Goal: Task Accomplishment & Management: Complete application form

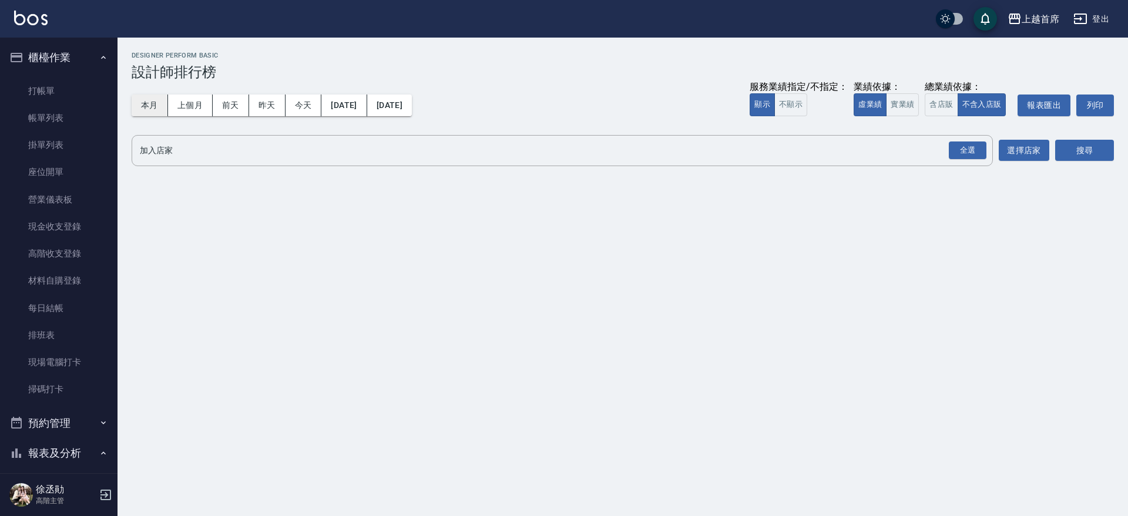
scroll to position [492, 0]
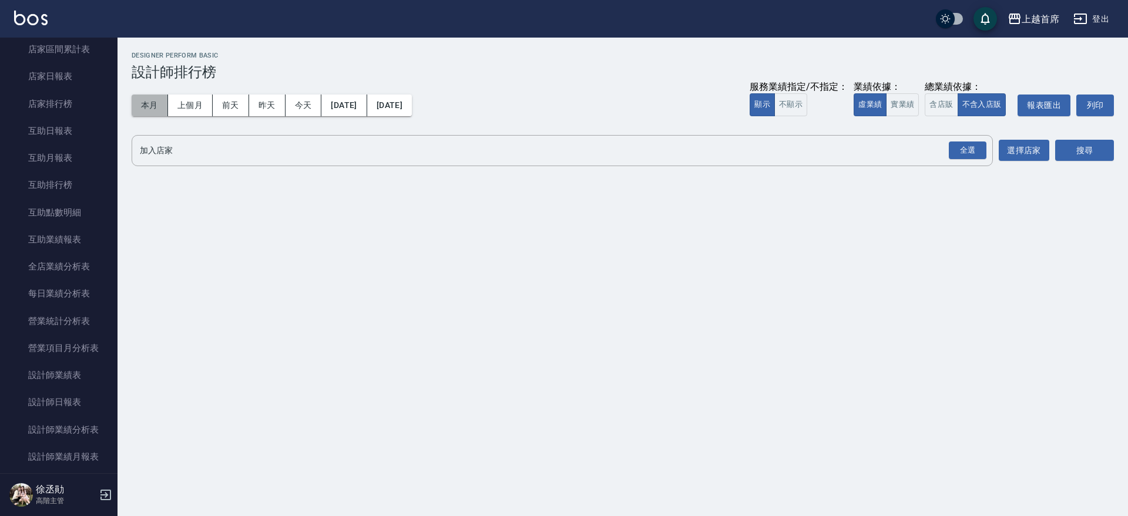
click at [145, 108] on button "本月" at bounding box center [150, 106] width 36 height 22
click at [903, 109] on button "實業績" at bounding box center [902, 104] width 33 height 23
click at [972, 142] on div "全選" at bounding box center [968, 151] width 38 height 18
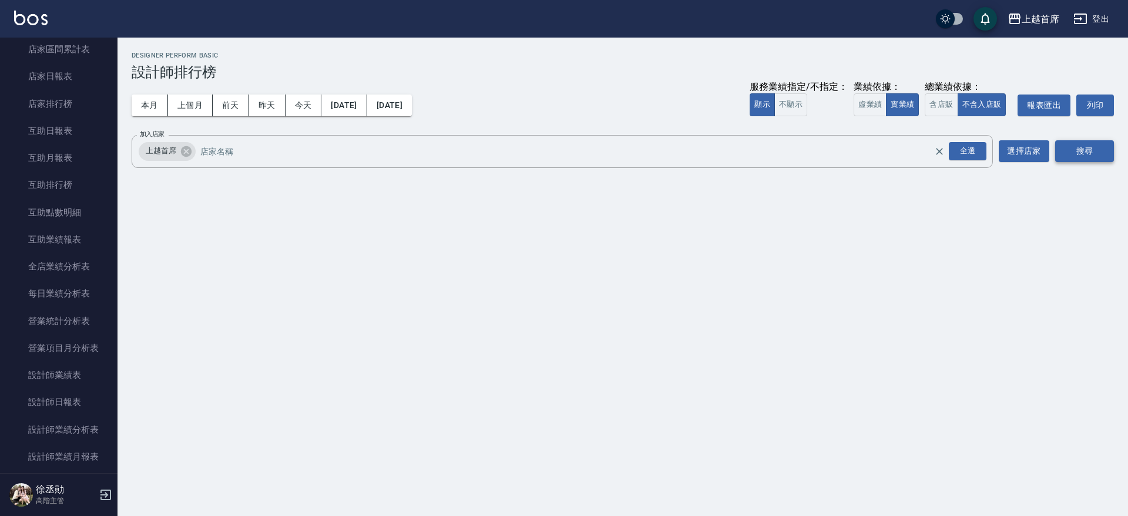
click at [1078, 145] on button "搜尋" at bounding box center [1084, 151] width 59 height 22
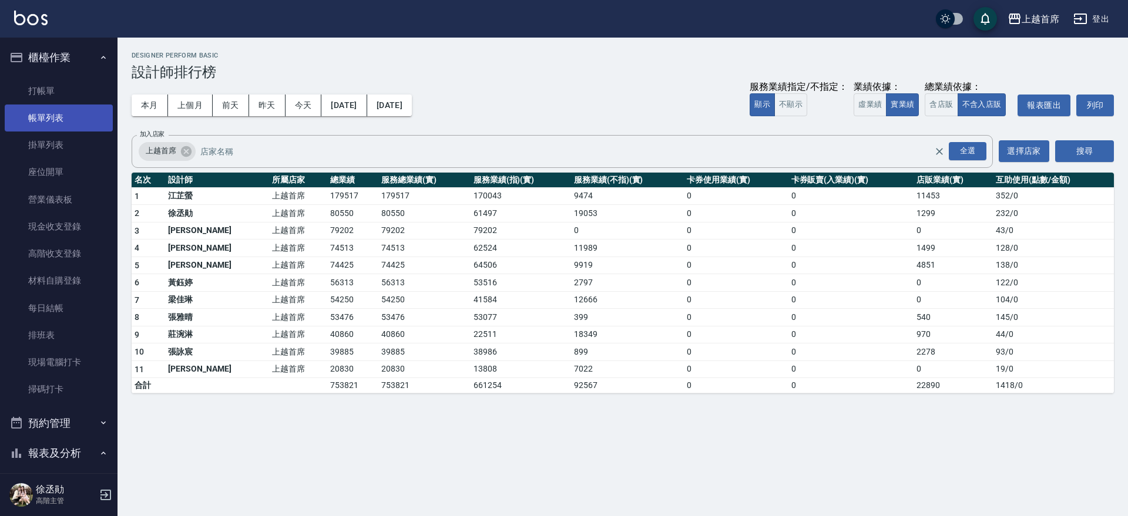
click at [75, 112] on link "帳單列表" at bounding box center [59, 118] width 108 height 27
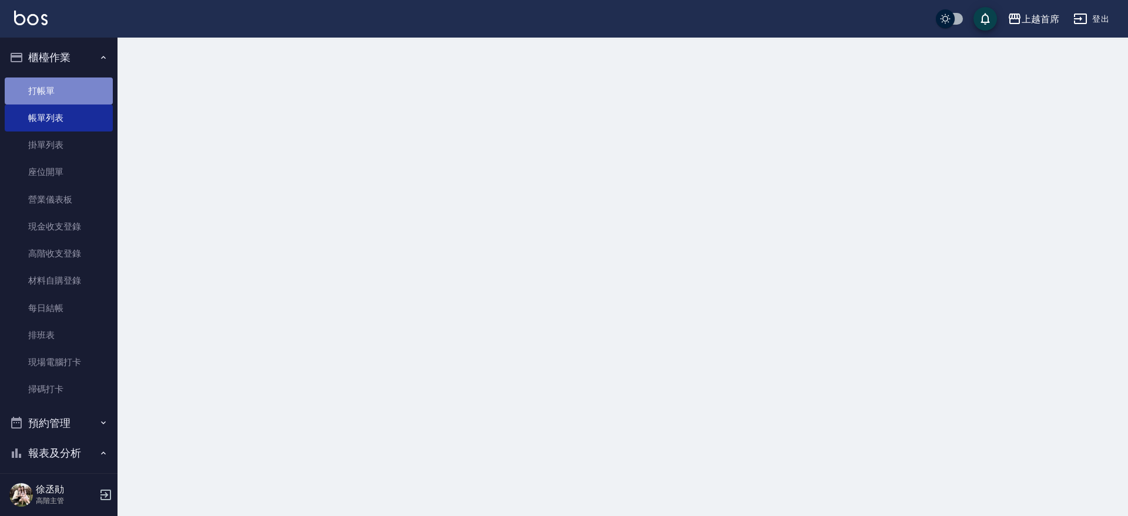
click at [75, 89] on link "打帳單" at bounding box center [59, 91] width 108 height 27
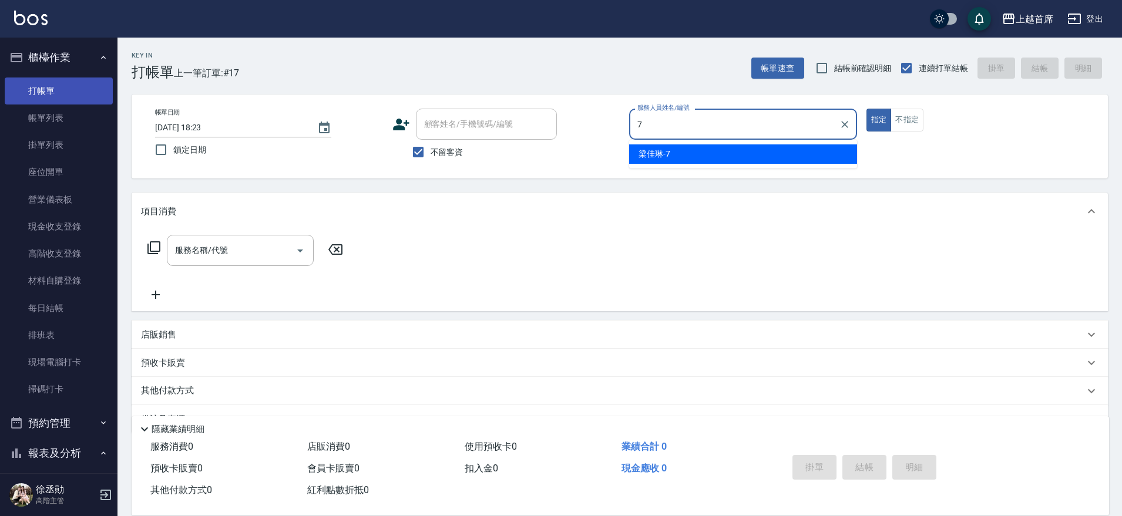
type input "[PERSON_NAME]-7"
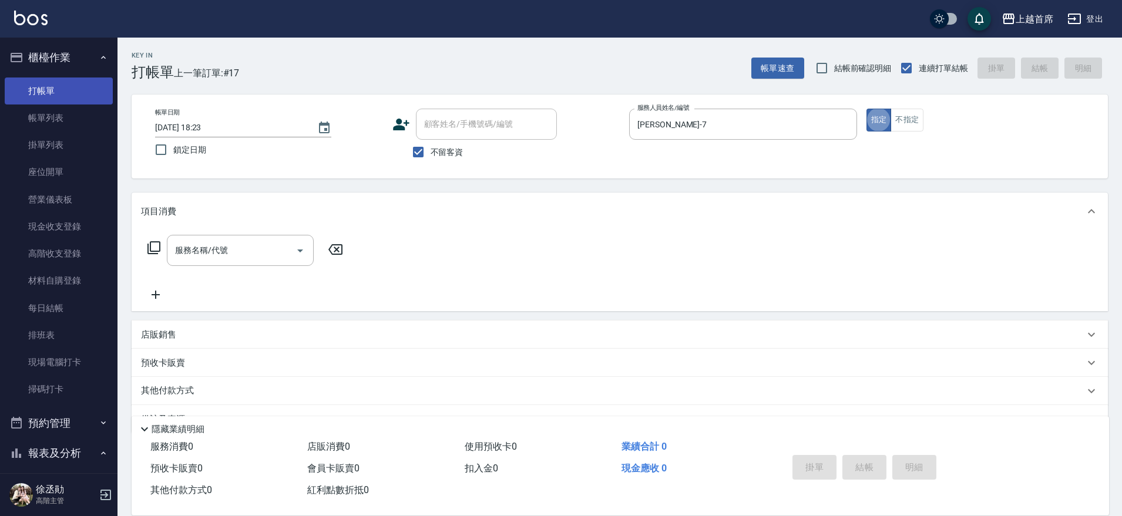
type button "true"
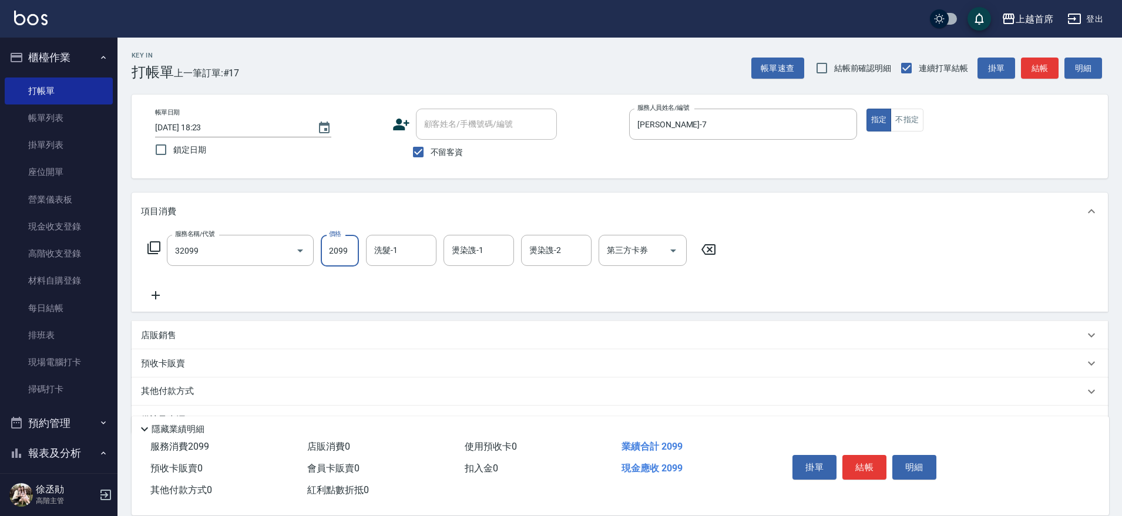
type input "極品男神套餐(32099)"
type input "2199"
type input "[PERSON_NAME]-24"
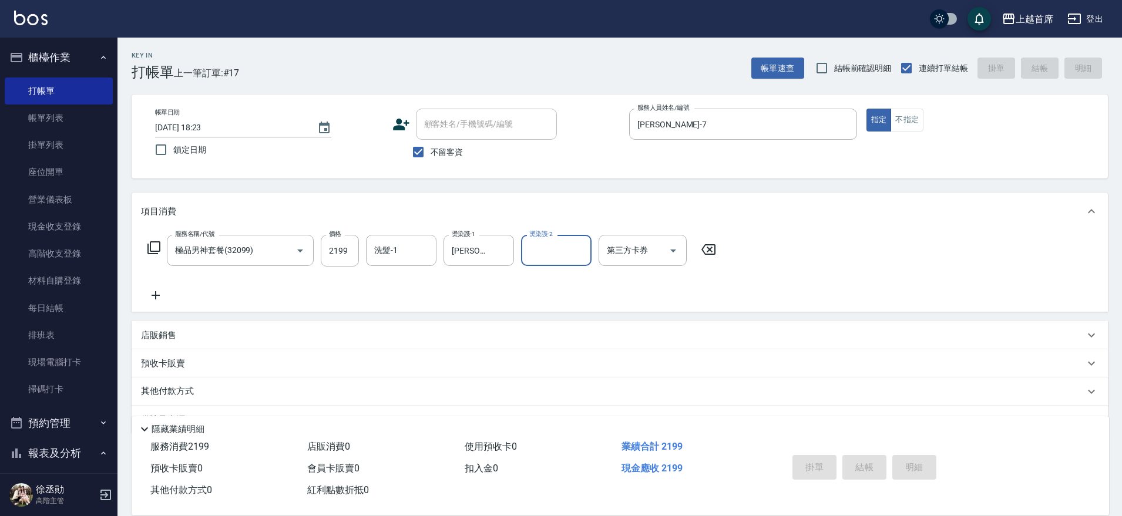
type input "[DATE] 18:27"
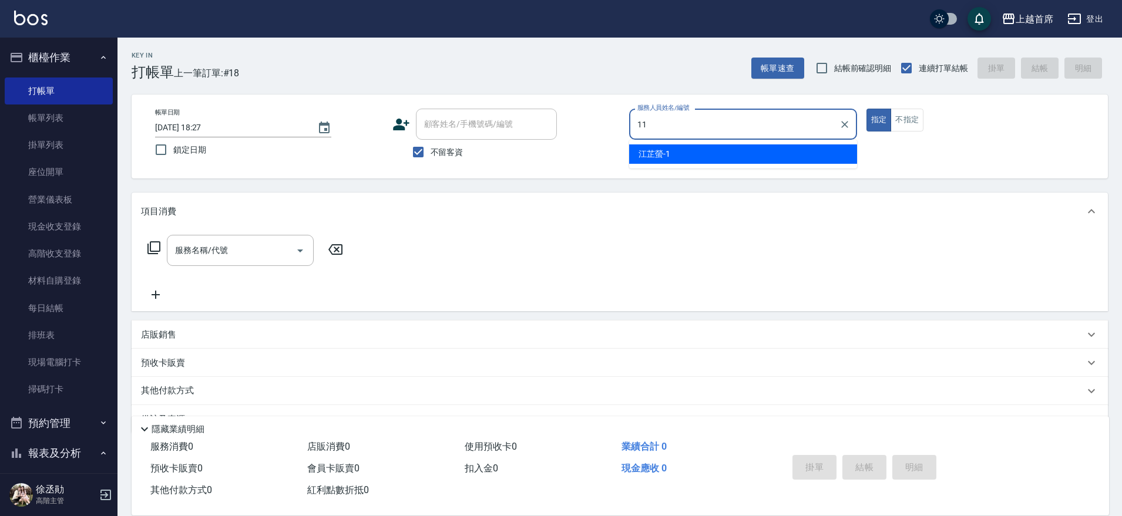
type input "[PERSON_NAME]-11"
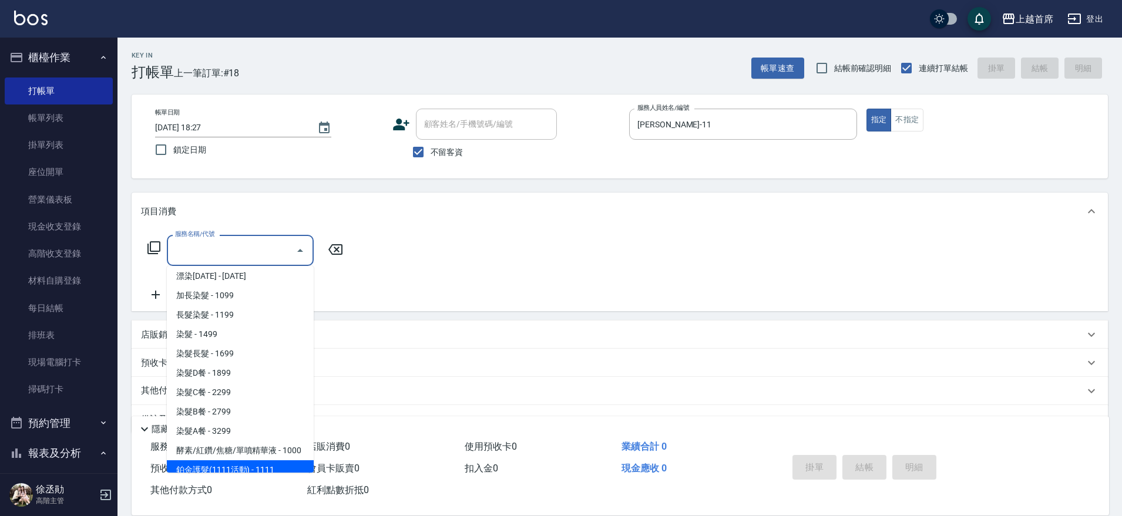
scroll to position [1070, 0]
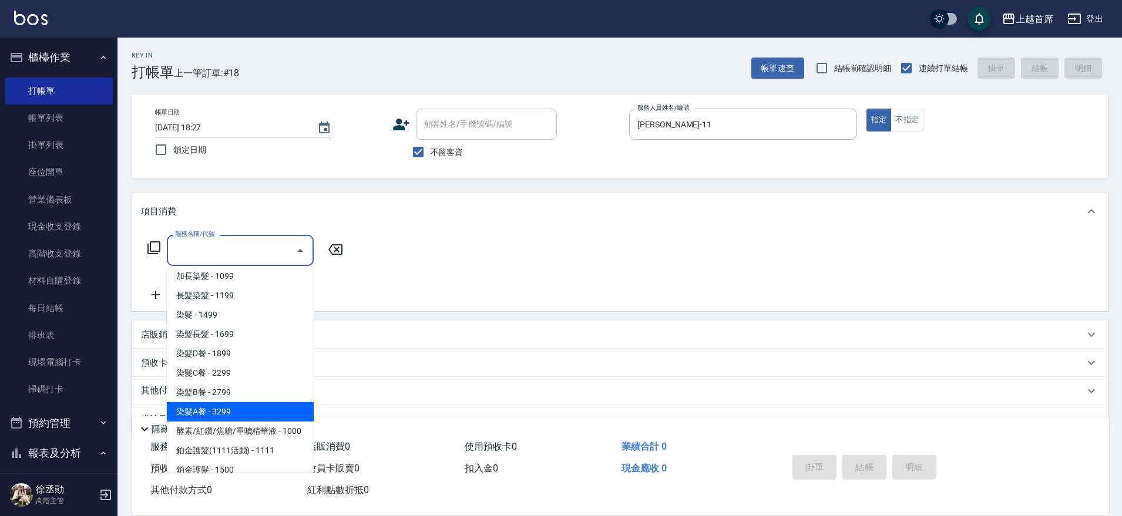
type input "染髮A餐(43299)"
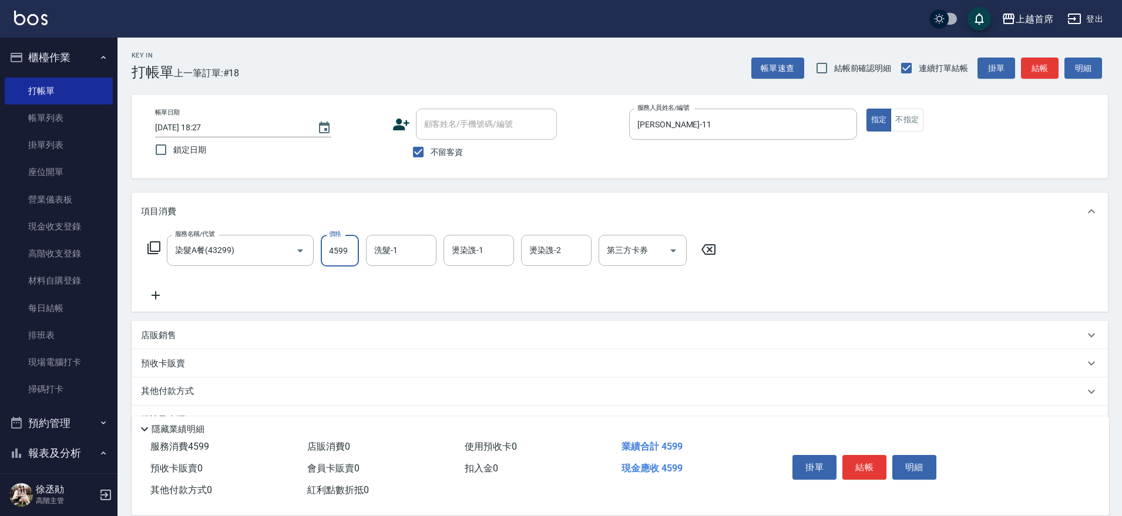
type input "4599"
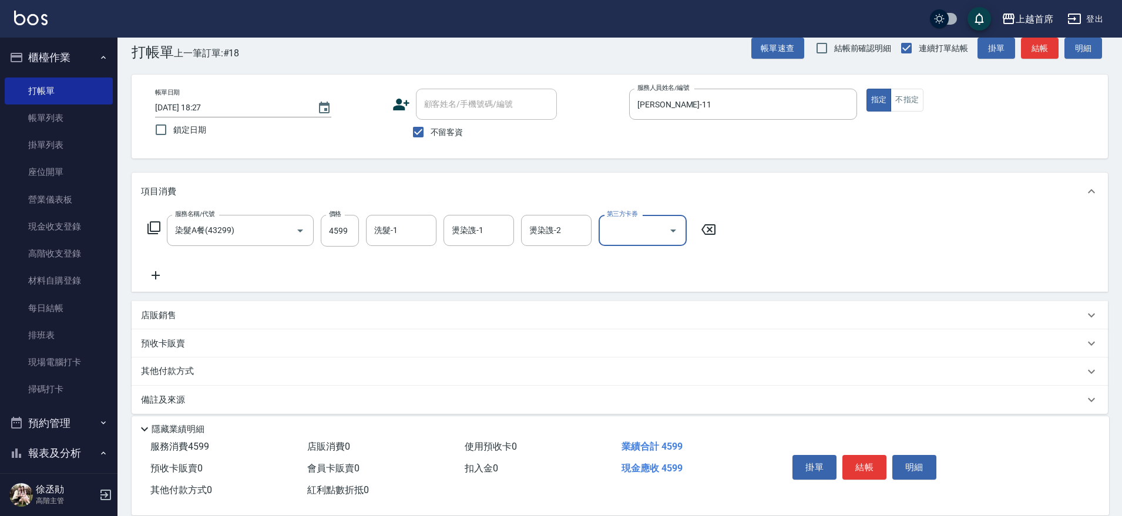
scroll to position [31, 0]
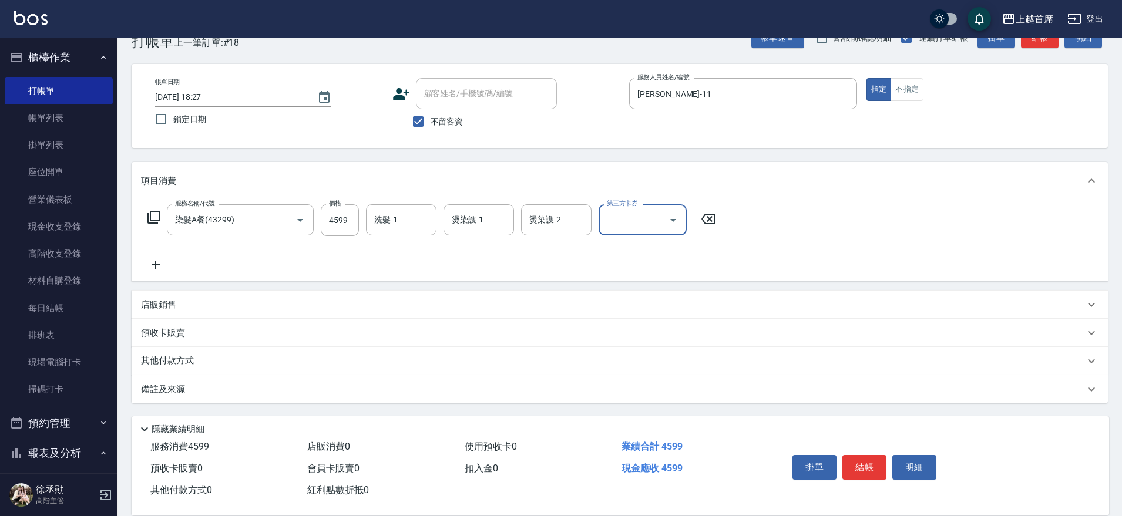
click at [190, 370] on div "其他付款方式" at bounding box center [620, 361] width 976 height 28
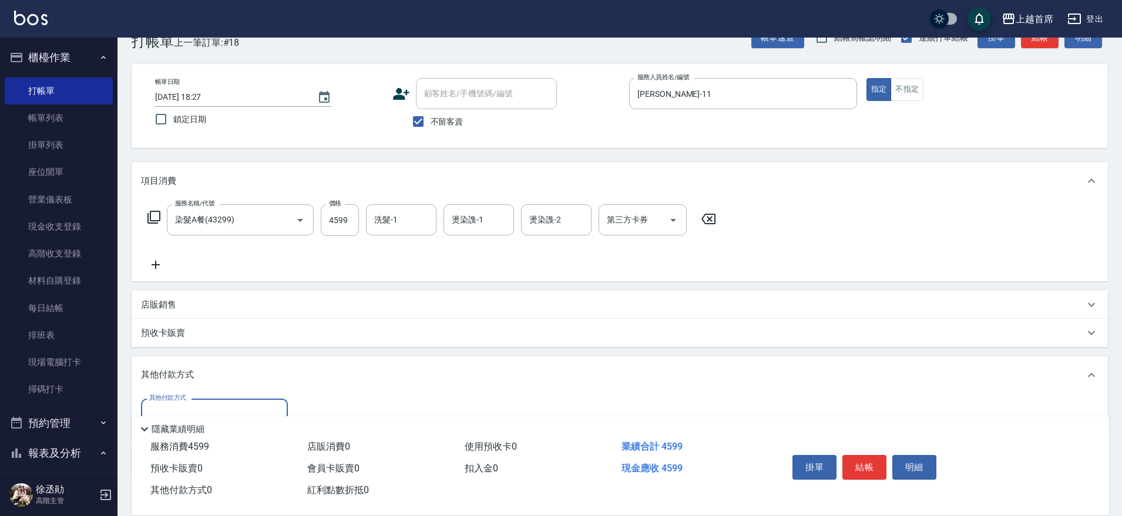
scroll to position [0, 0]
click at [203, 401] on div "其他付款方式" at bounding box center [214, 414] width 147 height 31
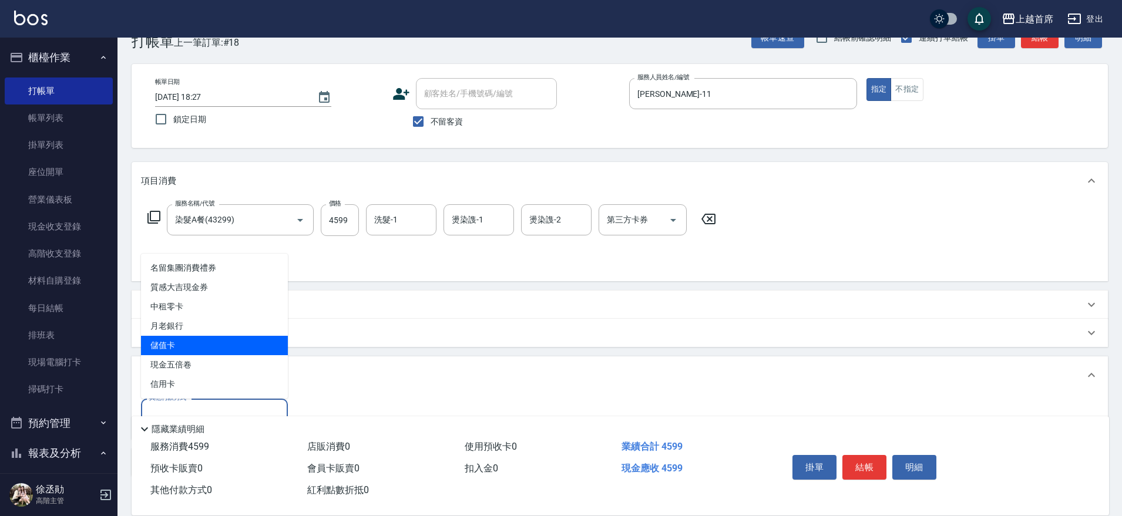
click at [194, 343] on span "儲值卡" at bounding box center [214, 345] width 147 height 19
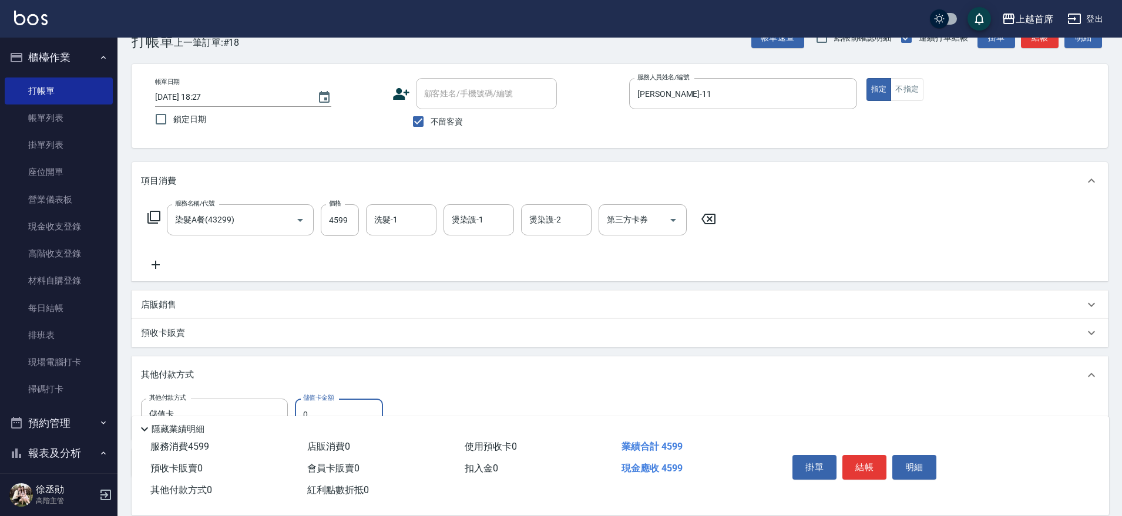
type input "儲值卡"
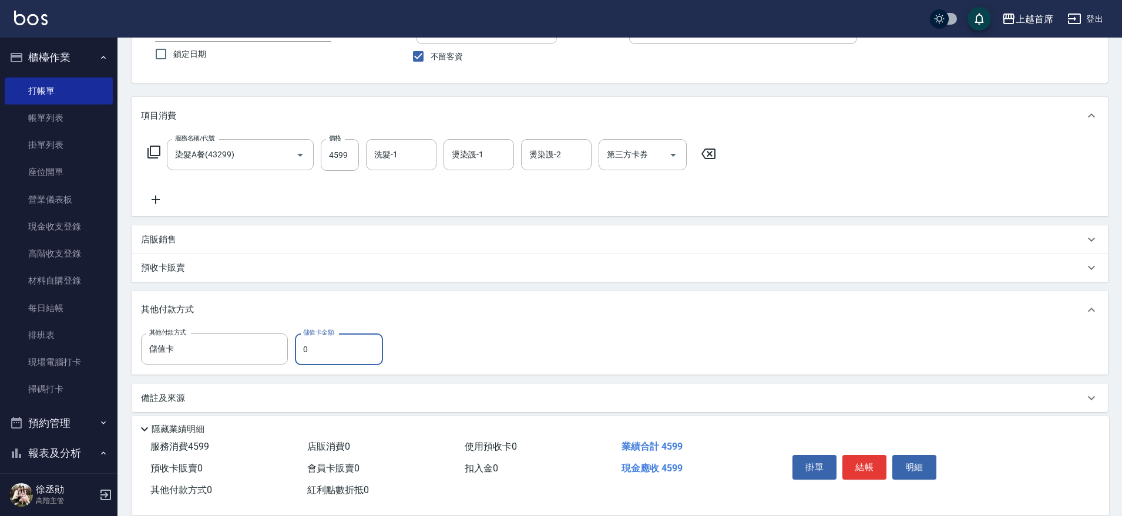
scroll to position [105, 0]
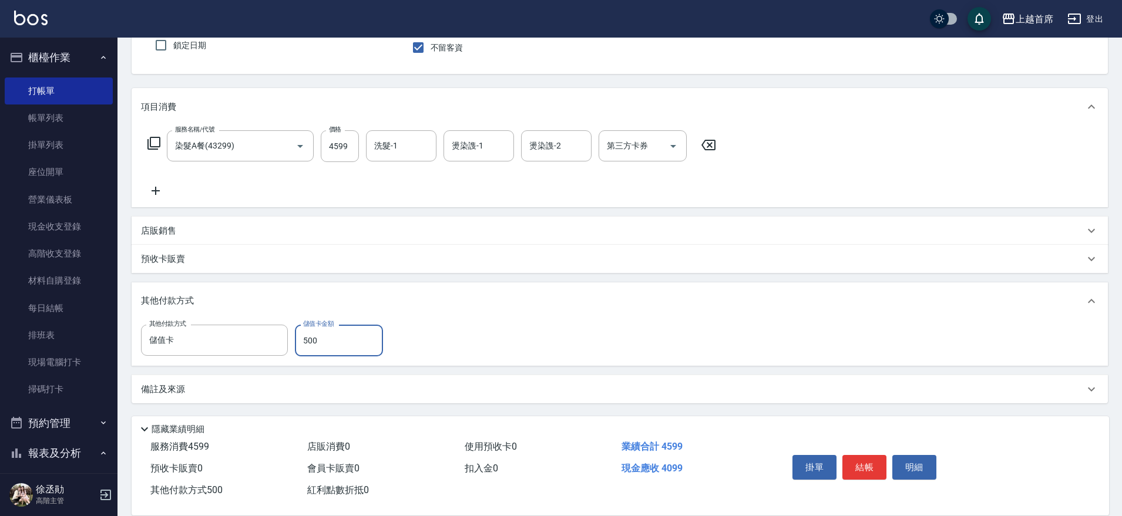
type input "500"
drag, startPoint x: 456, startPoint y: 292, endPoint x: 472, endPoint y: 308, distance: 22.9
click at [472, 308] on div "其他付款方式" at bounding box center [620, 302] width 976 height 38
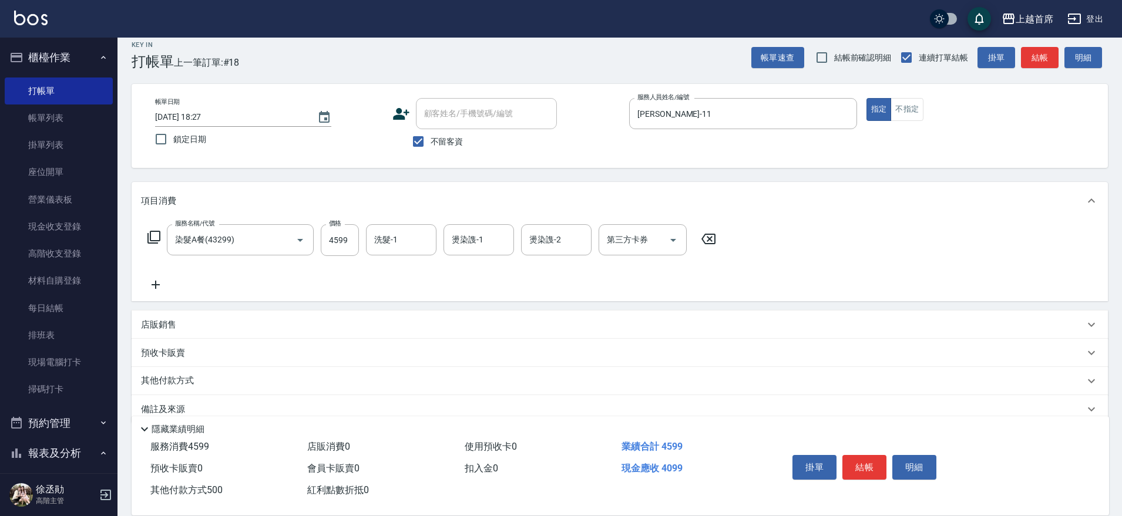
scroll to position [0, 0]
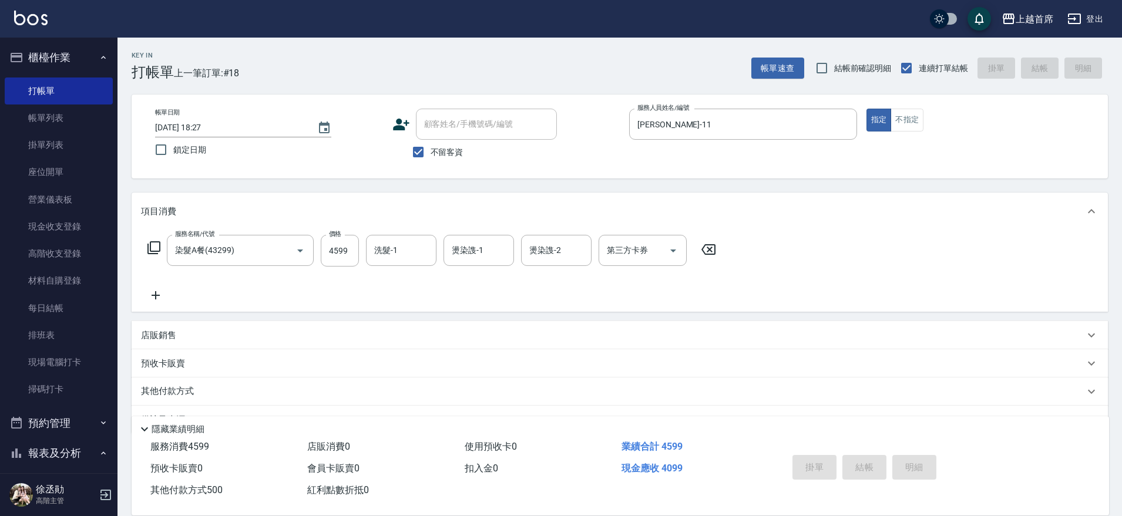
type input "[DATE] 18:28"
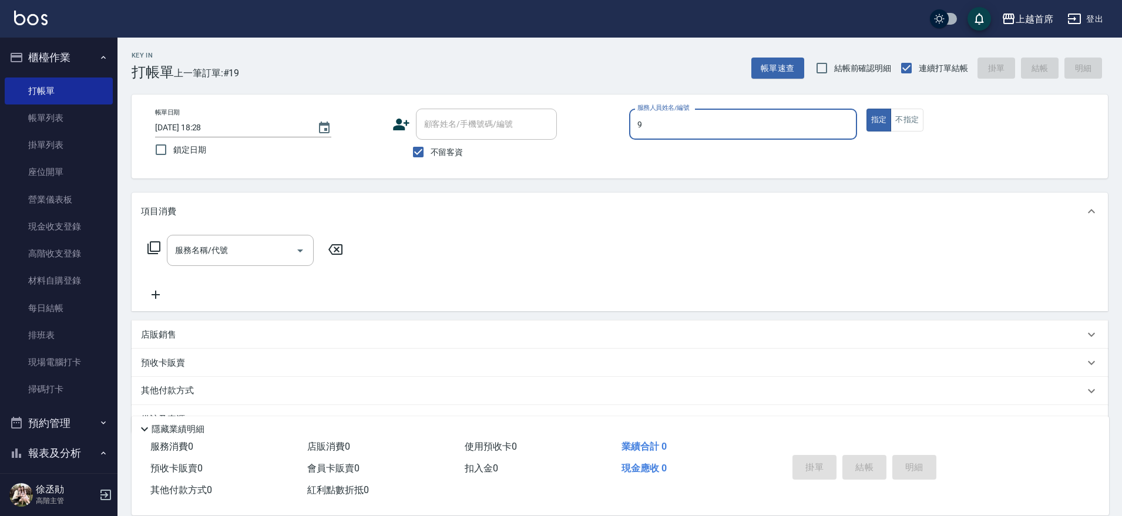
type input "[PERSON_NAME]-9"
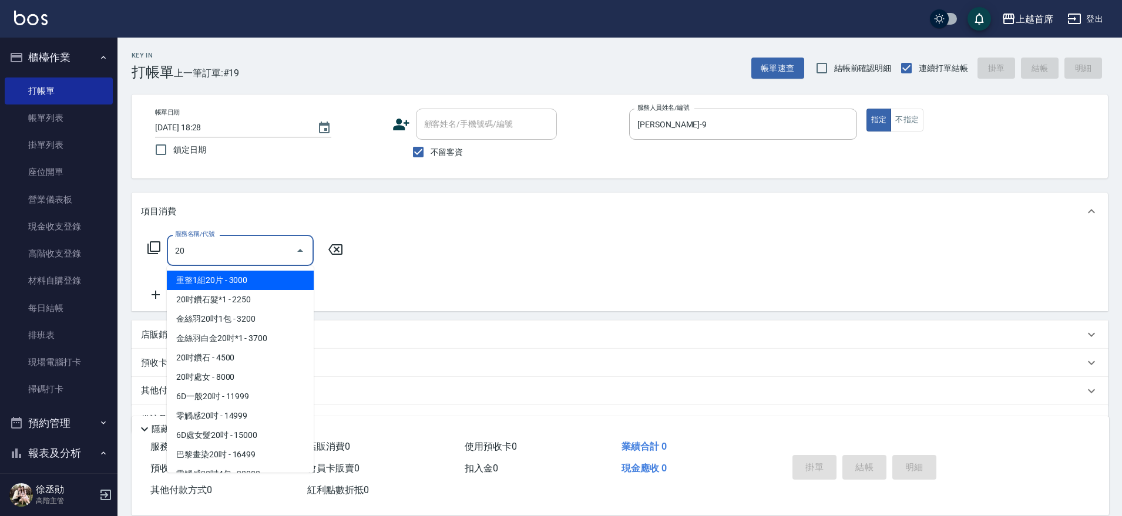
type input "2"
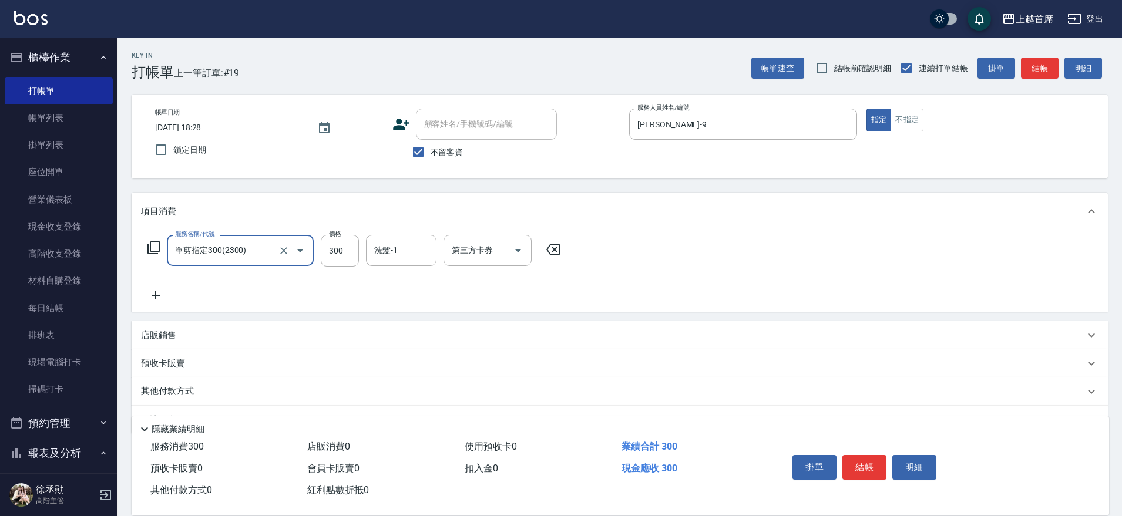
type input "單剪指定300(2300)"
type input "250"
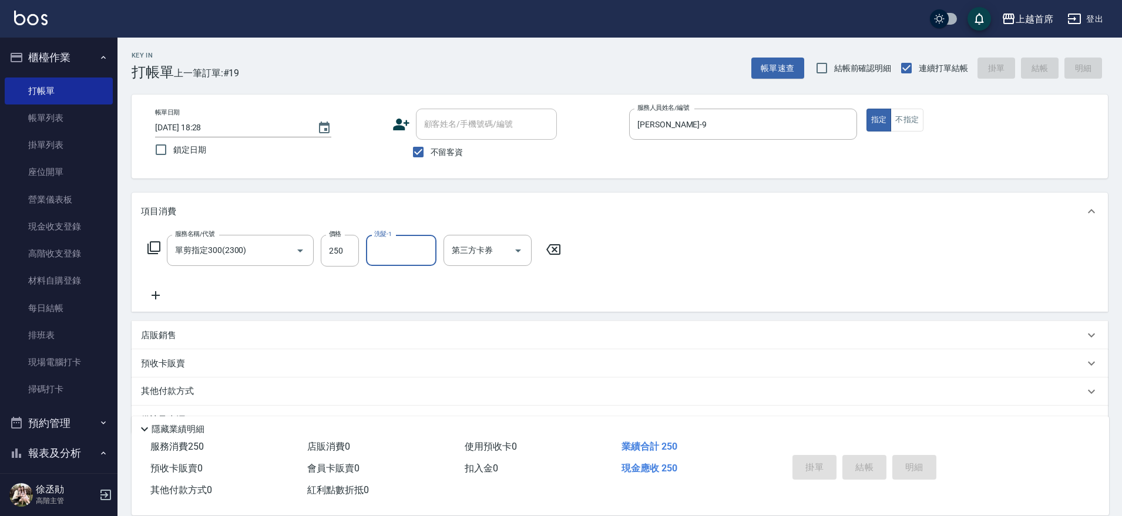
type input "[DATE] 18:29"
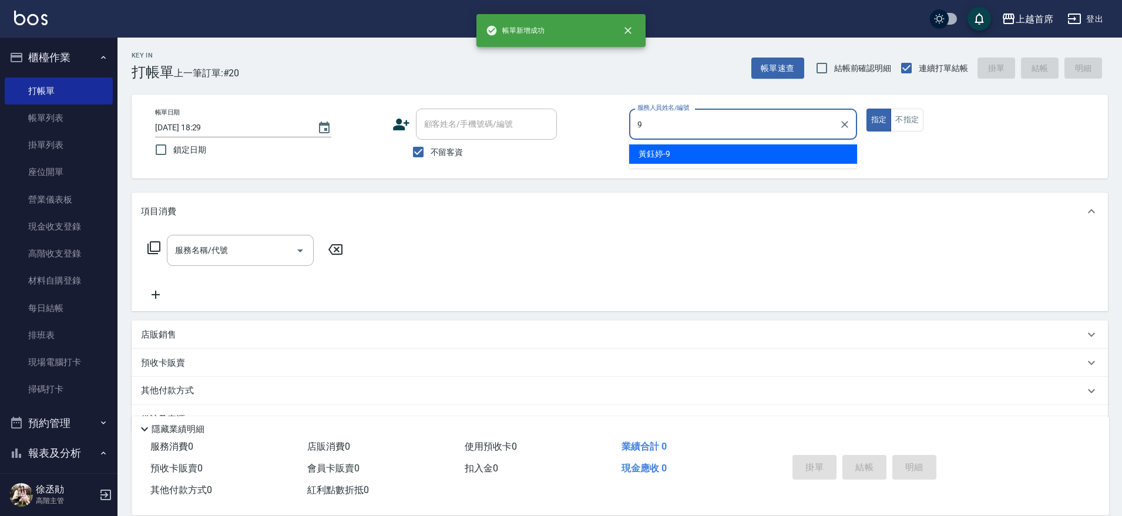
type input "[PERSON_NAME]-9"
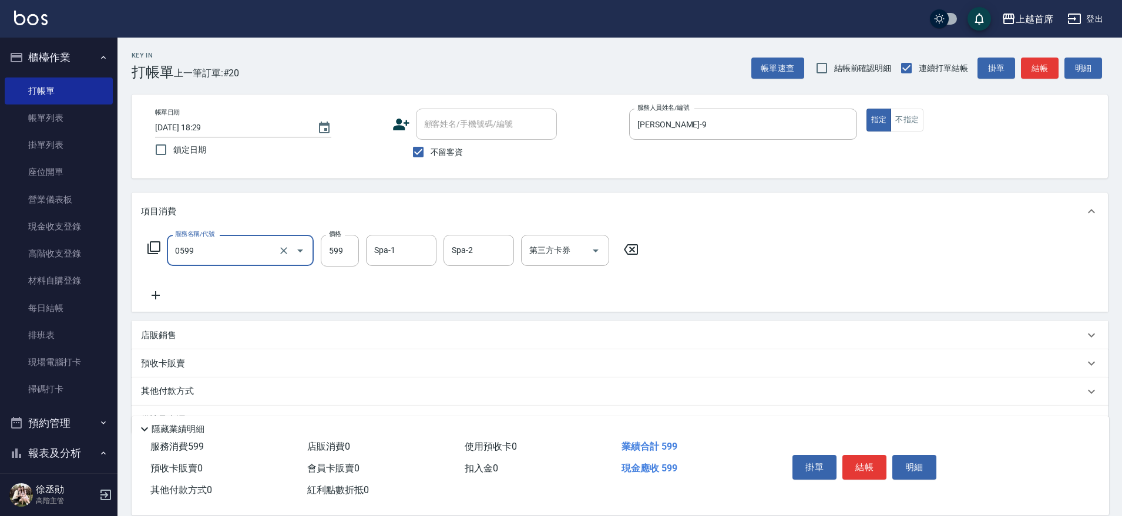
type input "[PERSON_NAME]spa(0599)"
type input "[PERSON_NAME]-23"
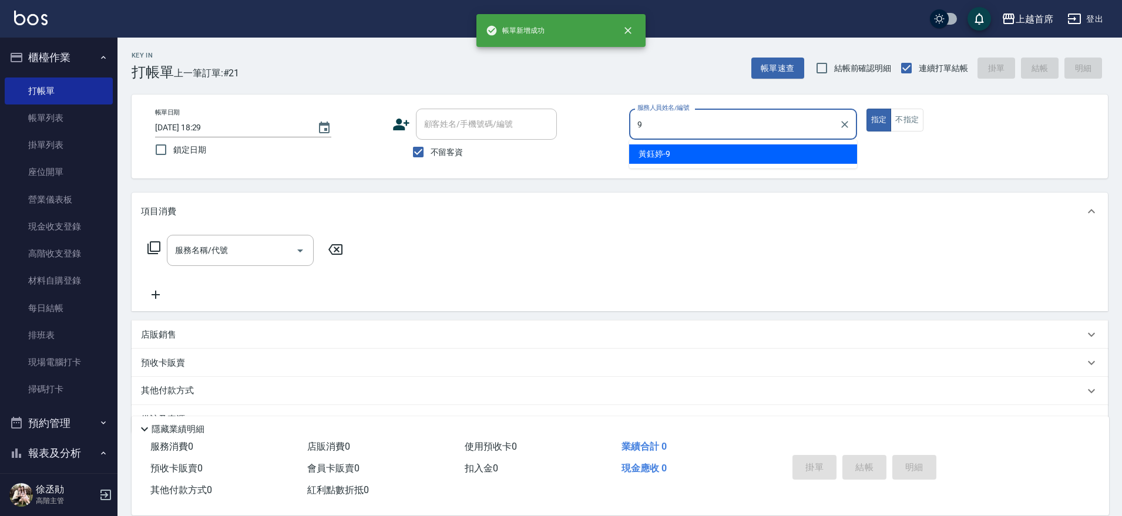
type input "[PERSON_NAME]-9"
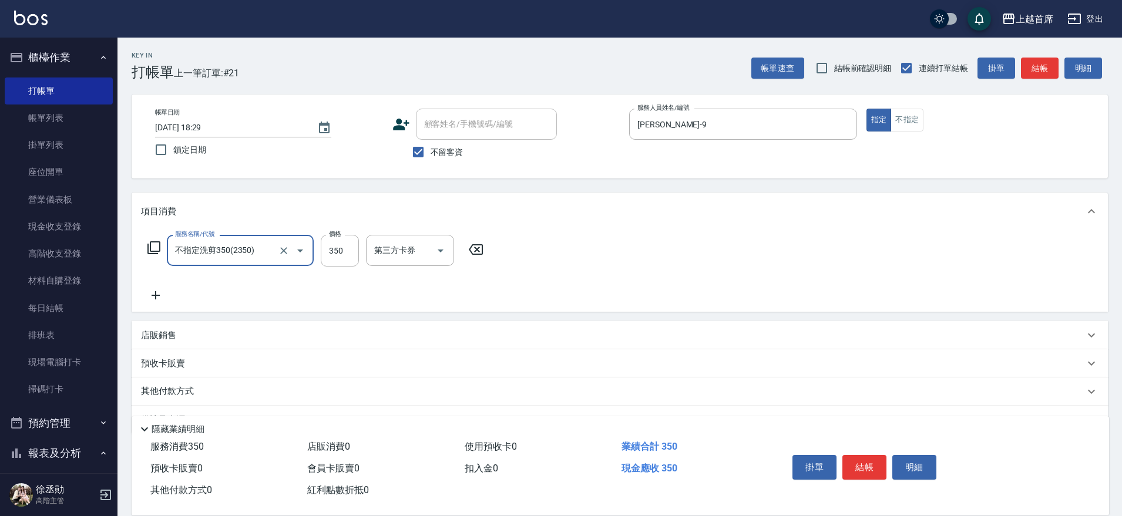
type input "不指定洗剪350(2350)"
type input "[PERSON_NAME]-23"
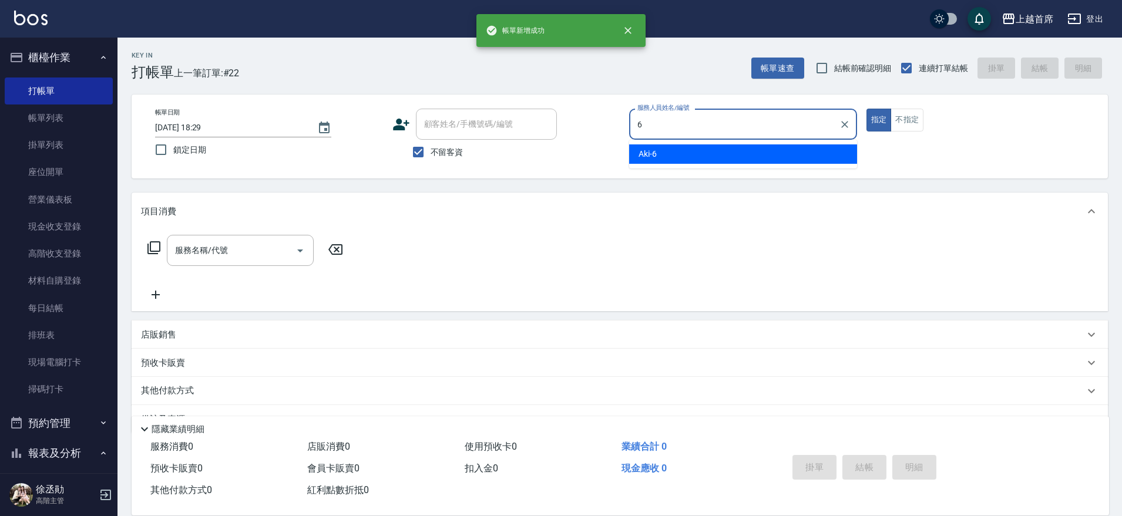
type input "Aki-6"
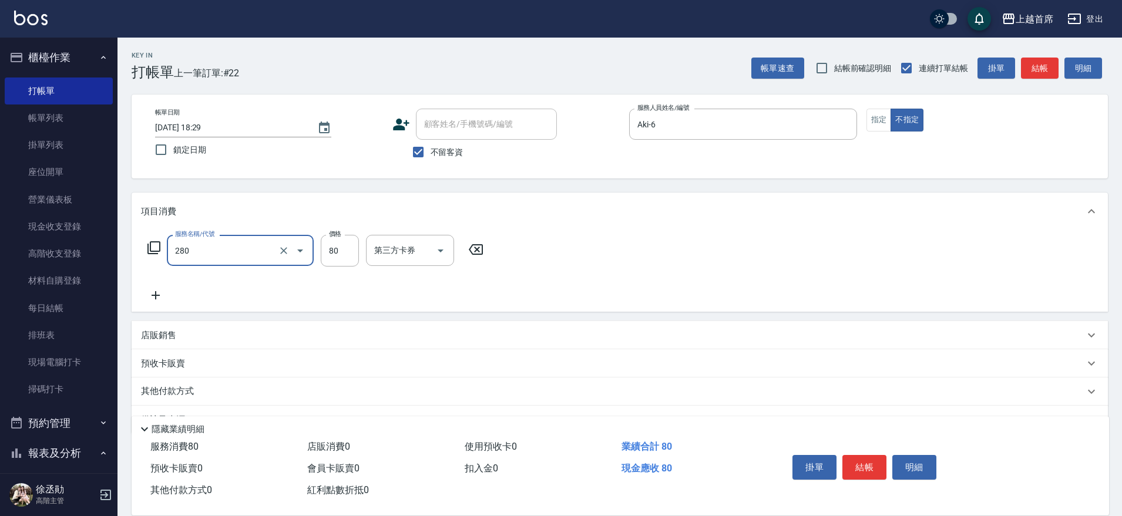
type input "剪瀏海(280)"
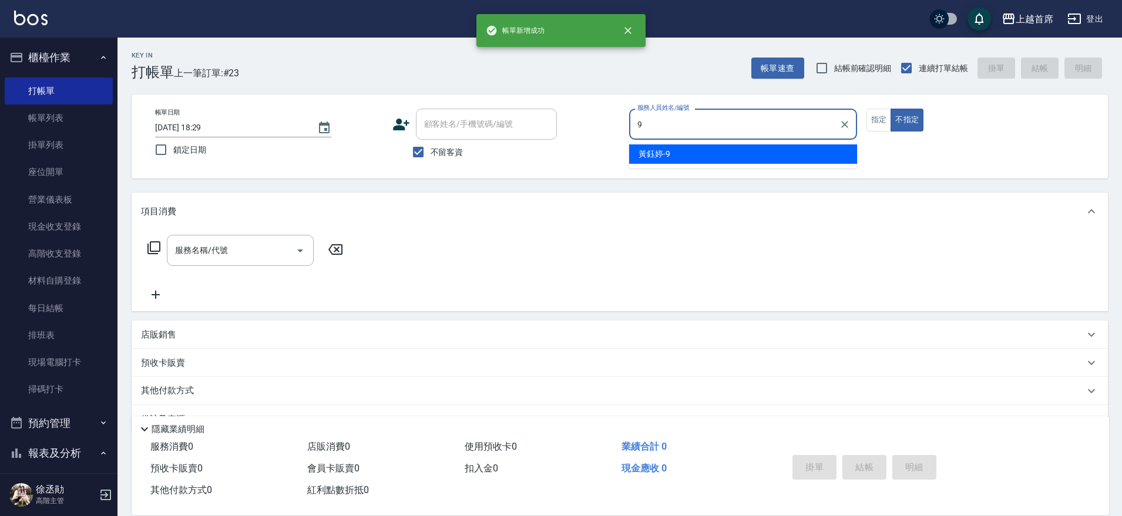
type input "[PERSON_NAME]-9"
type button "false"
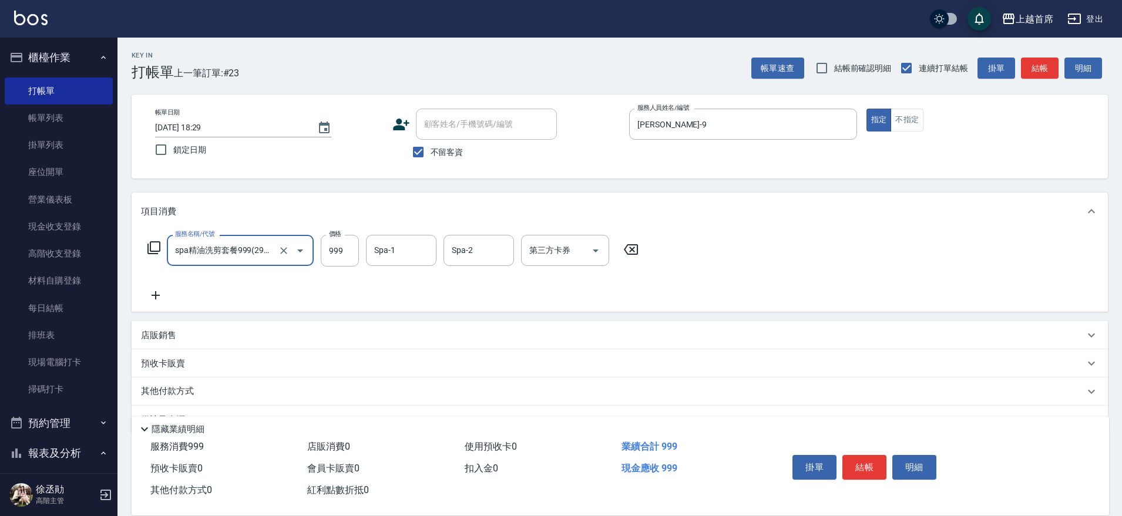
type input "spa精油洗剪套餐999(2999)"
type input "[PERSON_NAME]-23"
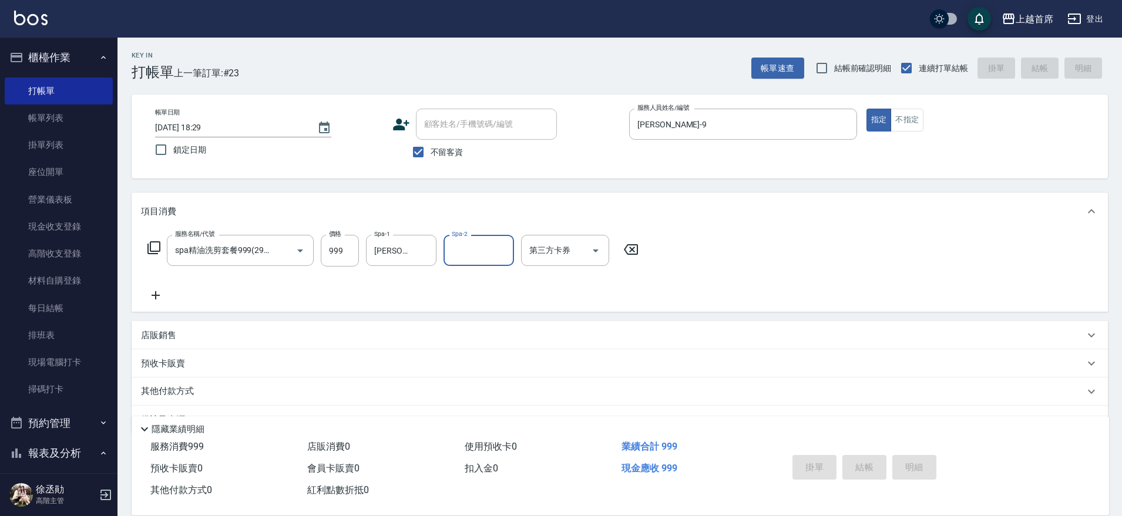
type input "[DATE] 18:30"
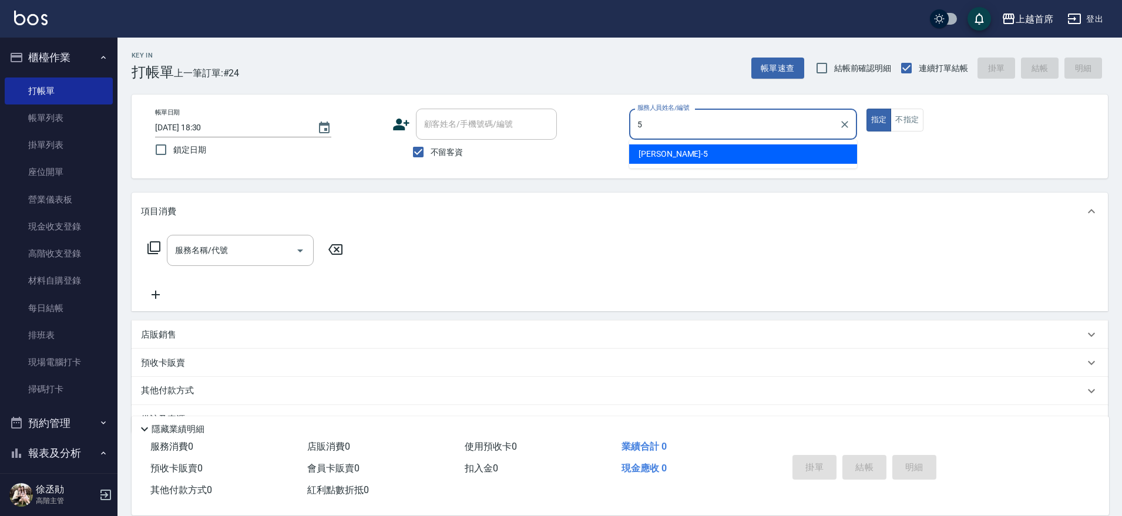
type input "[PERSON_NAME]-5"
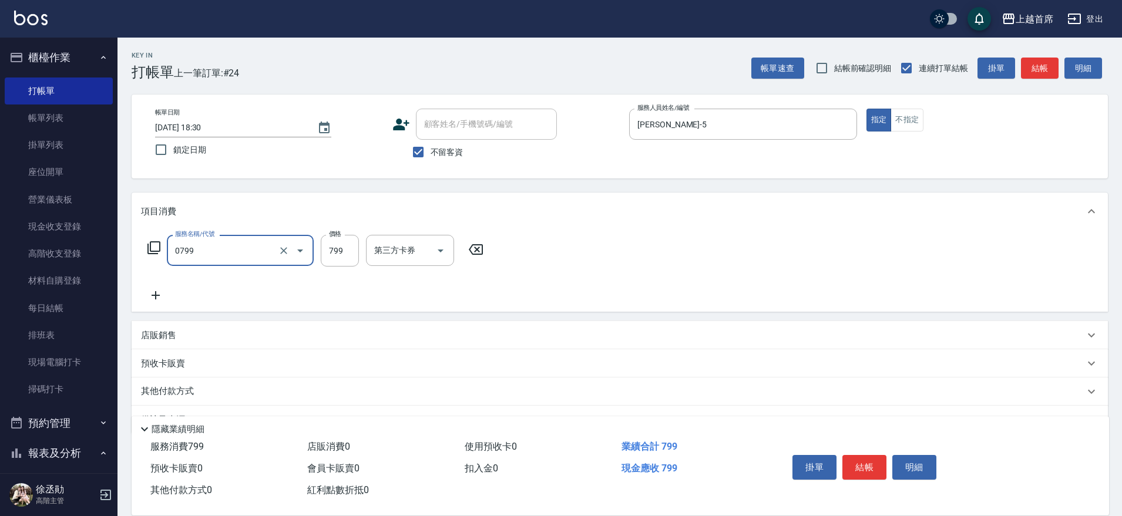
type input "精油799(0799)"
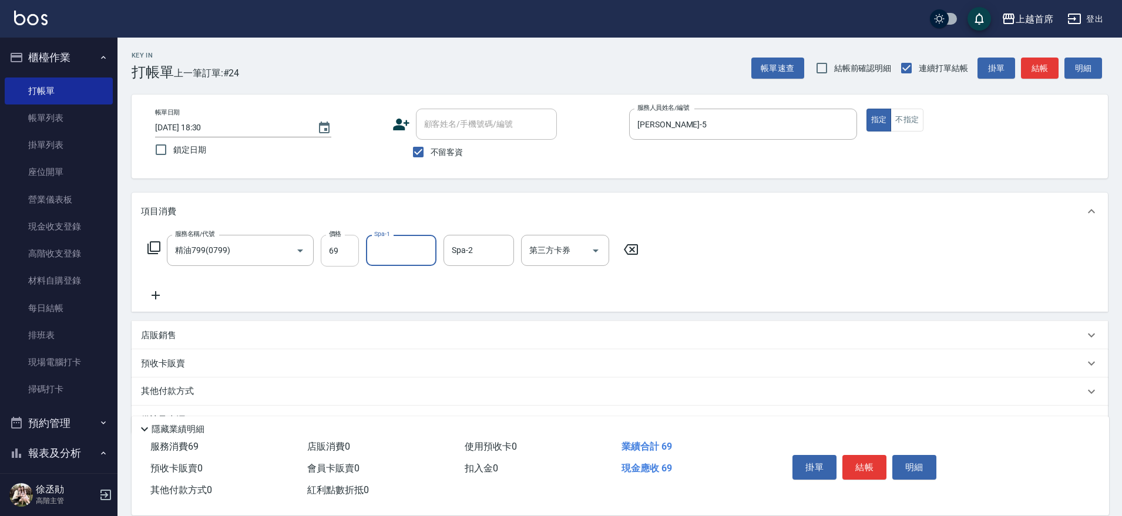
click at [331, 254] on input "69" at bounding box center [340, 251] width 38 height 32
type input "699"
type input "[PERSON_NAME]-16"
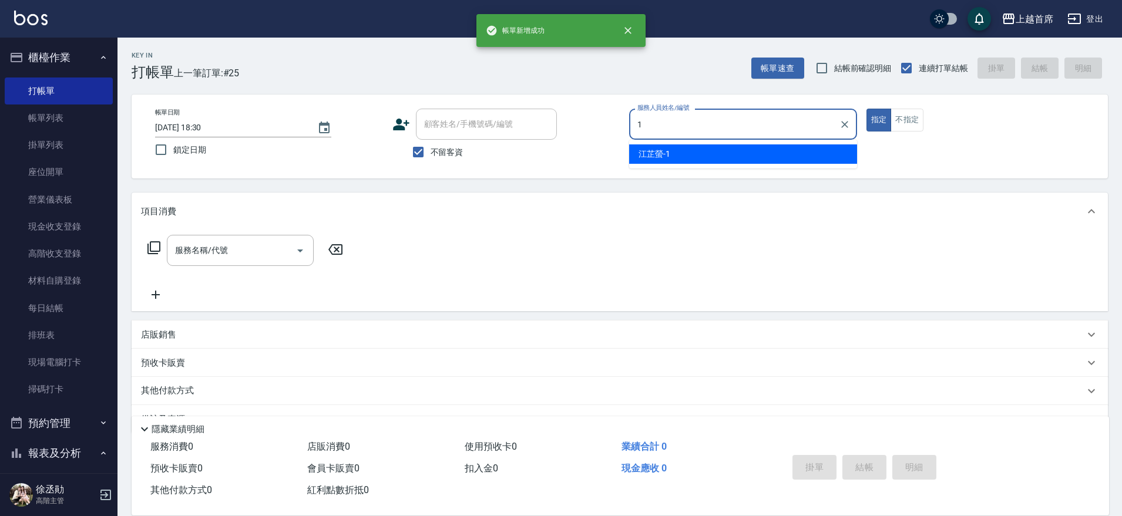
type input "[PERSON_NAME]-1"
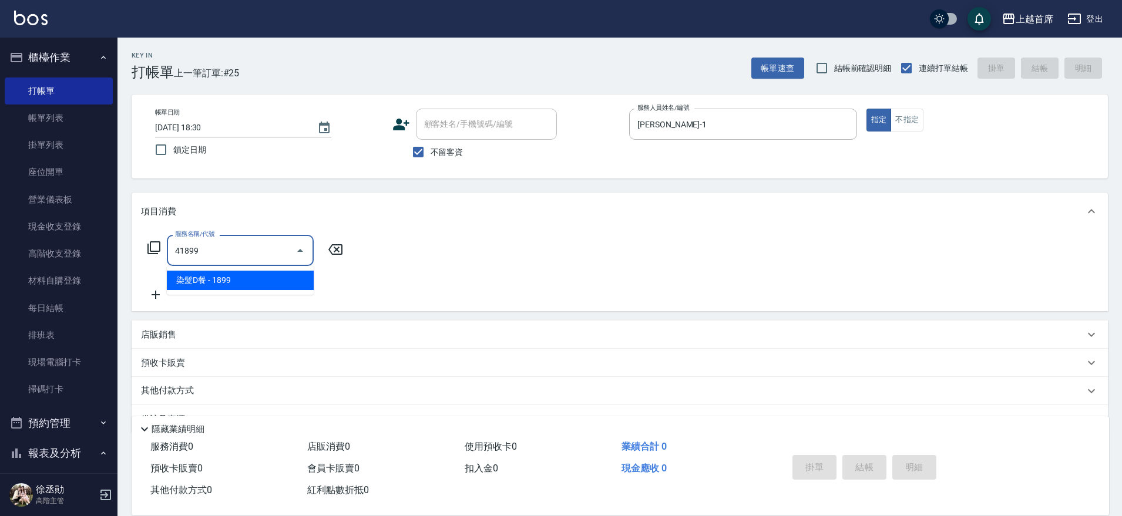
type input "染髮D餐(41899)"
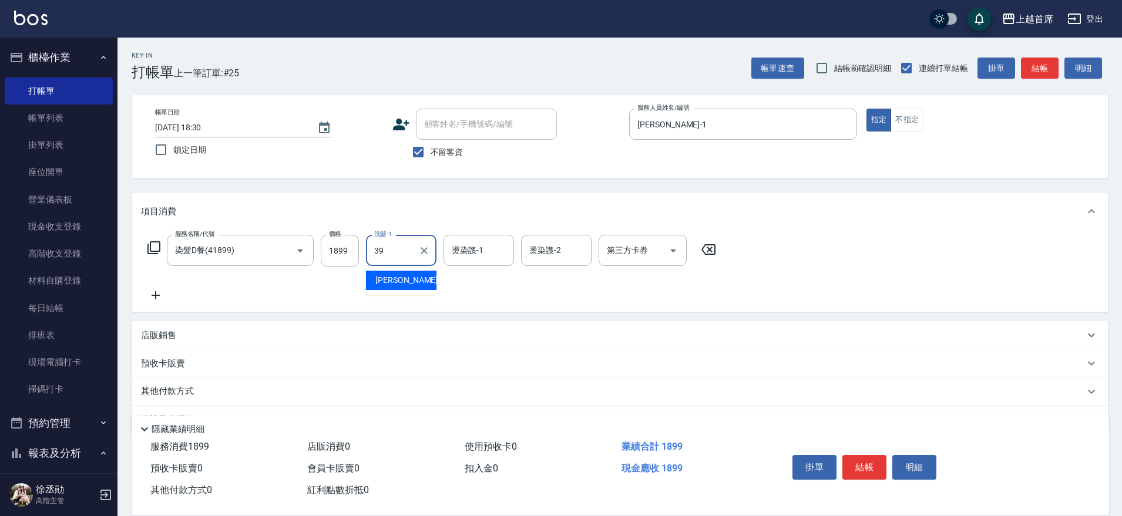
type input "[PERSON_NAME]-39"
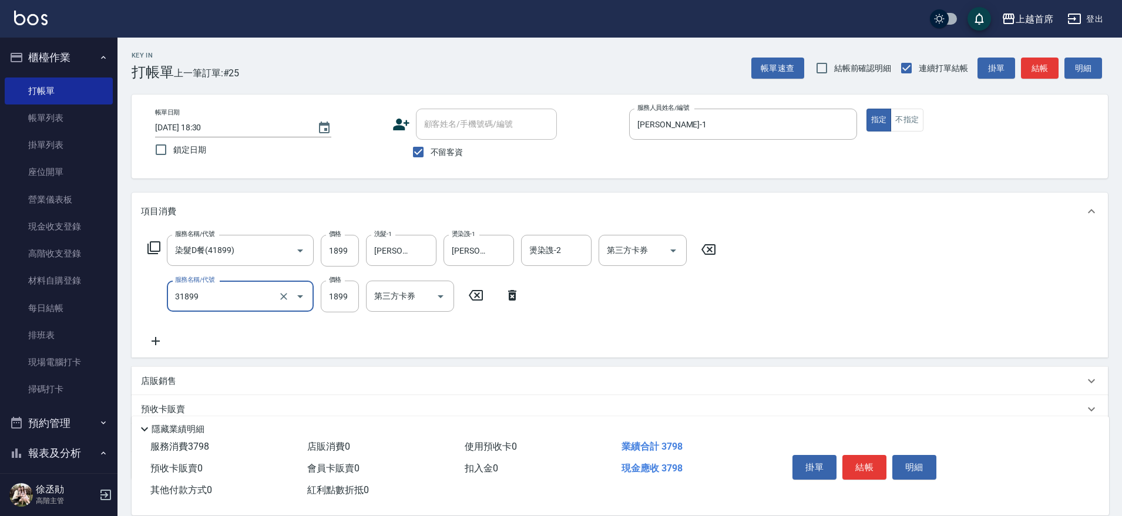
type input "燙髮D餐(31899)"
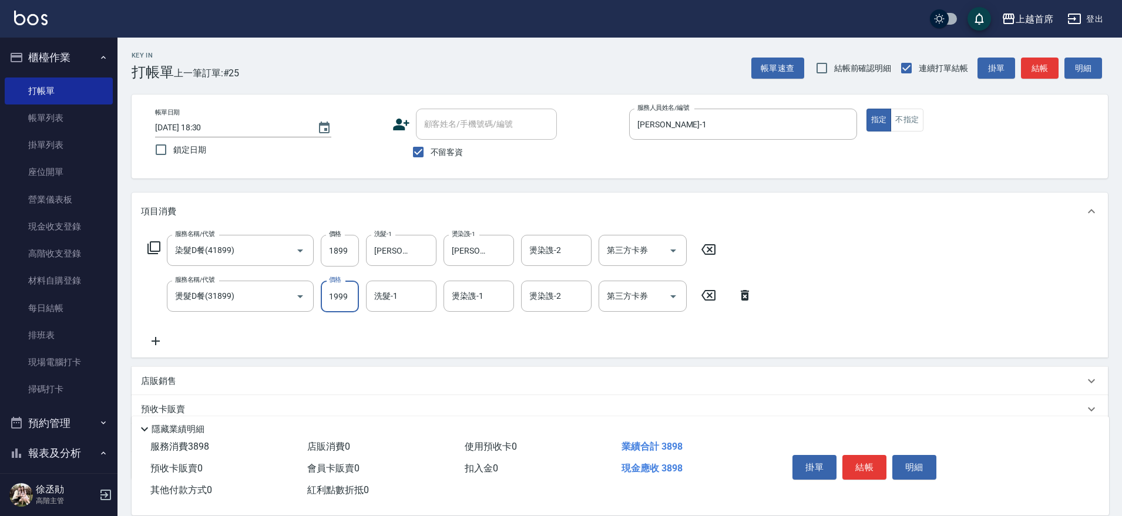
type input "1999"
type input "[PERSON_NAME]-39"
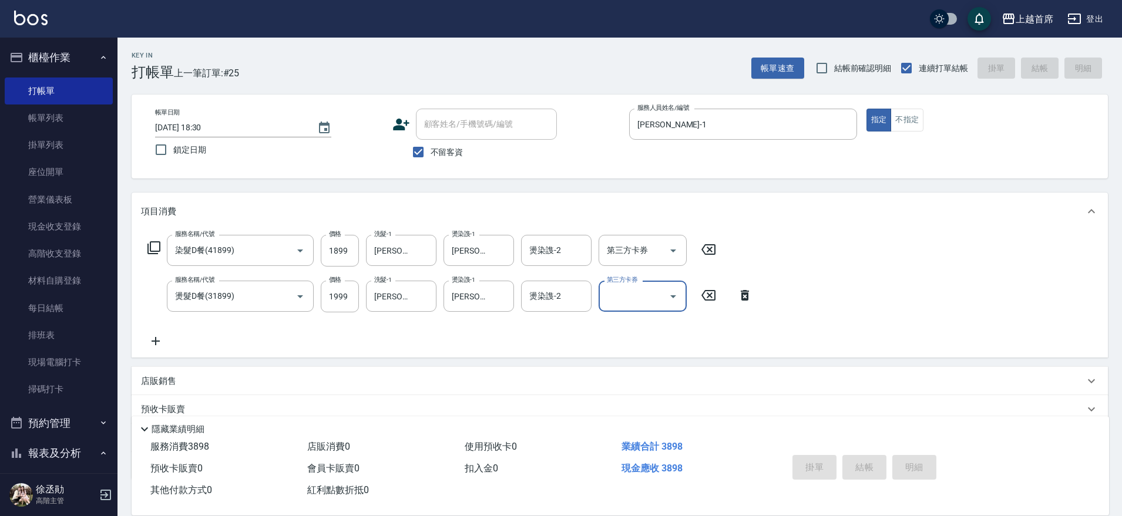
type input "[DATE] 18:31"
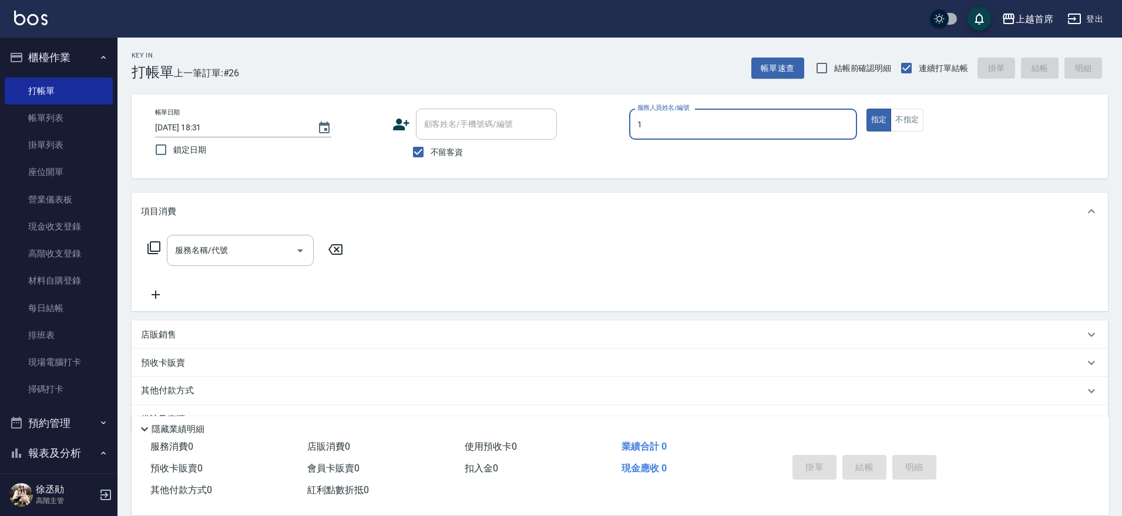
type input "[PERSON_NAME]-1"
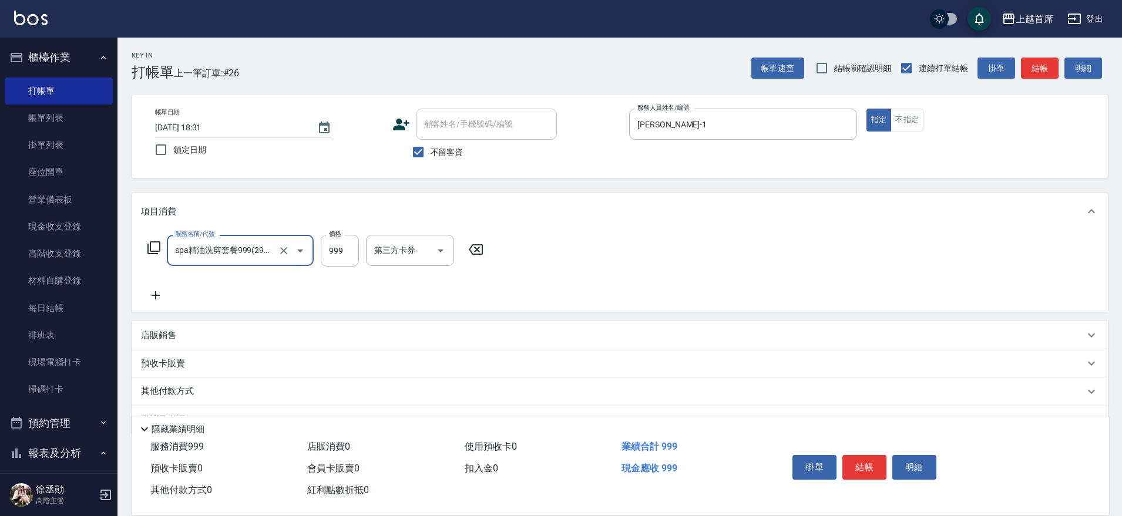
type input "spa精油洗剪套餐999(2999)"
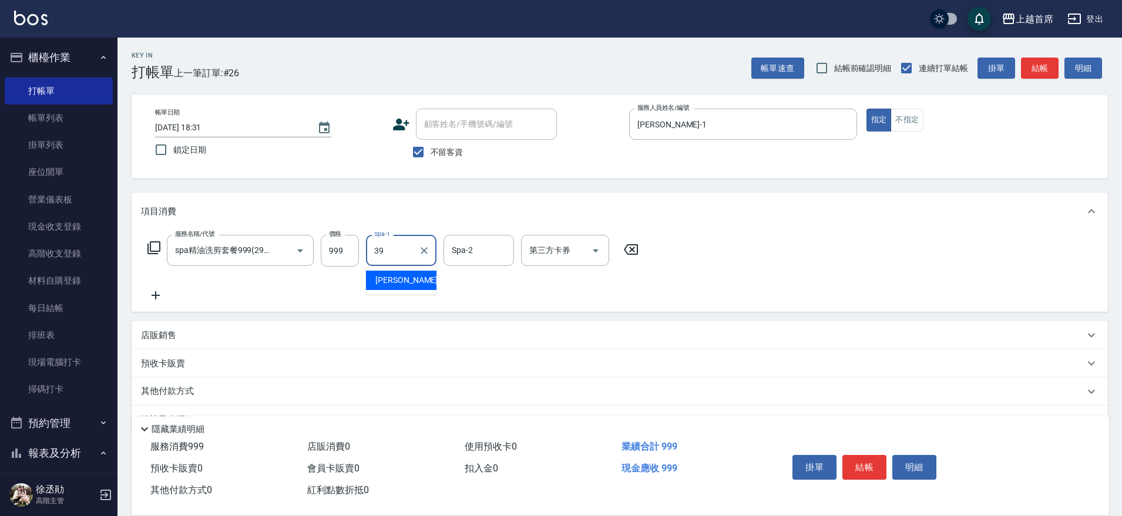
type input "[PERSON_NAME]-39"
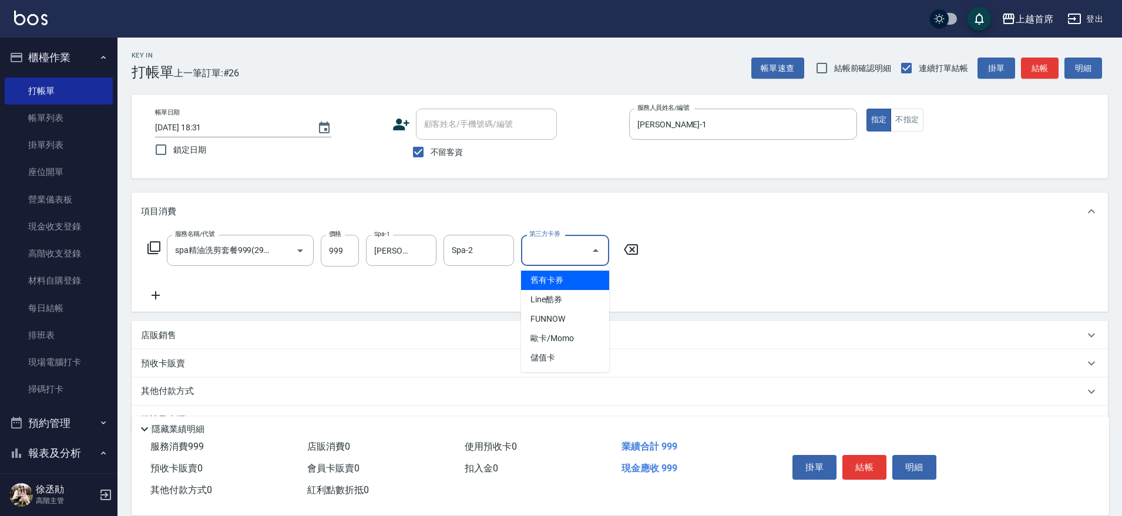
type input "儲值卡"
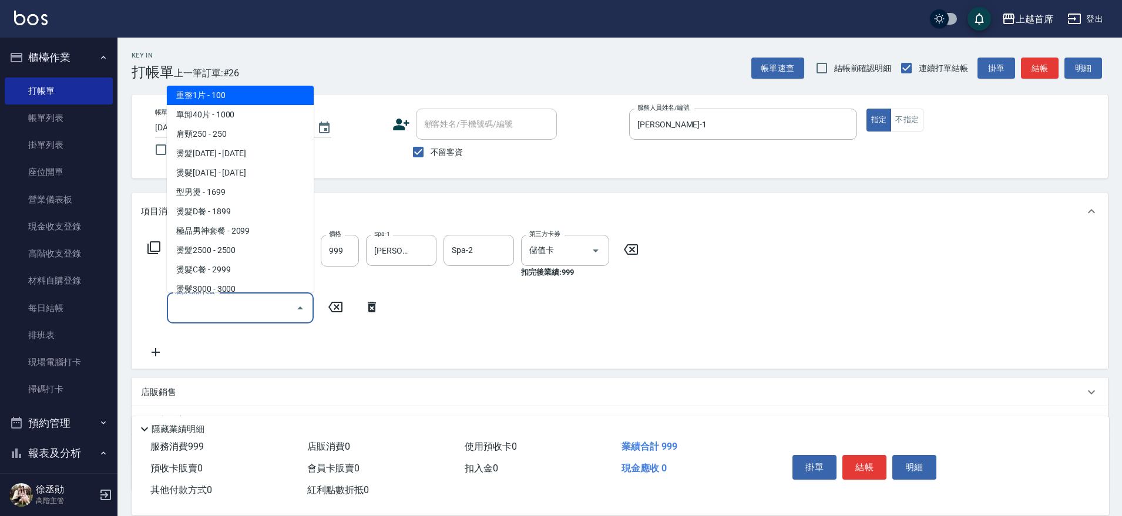
scroll to position [780, 0]
type input "重整1組20片(7006)"
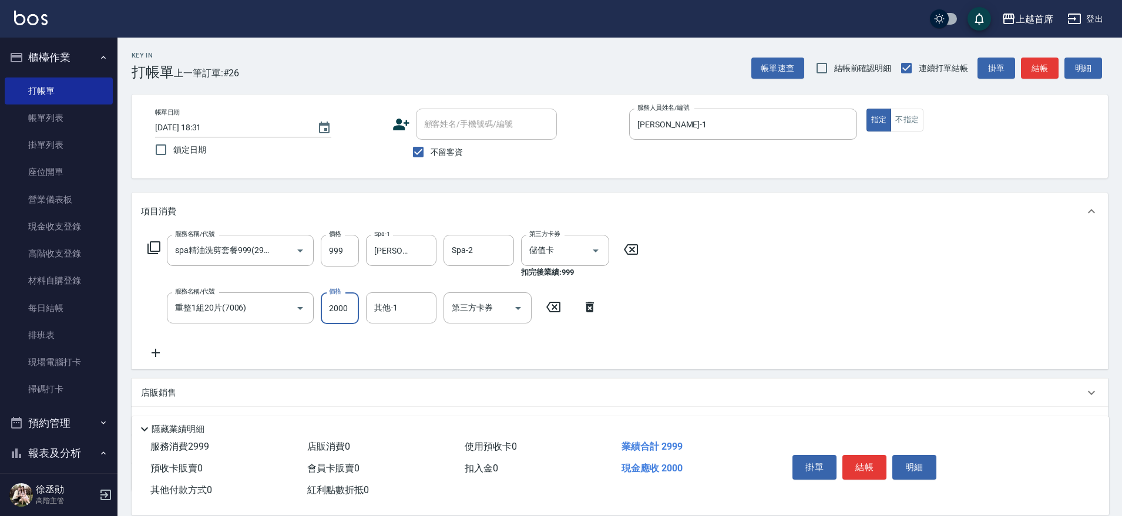
type input "2000"
type input "[PERSON_NAME]-39"
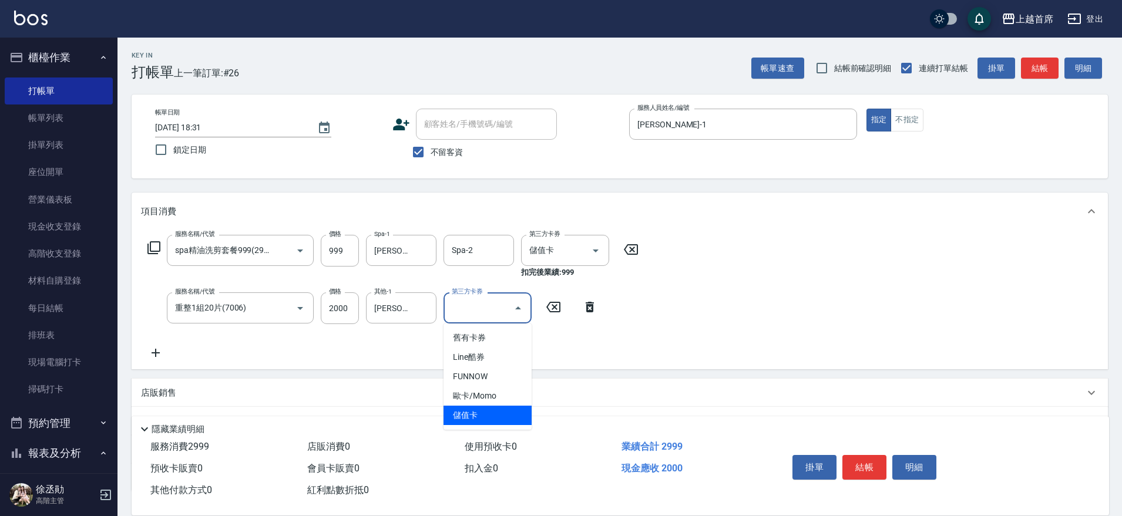
type input "儲值卡"
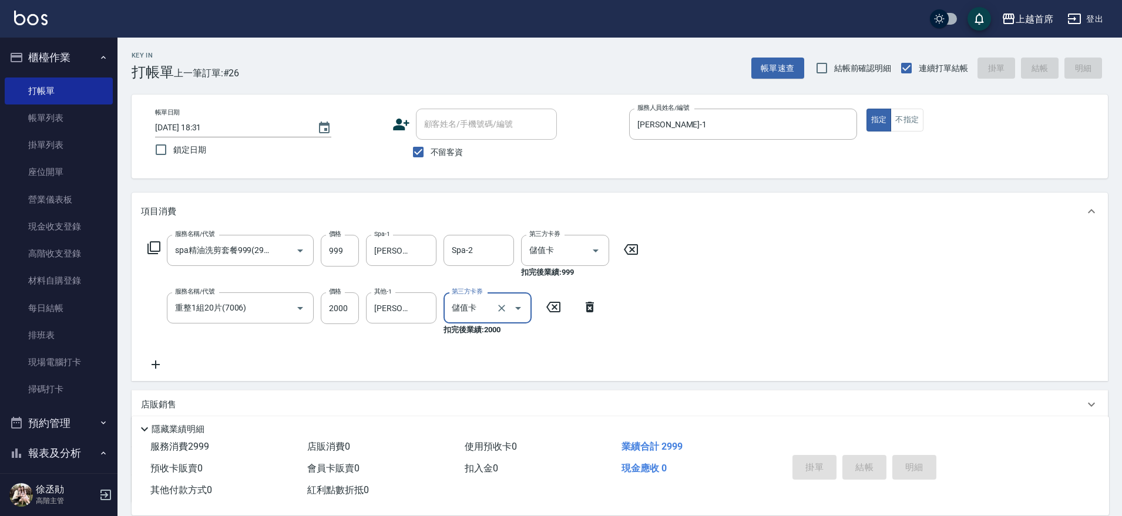
type input "[DATE] 18:32"
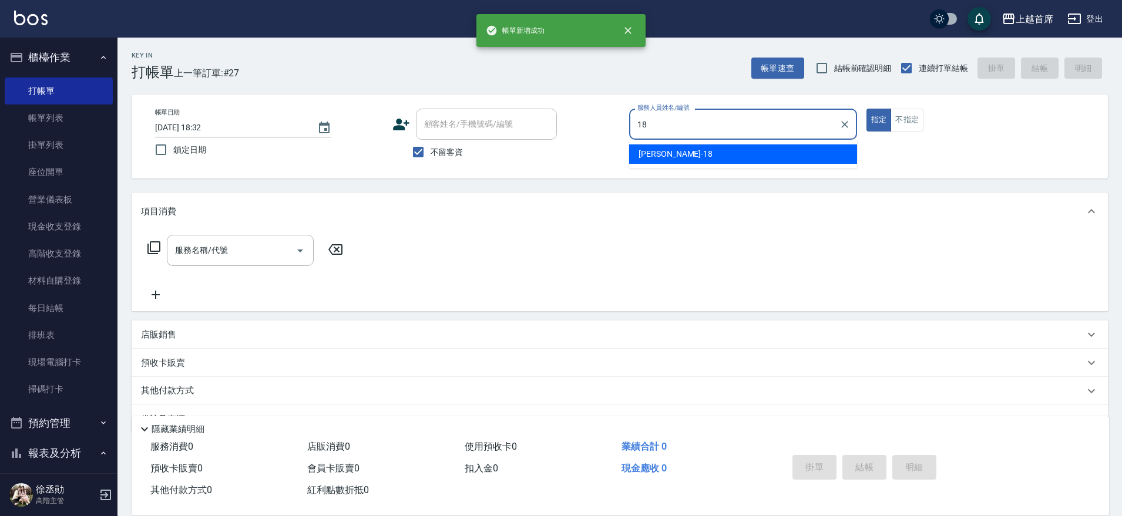
type input "Linda-18"
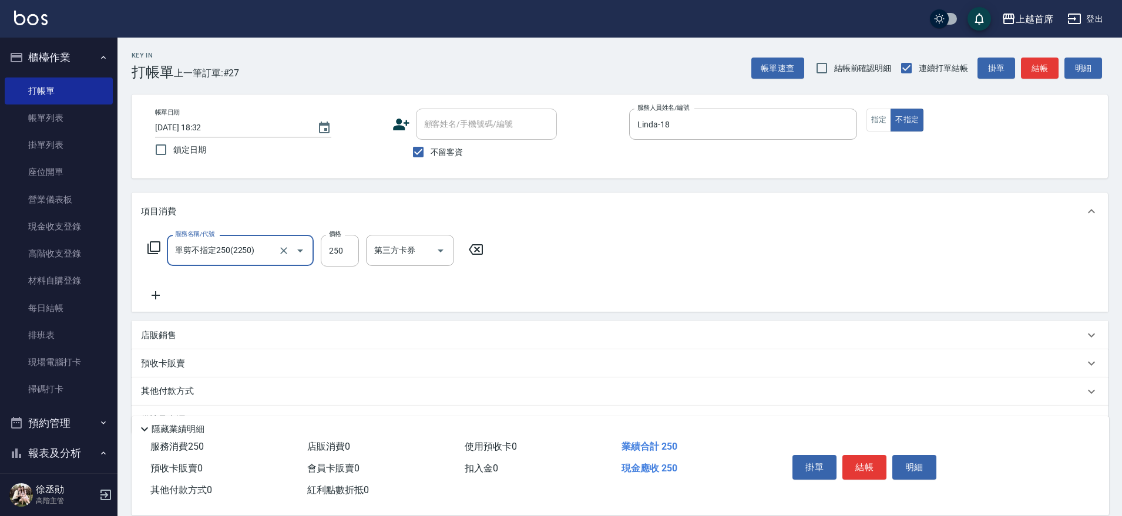
type input "單剪不指定250(2250)"
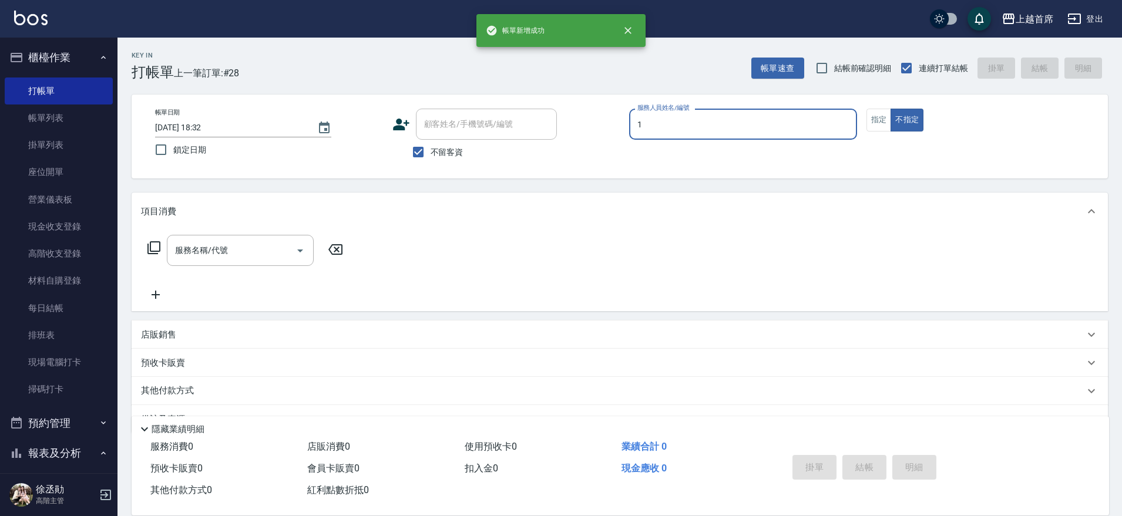
type input "[PERSON_NAME]-1"
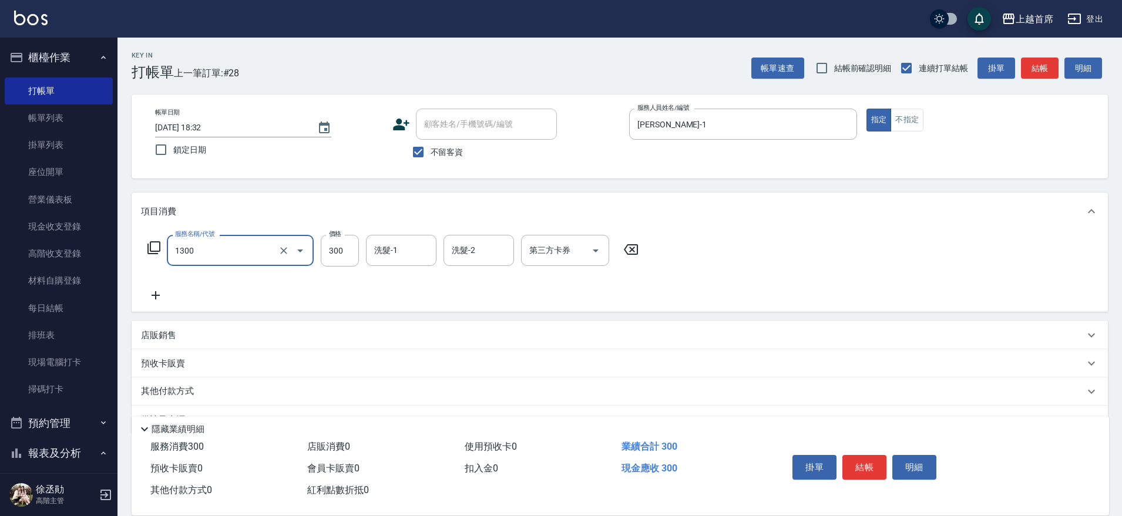
type input "洗髮(1300)"
type input "[PERSON_NAME]-77"
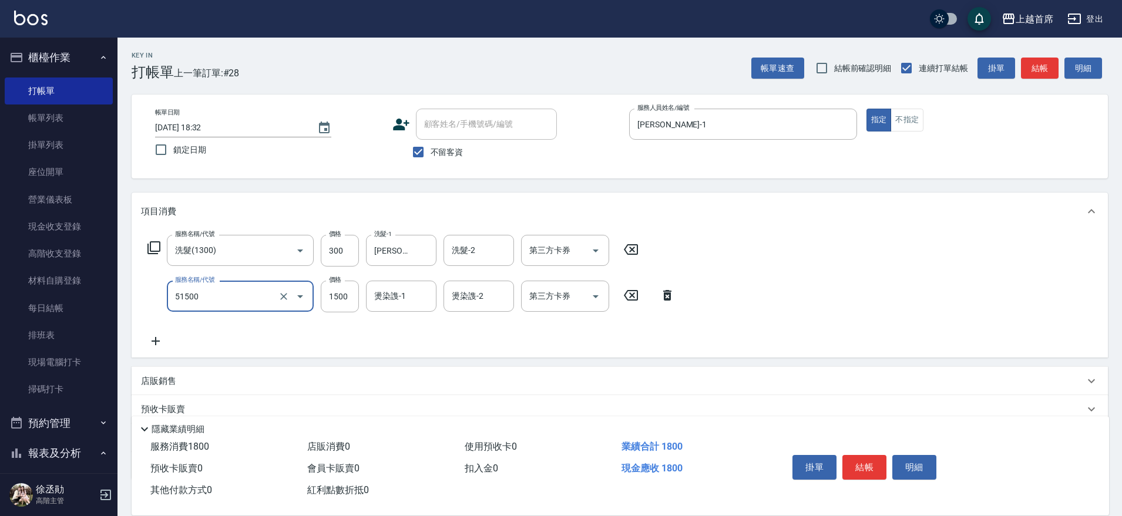
type input "鉑金護髮(51500)"
type input "2"
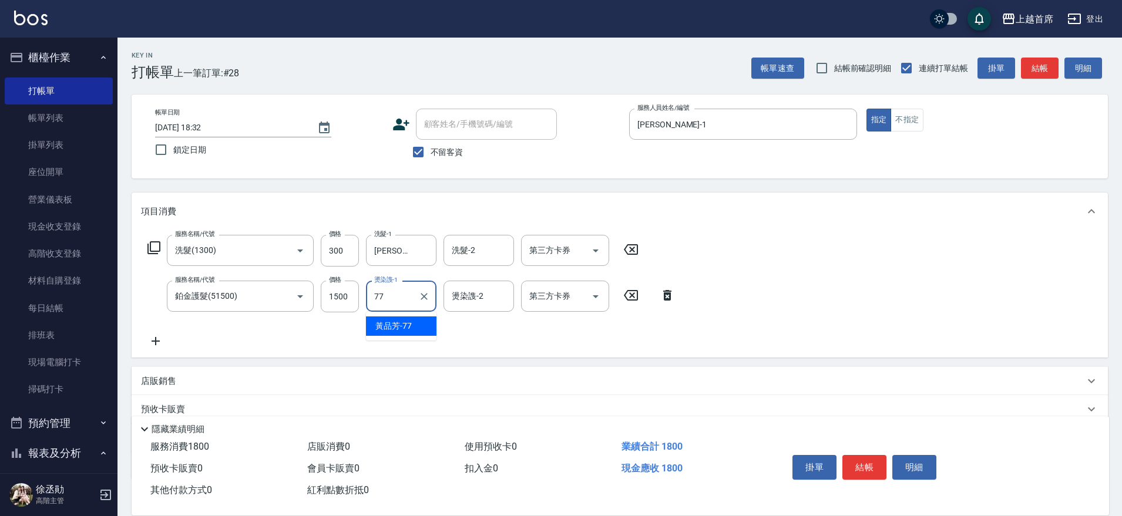
type input "[PERSON_NAME]-77"
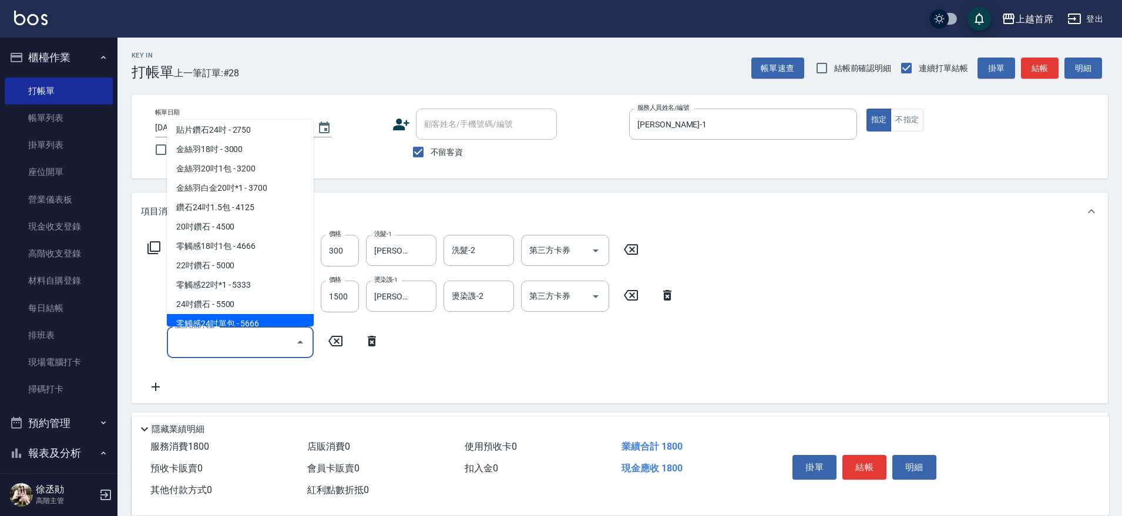
scroll to position [1439, 0]
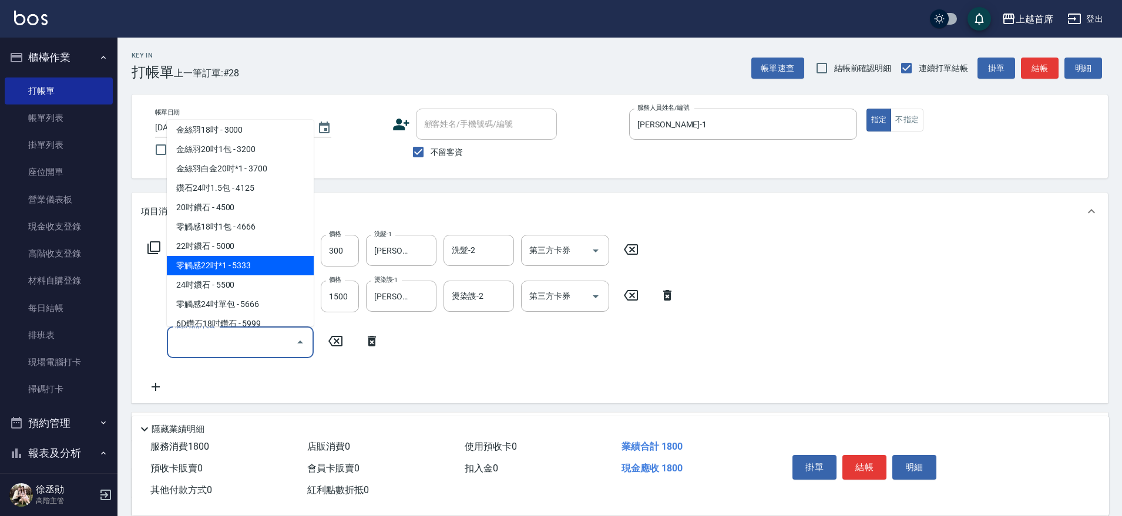
type input "零觸感22吋*1(75333)"
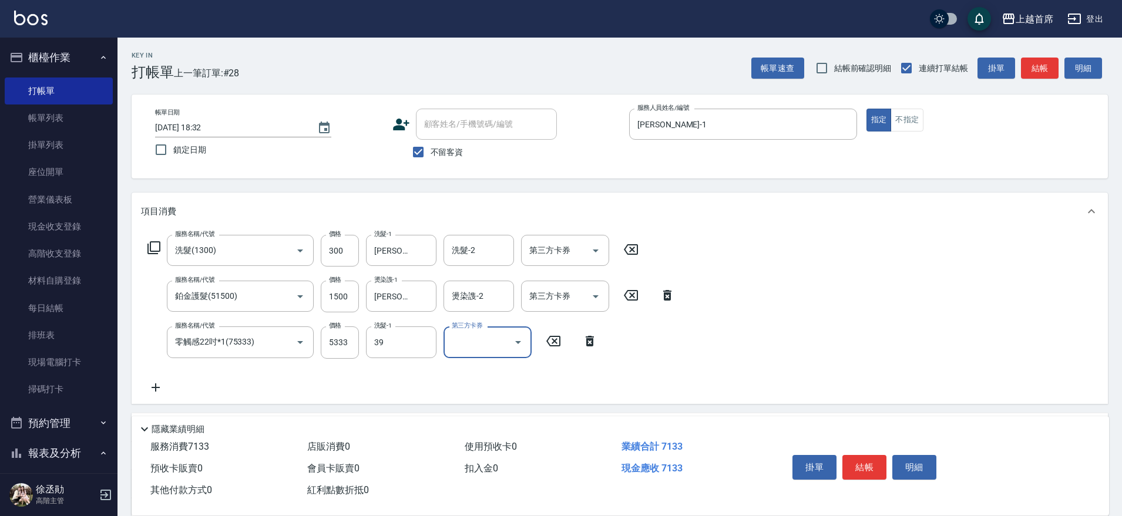
type input "[PERSON_NAME]-39"
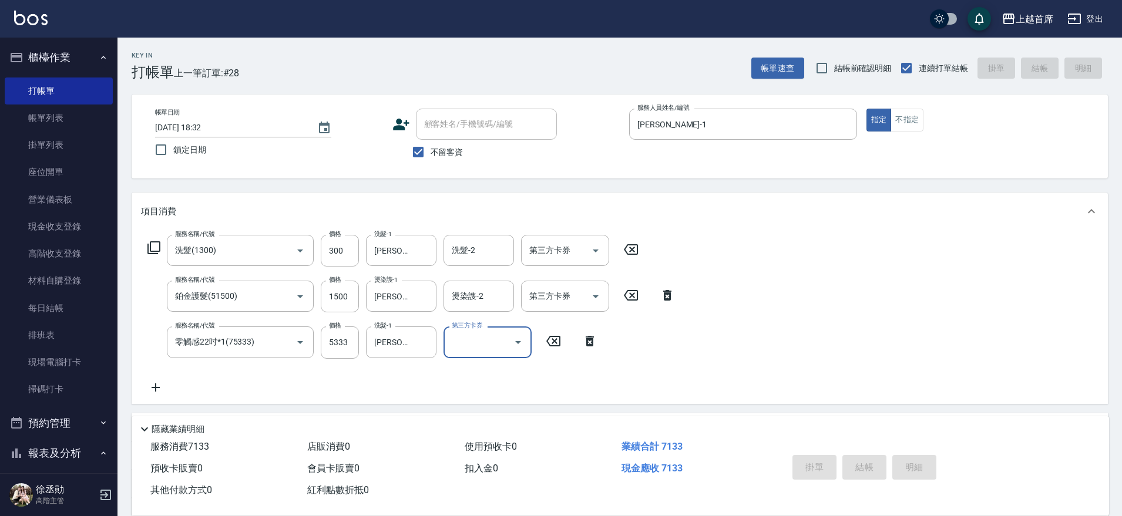
type input "[DATE] 18:33"
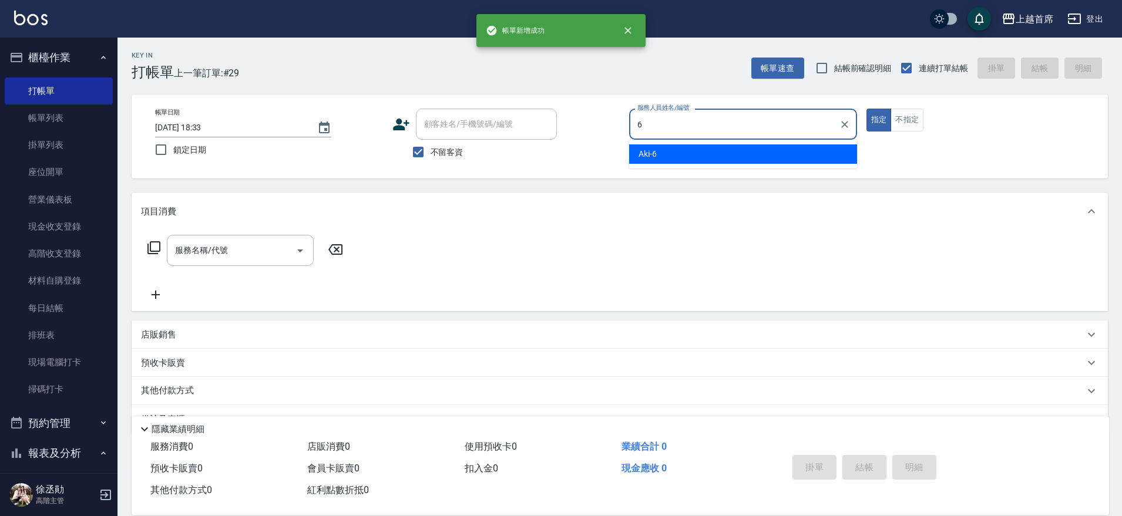
type input "Aki-6"
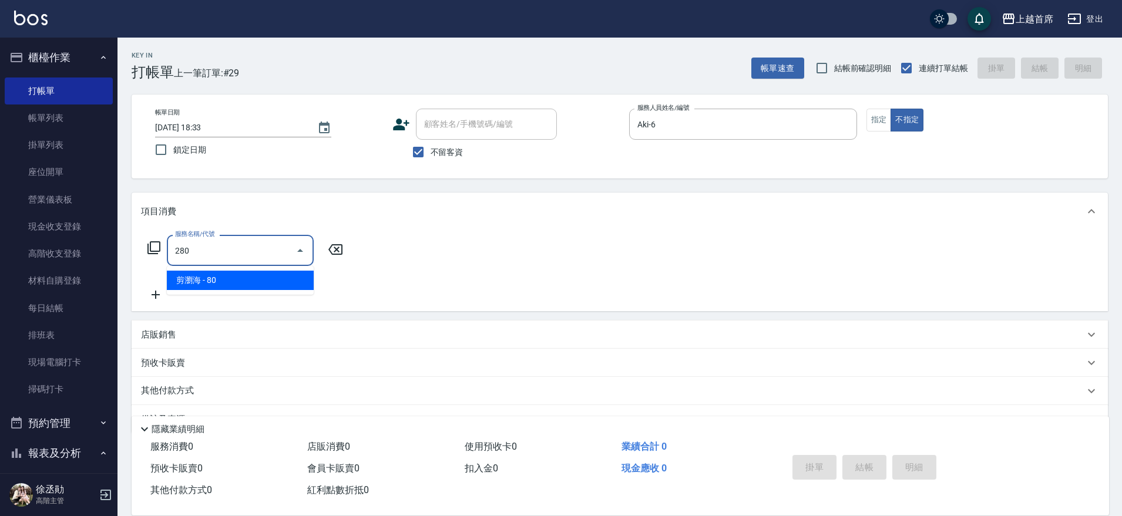
type input "剪瀏海(280)"
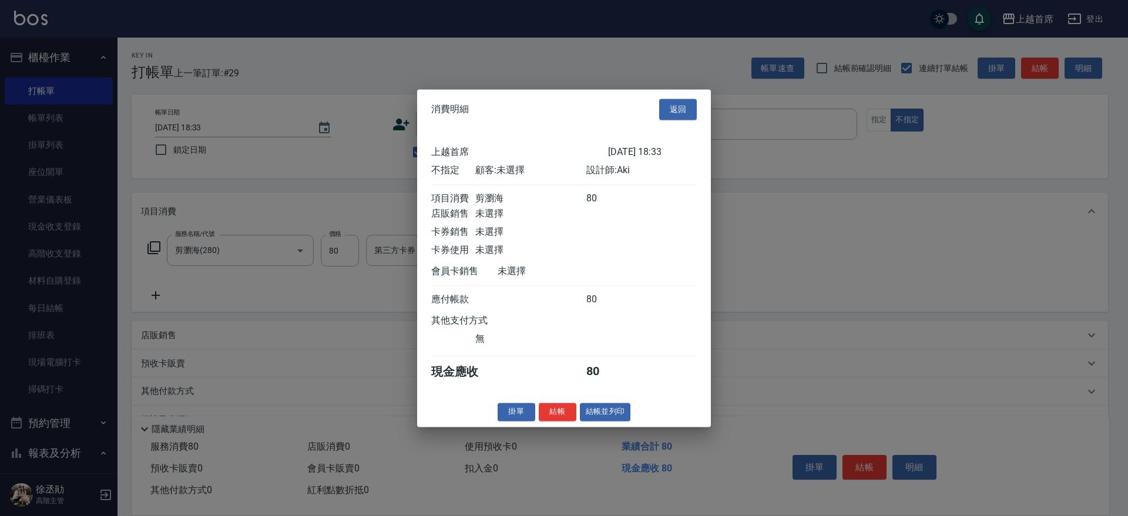
click at [820, 297] on div at bounding box center [564, 258] width 1128 height 516
click at [676, 100] on button "返回" at bounding box center [678, 110] width 38 height 22
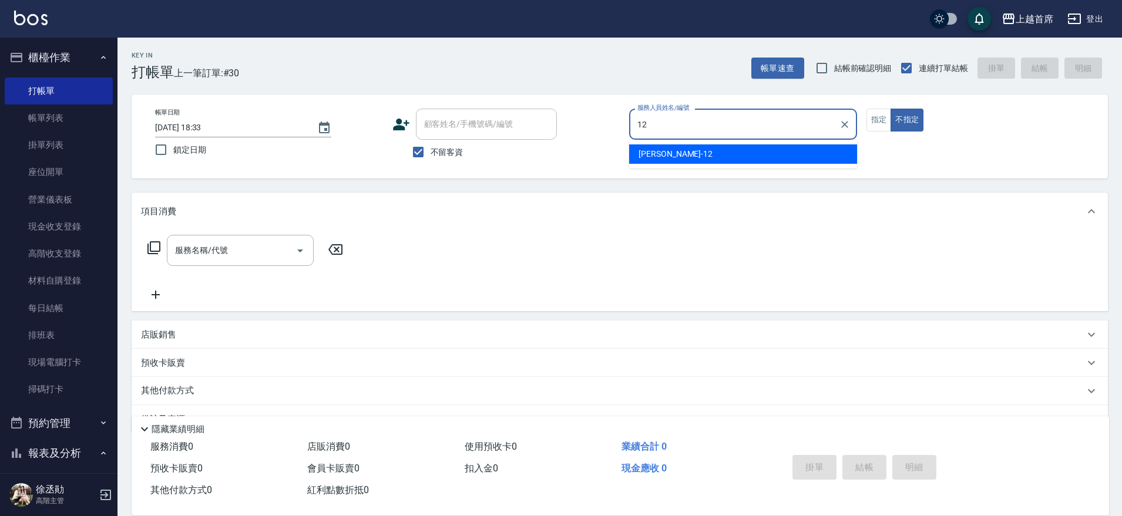
type input "[PERSON_NAME]-12"
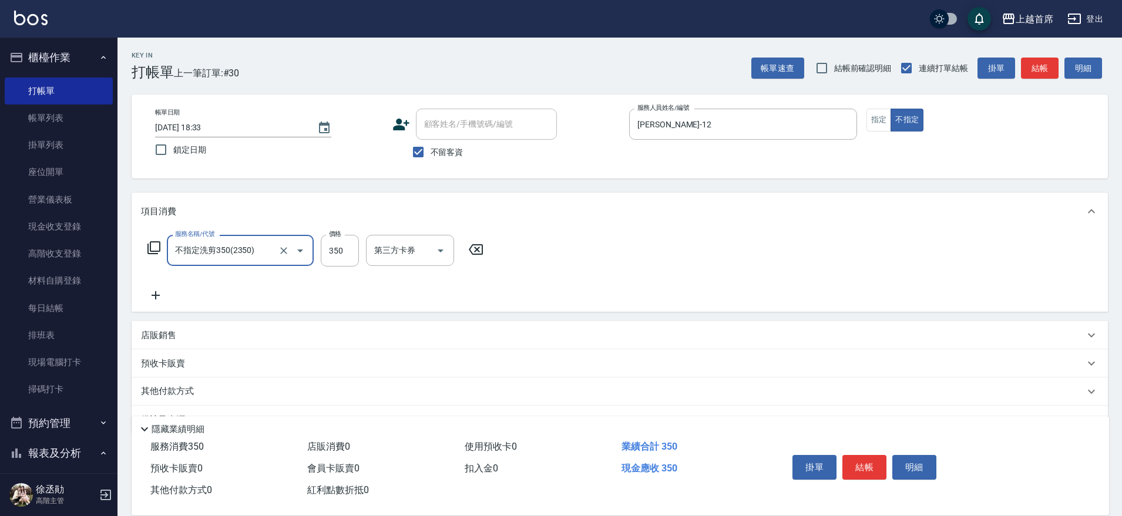
type input "不指定洗剪350(2350)"
type input "[PERSON_NAME]-16"
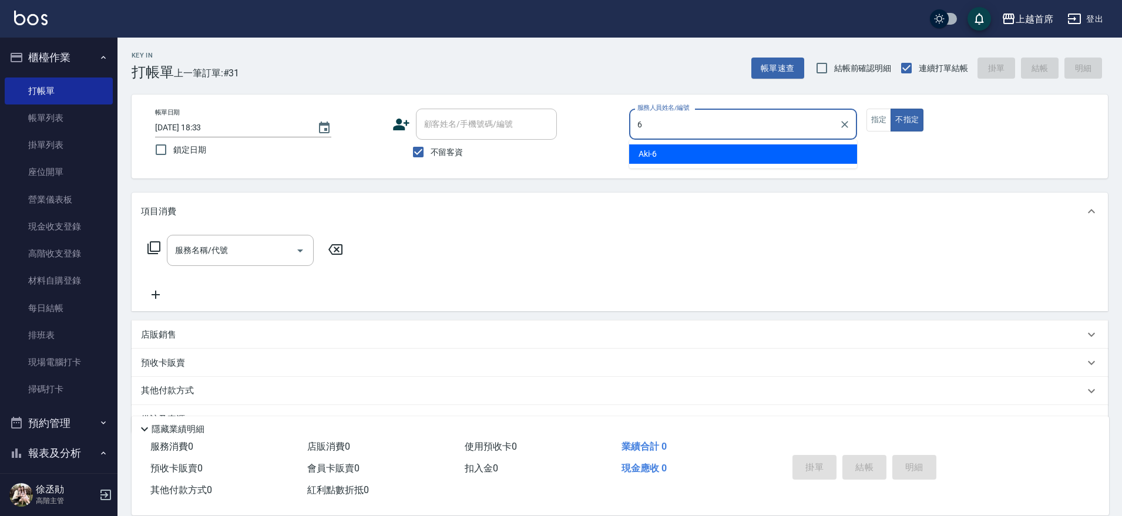
type input "Aki-6"
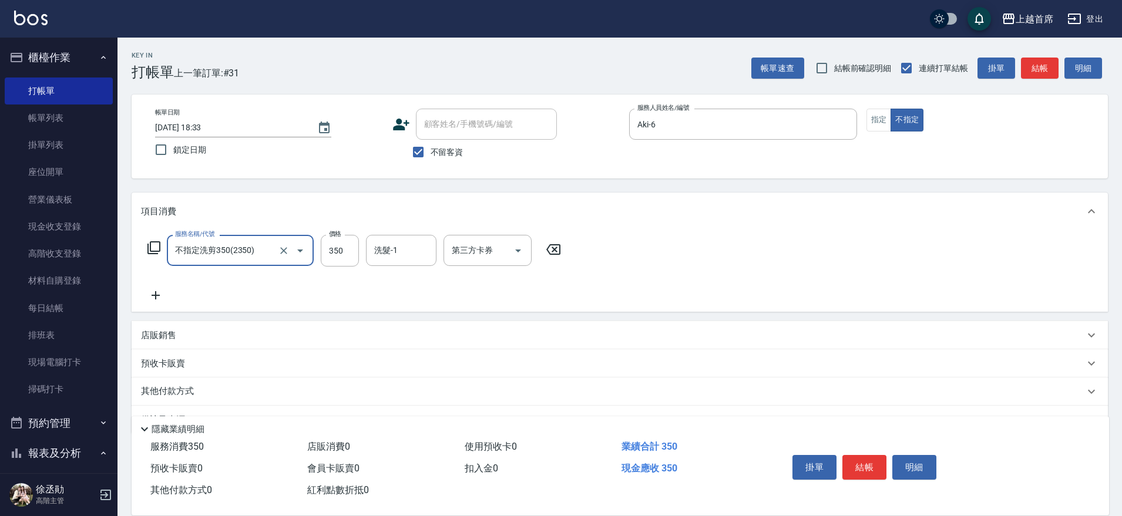
type input "不指定洗剪350(2350)"
type input "[PERSON_NAME]-77"
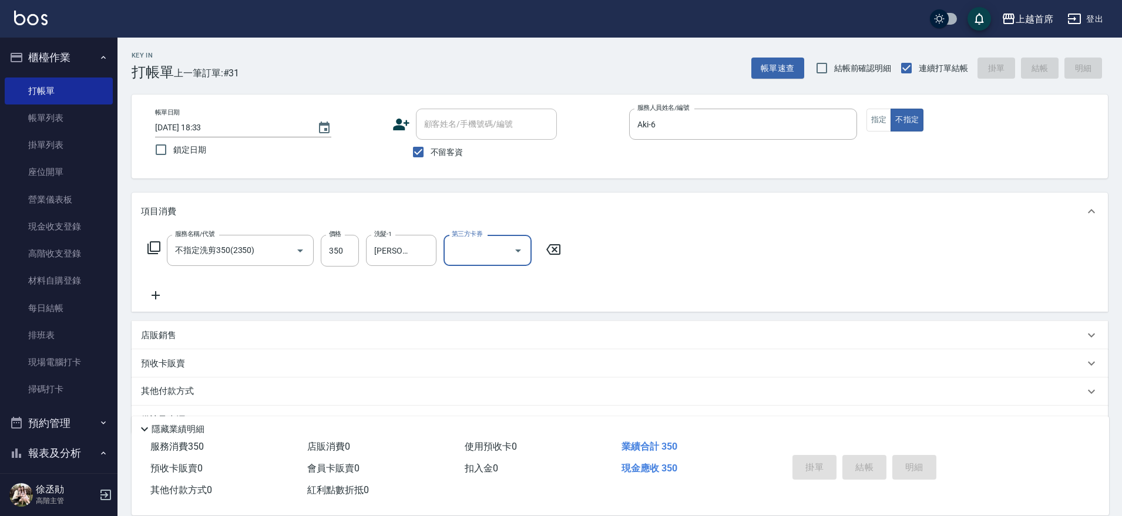
type input "[DATE] 18:34"
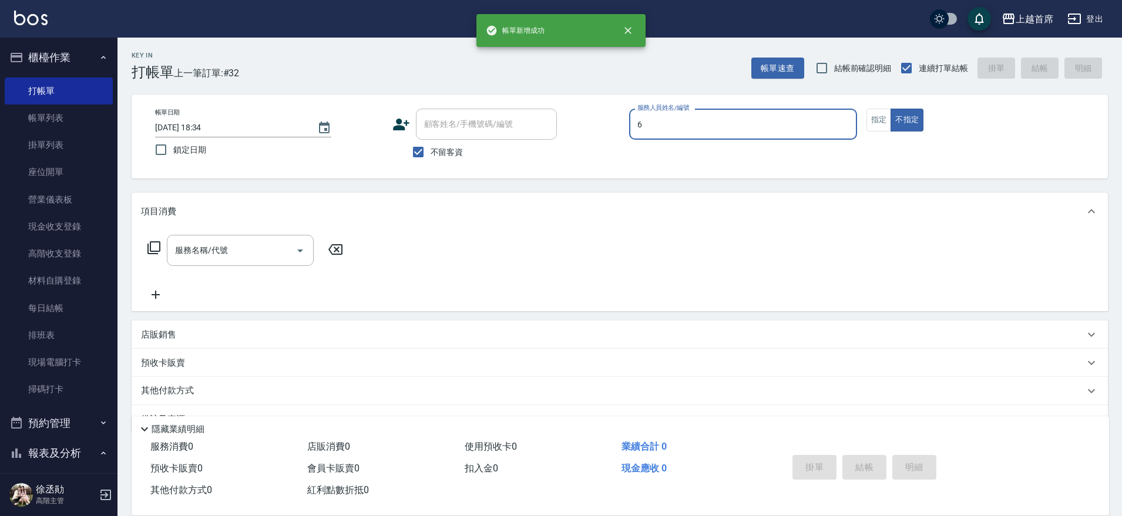
type input "Aki-6"
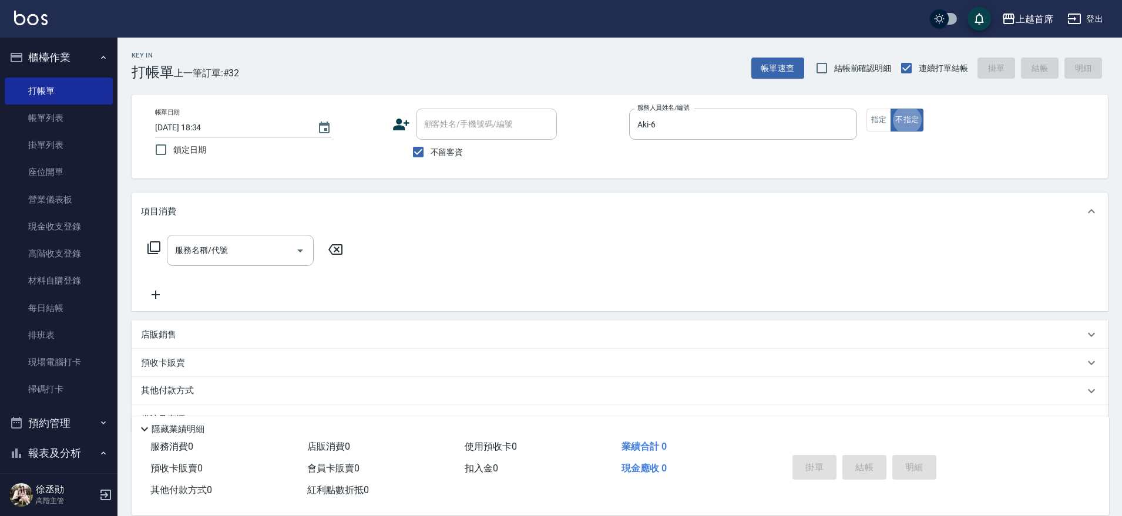
scroll to position [29, 0]
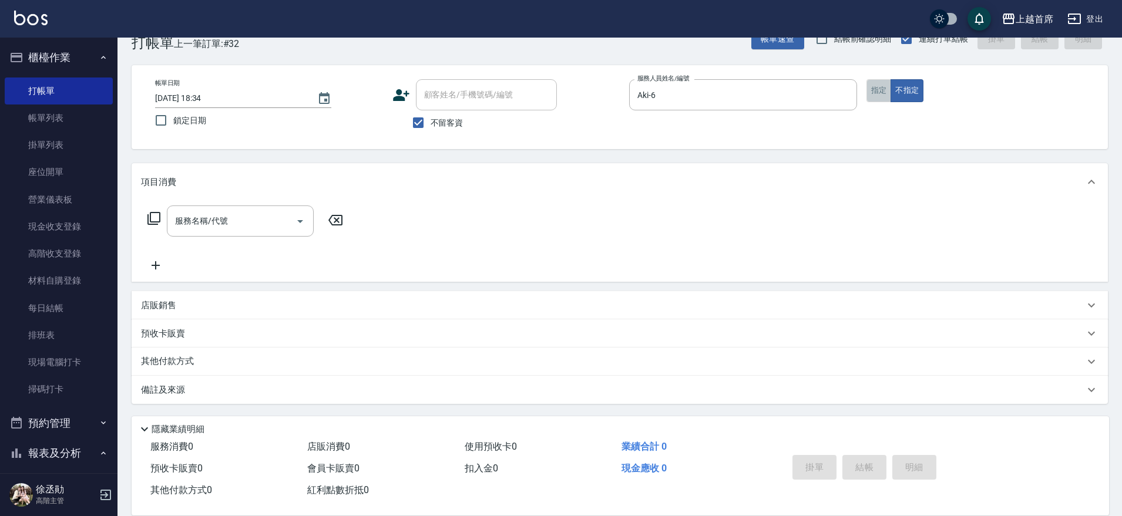
click at [872, 90] on button "指定" at bounding box center [879, 90] width 25 height 23
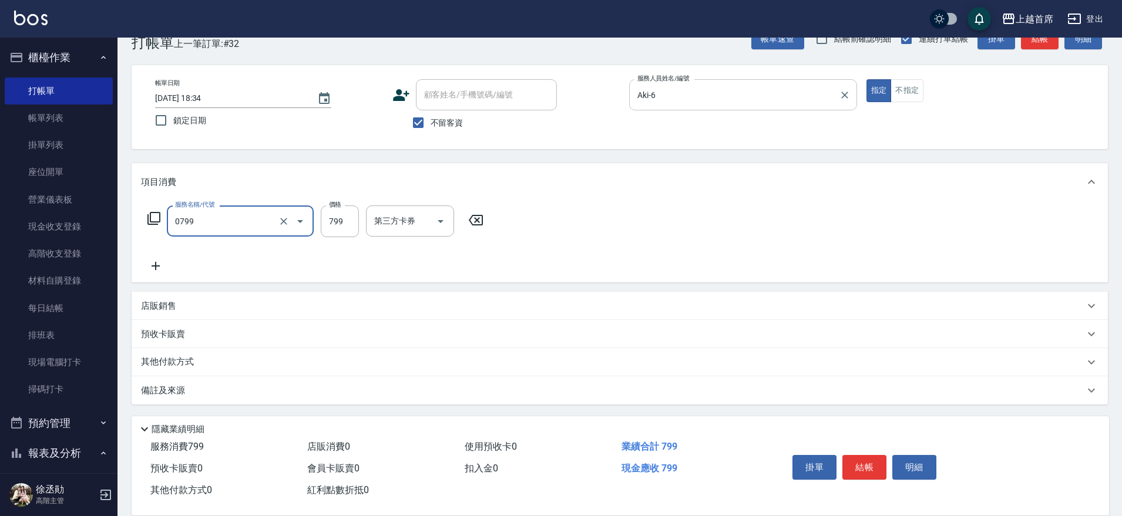
type input "精油799(0799)"
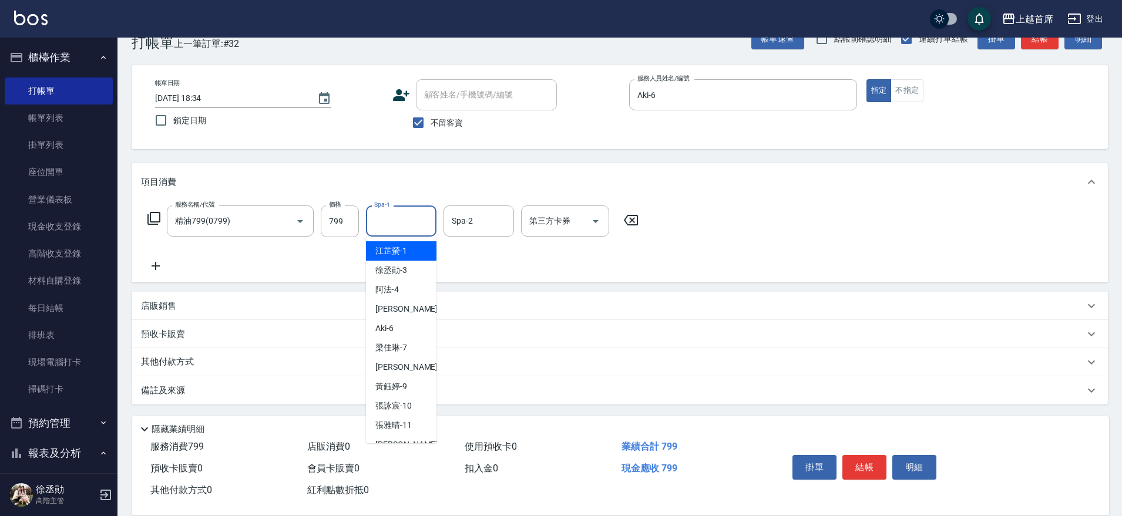
click at [396, 227] on input "Spa-1" at bounding box center [401, 221] width 60 height 21
click at [345, 230] on input "799" at bounding box center [340, 222] width 38 height 32
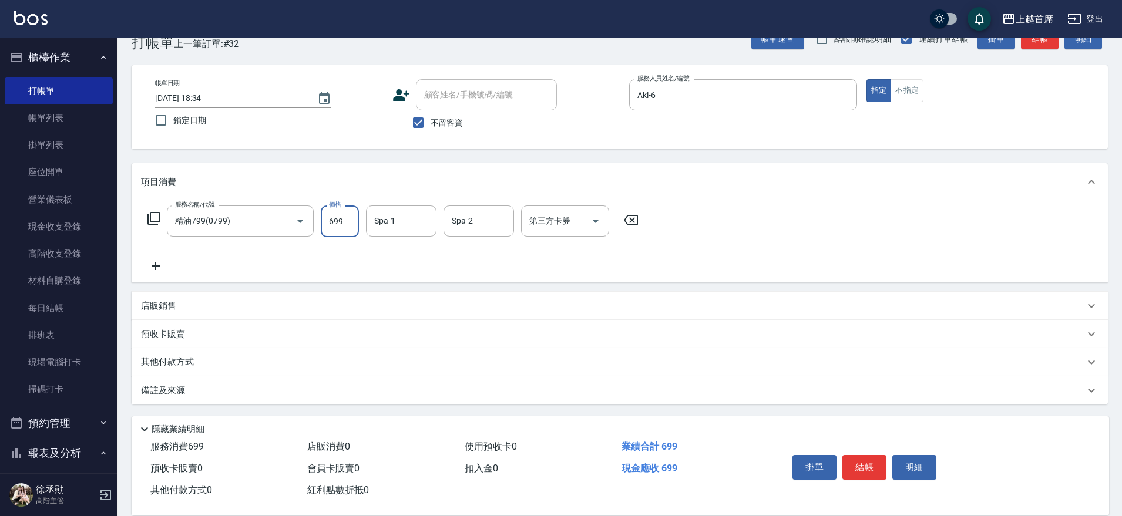
type input "699"
type input "[PERSON_NAME]-16"
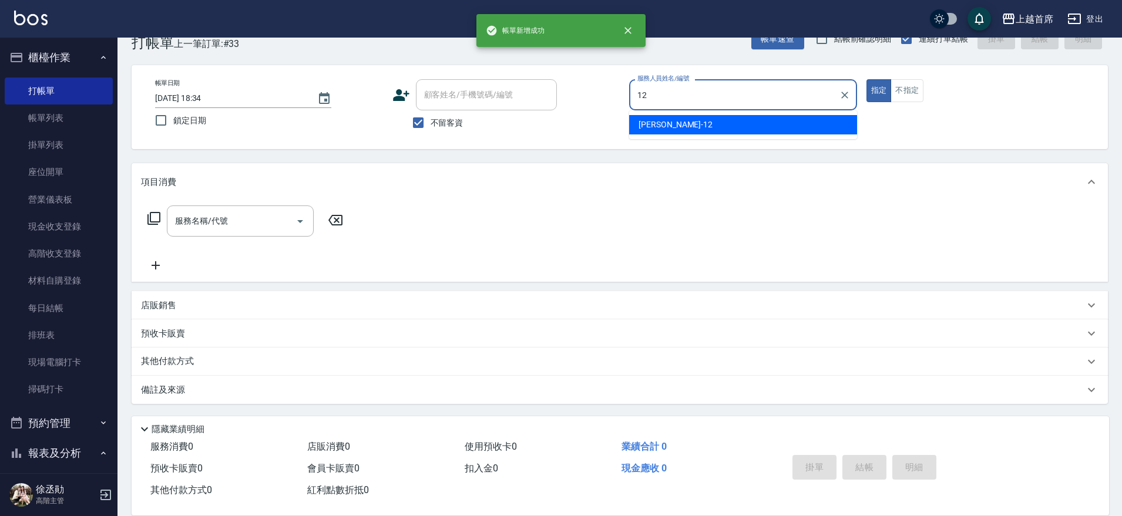
type input "[PERSON_NAME]-12"
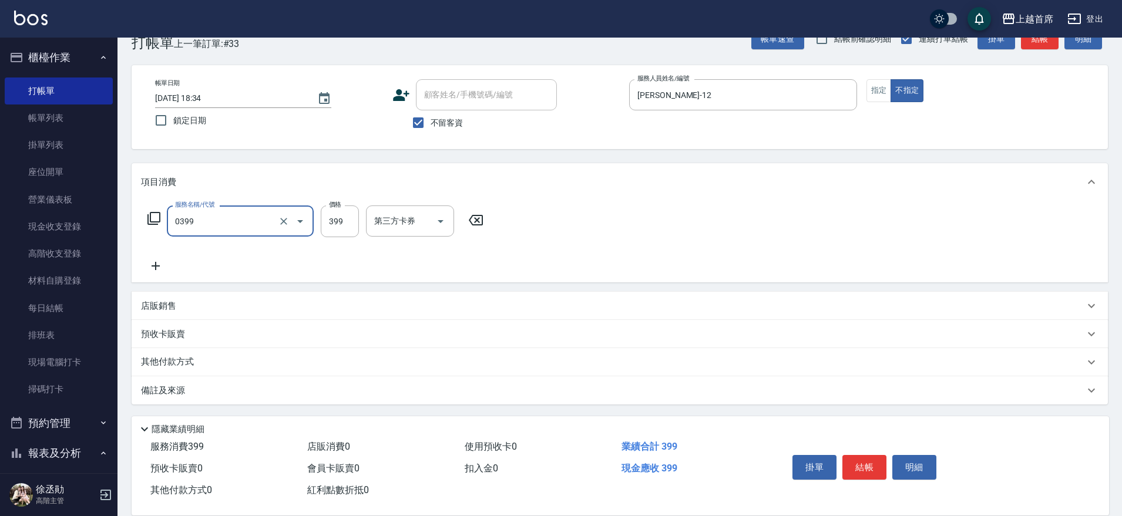
type input "海鹽洗髮(0399)"
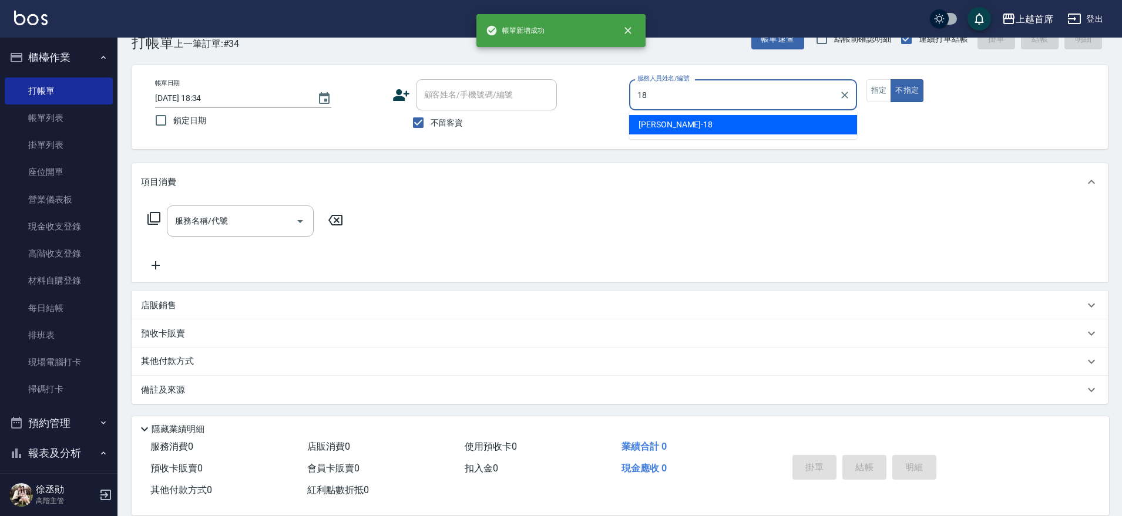
type input "Linda-18"
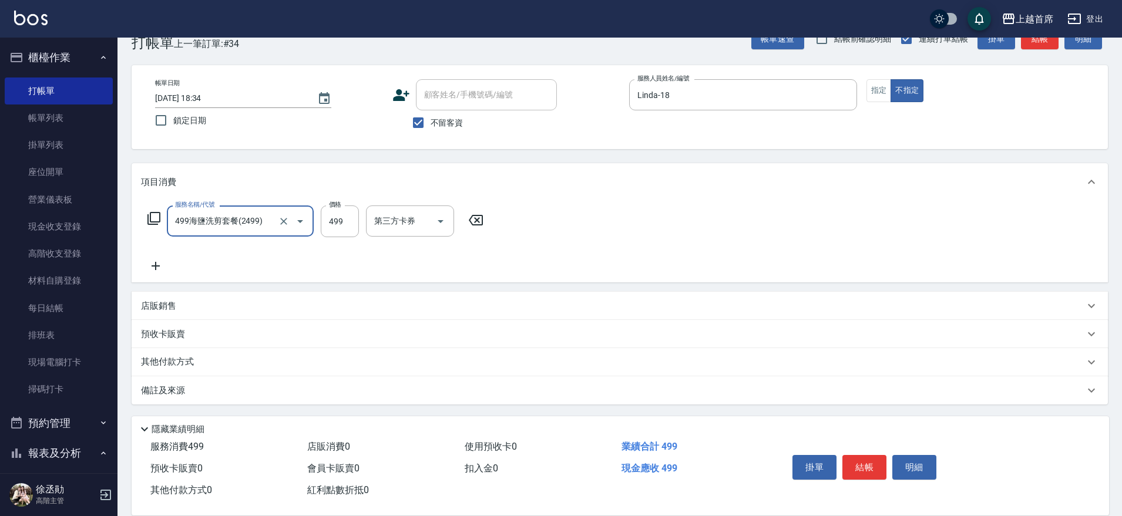
type input "499海鹽洗剪套餐(2499)"
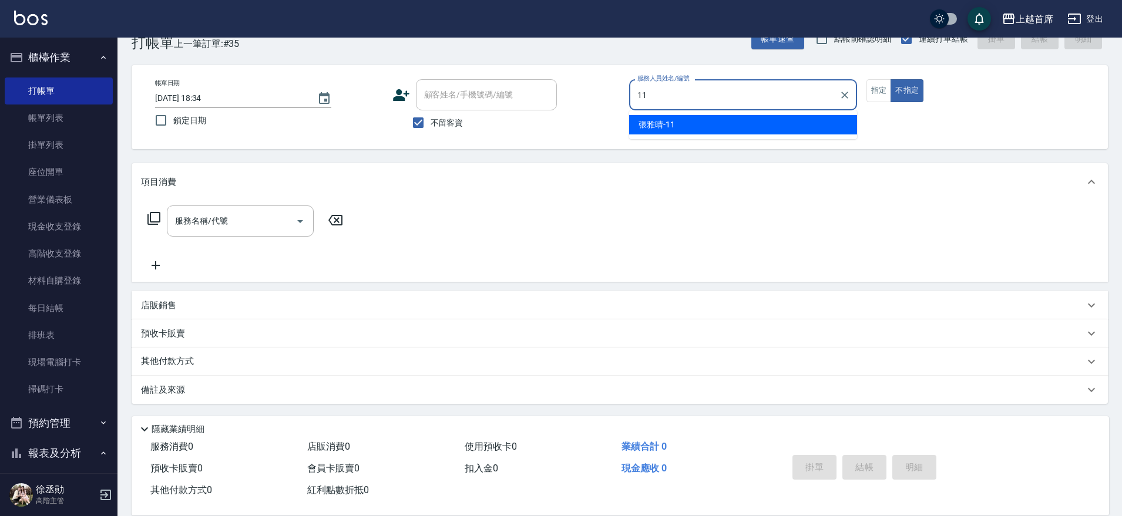
type input "[PERSON_NAME]-11"
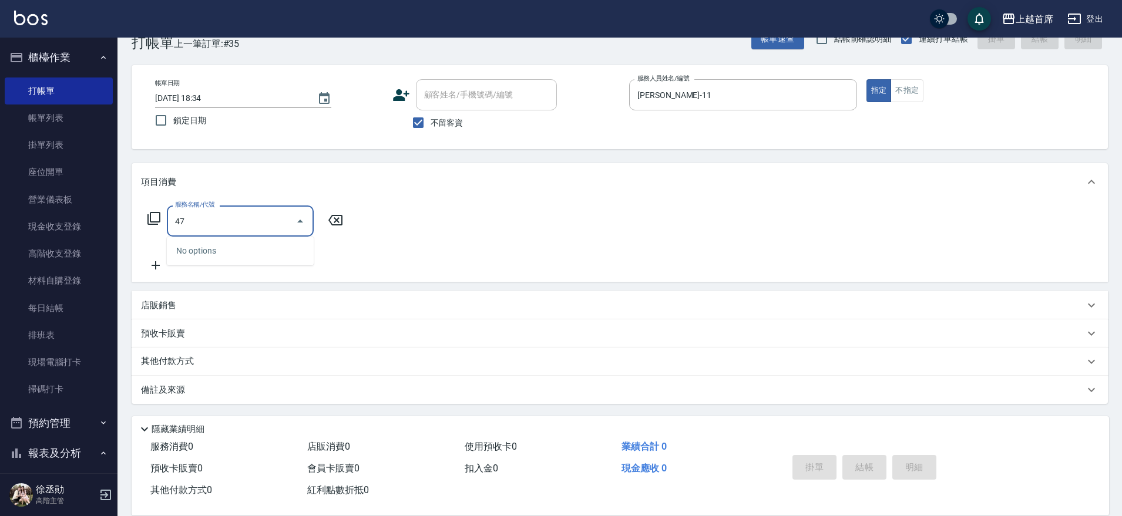
type input "4"
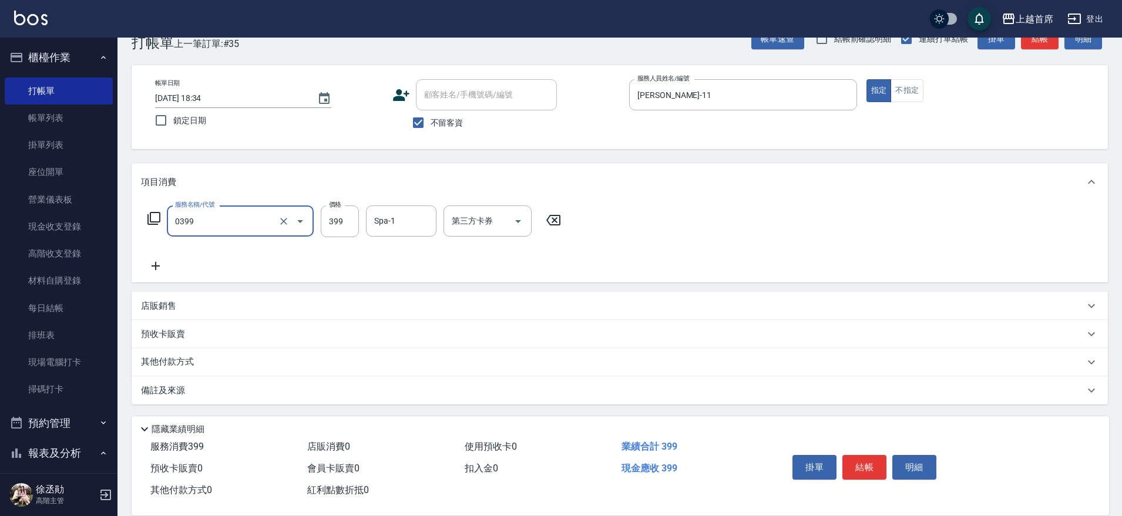
type input "海鹽洗髮(0399)"
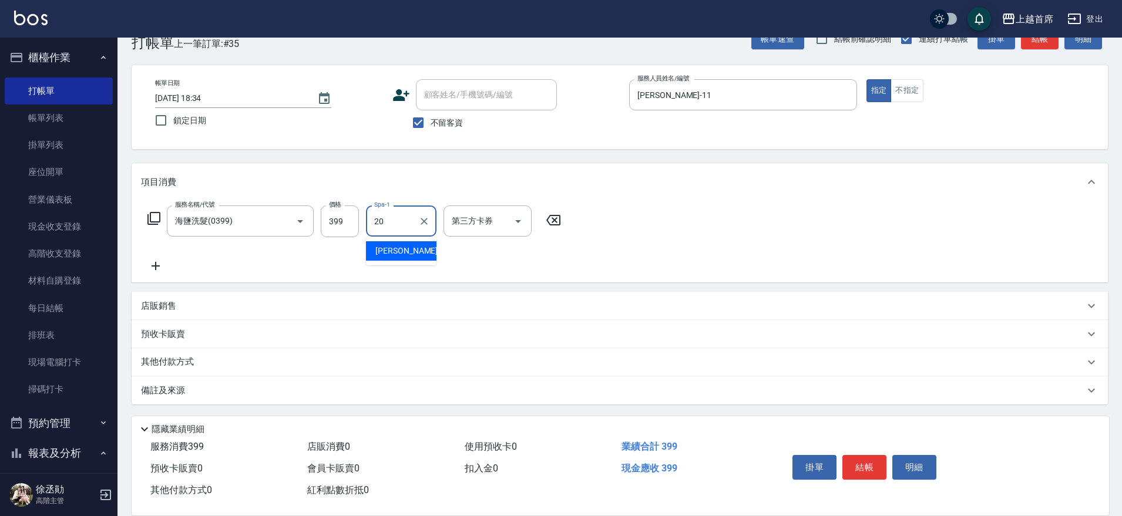
type input "[PERSON_NAME]-20"
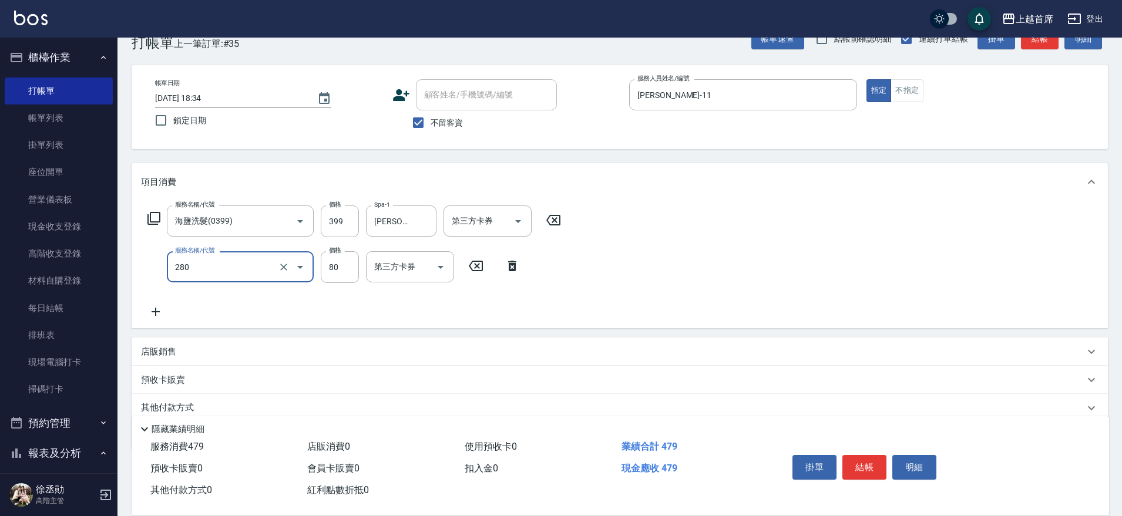
type input "剪瀏海(280)"
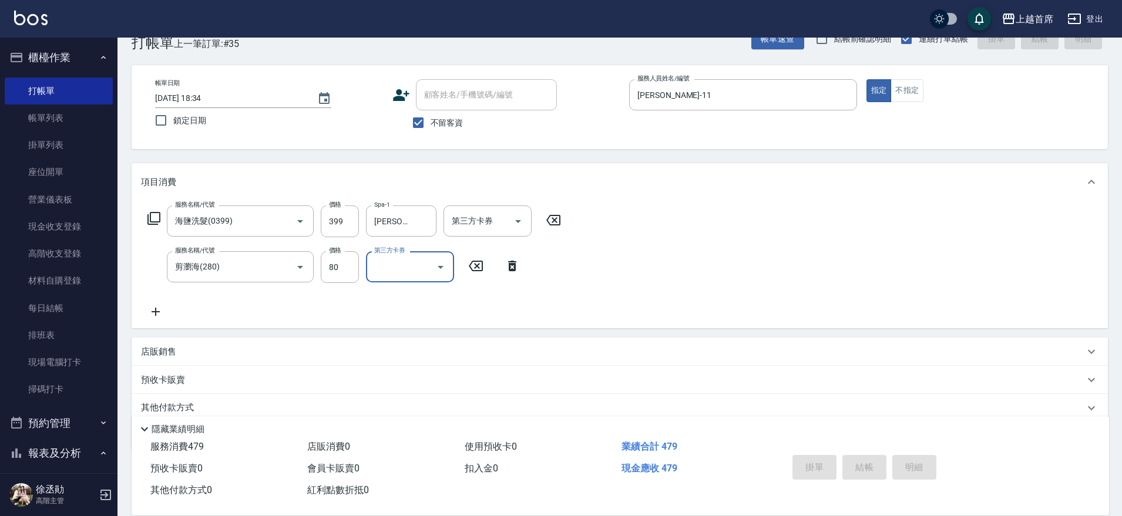
type input "[DATE] 18:35"
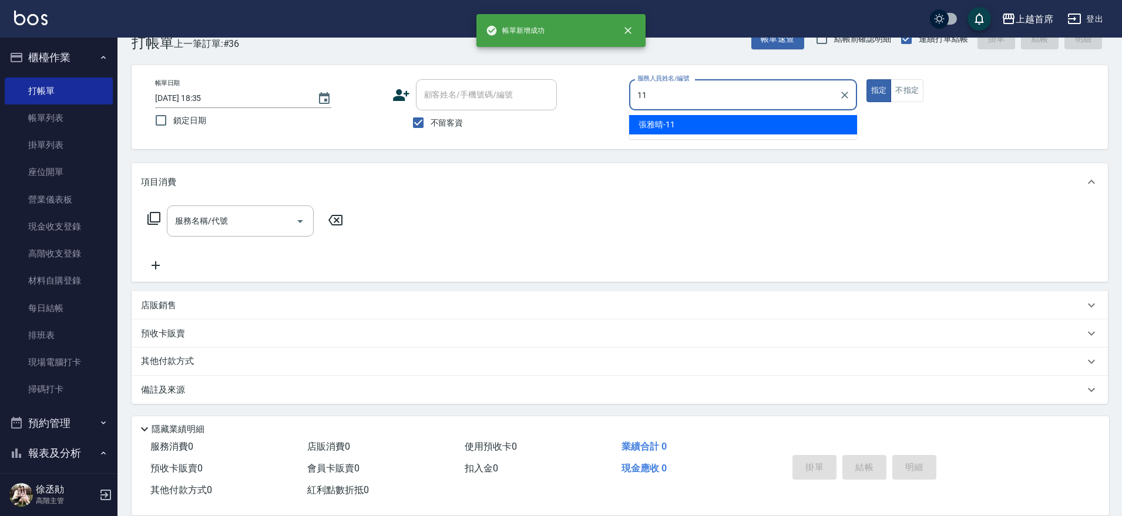
type input "[PERSON_NAME]-11"
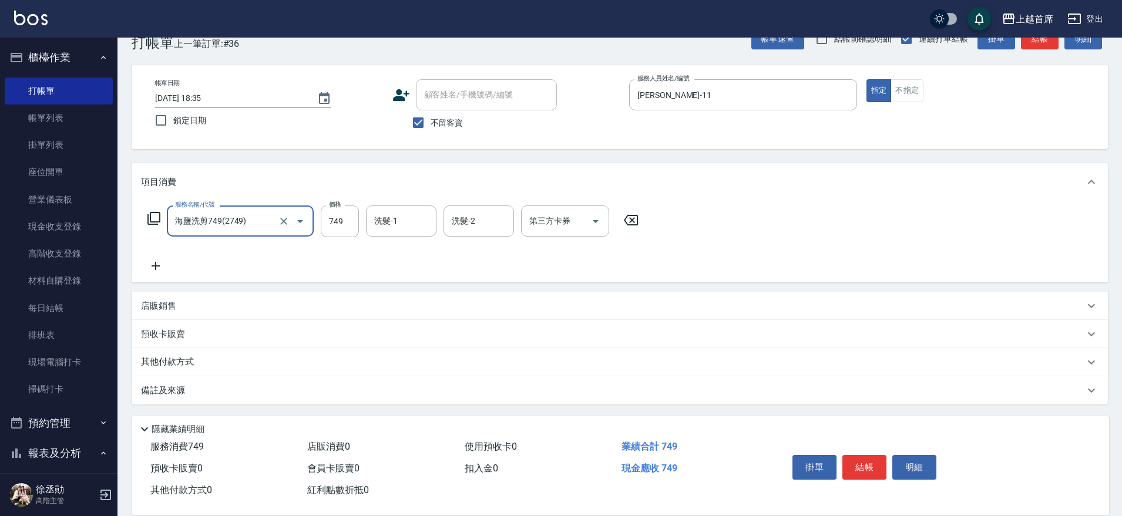
type input "海鹽洗剪749(2749)"
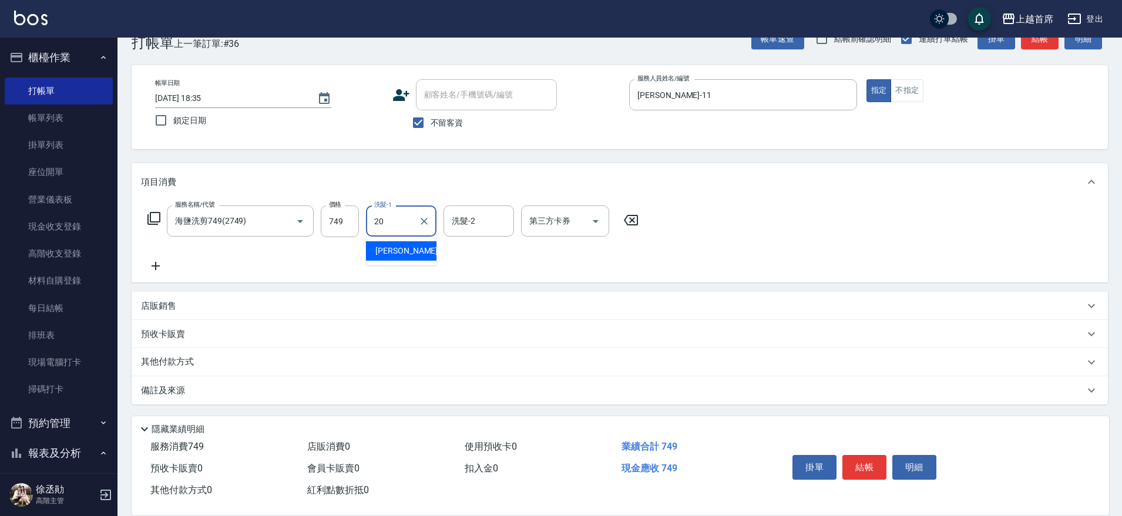
type input "[PERSON_NAME]-20"
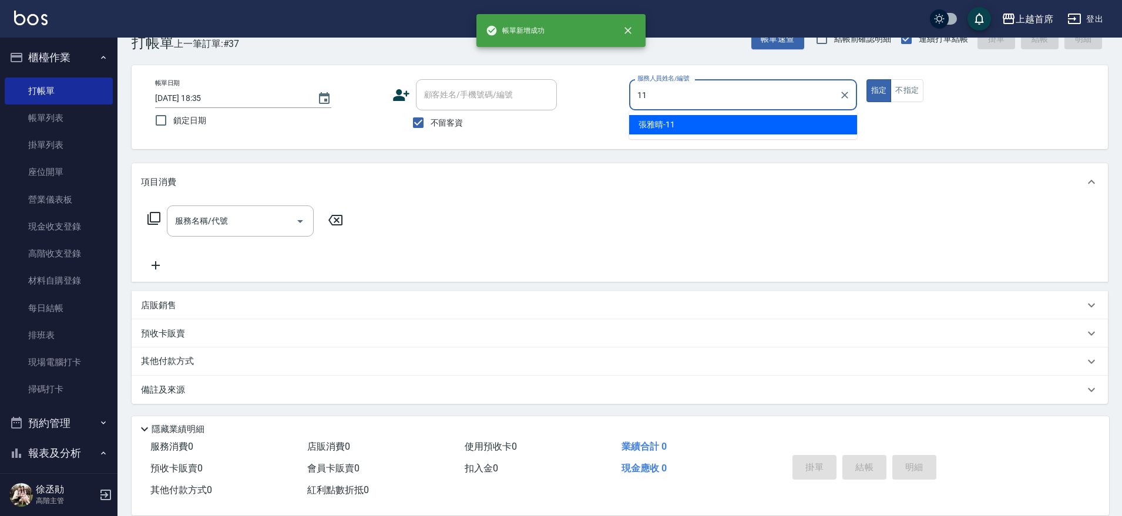
type input "[PERSON_NAME]-11"
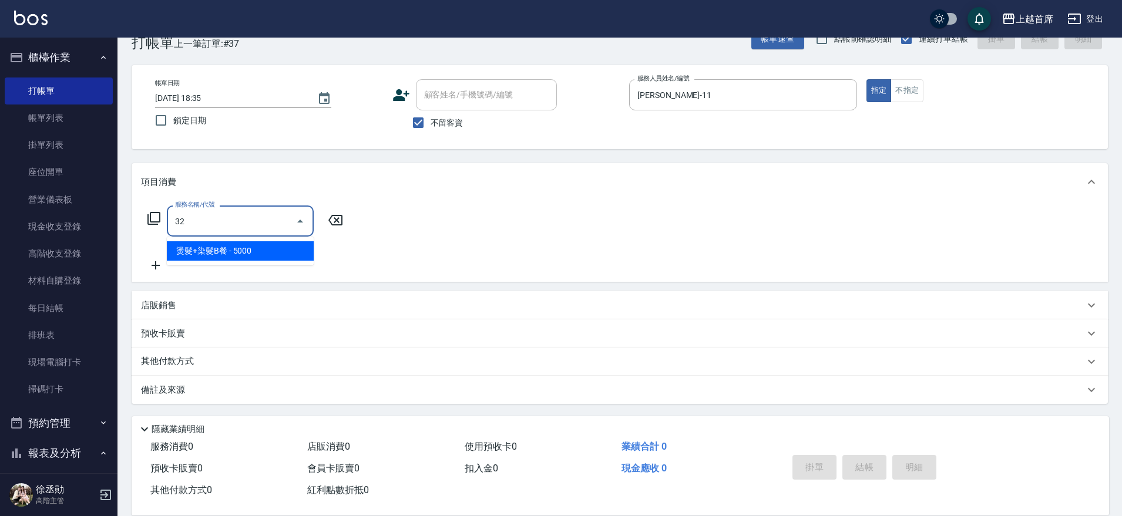
type input "3"
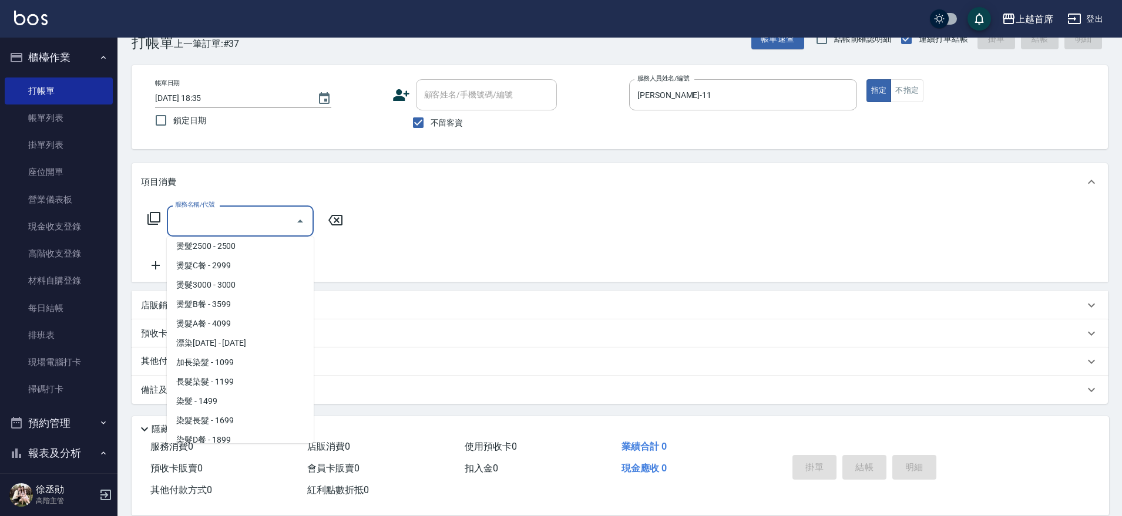
scroll to position [935, 0]
type input "燙髮2500(32500)"
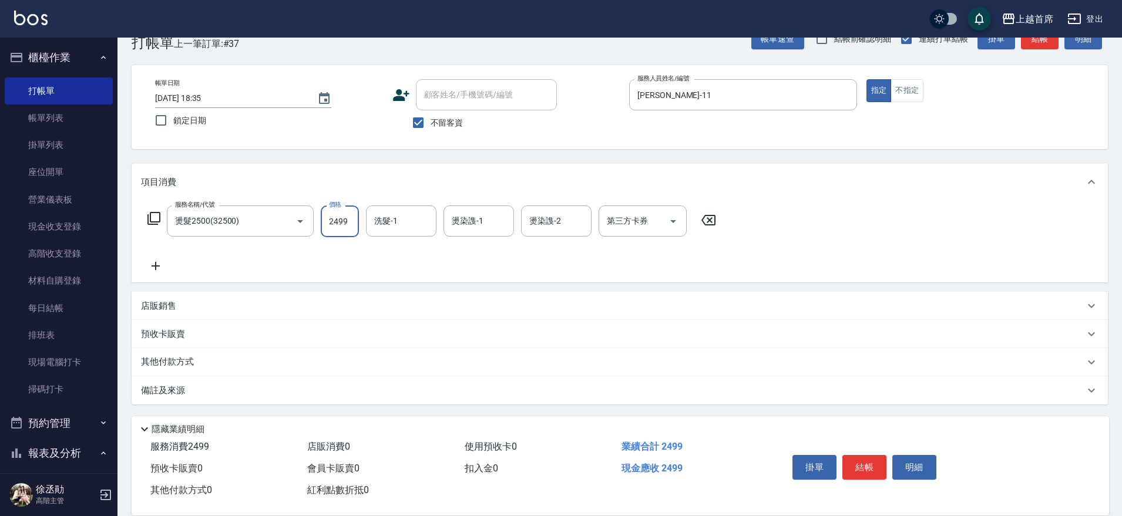
type input "2499"
type input "[PERSON_NAME]-20"
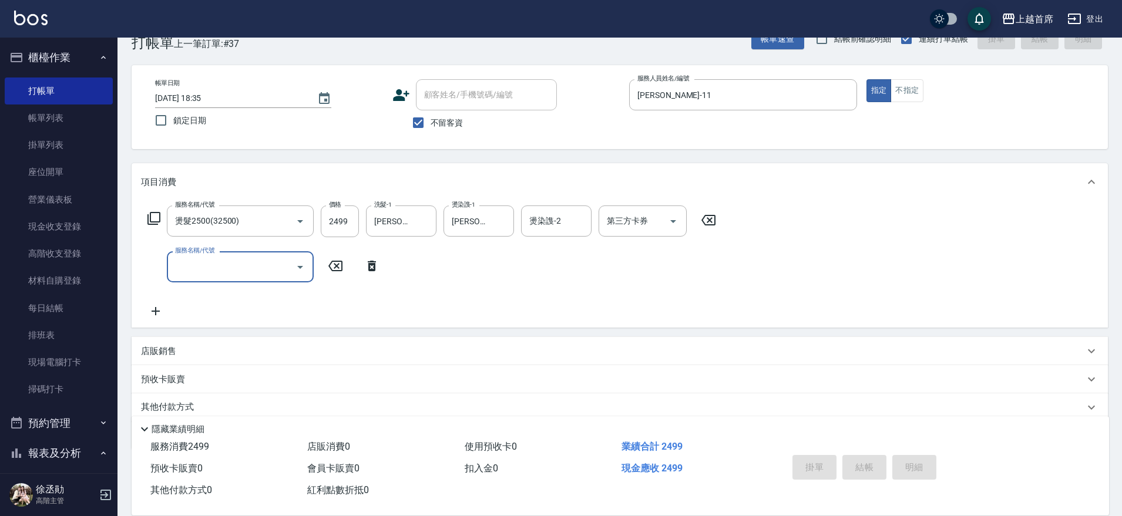
type input "[DATE] 18:36"
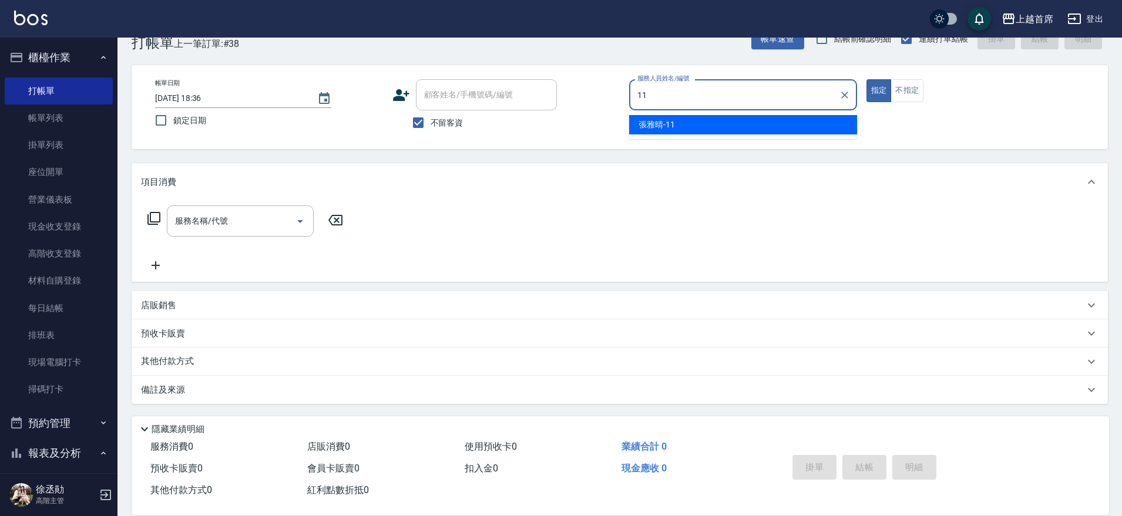
type input "[PERSON_NAME]-11"
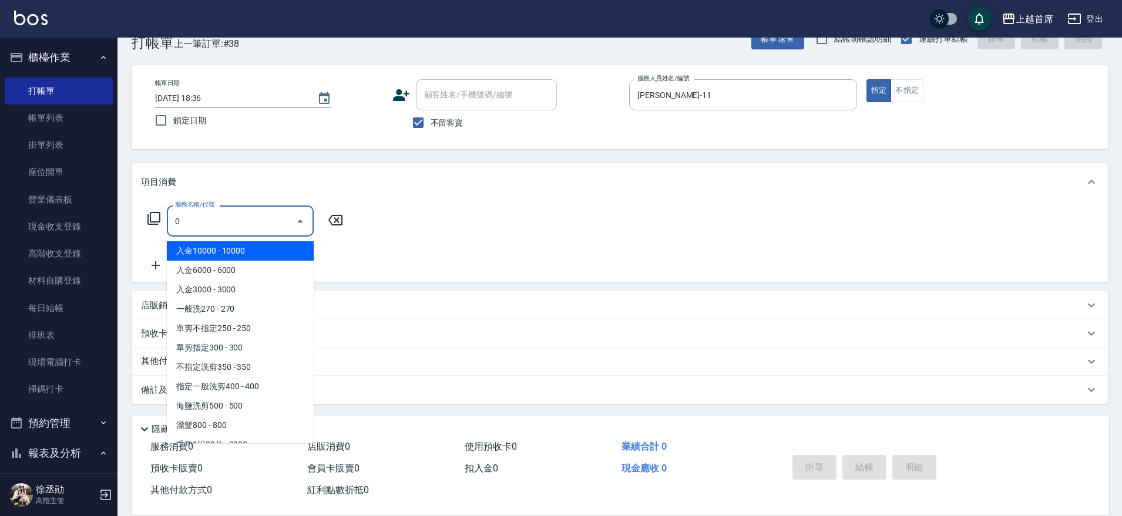
type input "入金10000(801)"
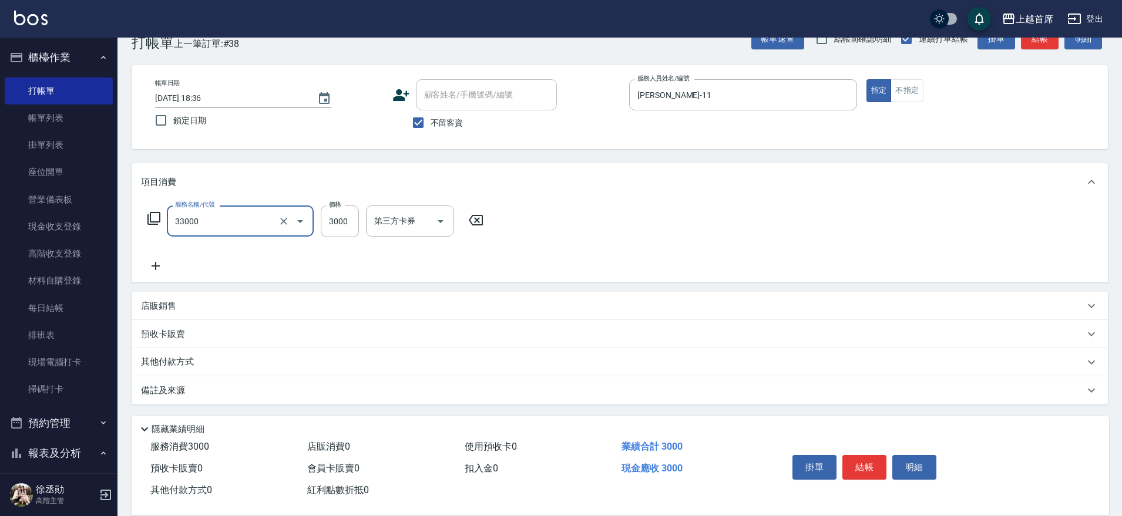
type input "燙髮3000(33000)"
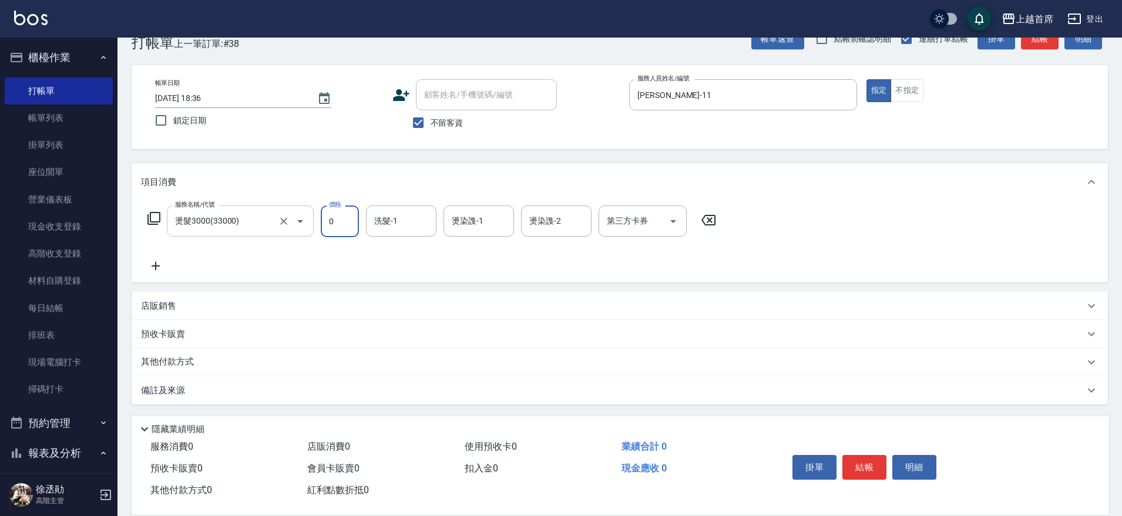
click at [291, 223] on button "Open" at bounding box center [300, 221] width 19 height 19
type input "0"
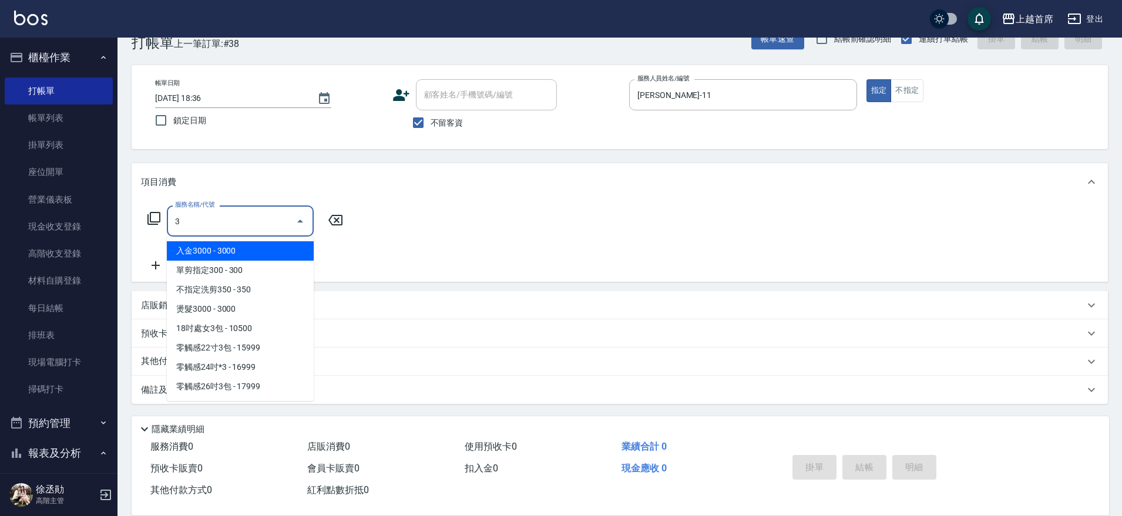
scroll to position [0, 0]
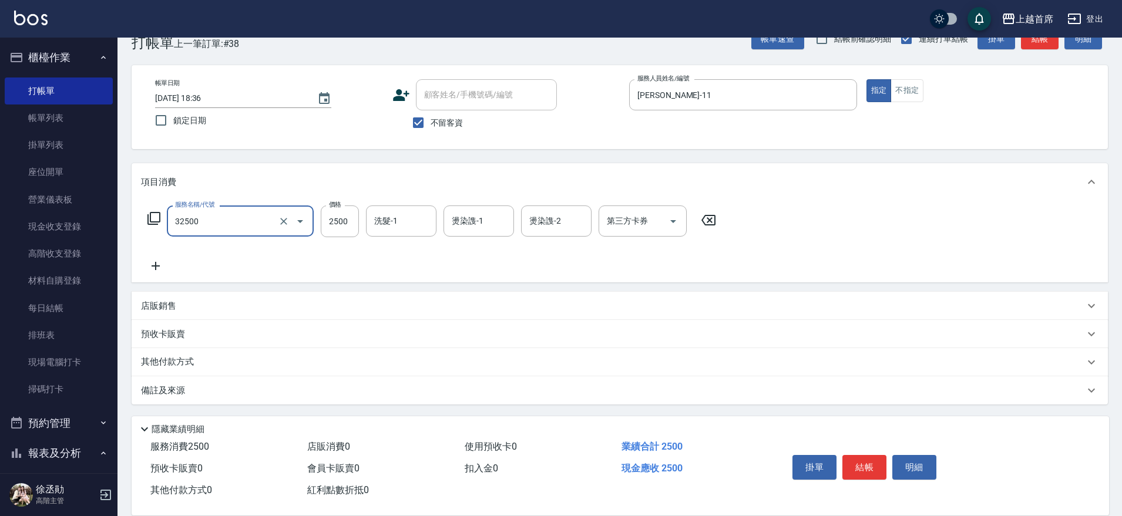
type input "燙髮2500(32500)"
type input "2499"
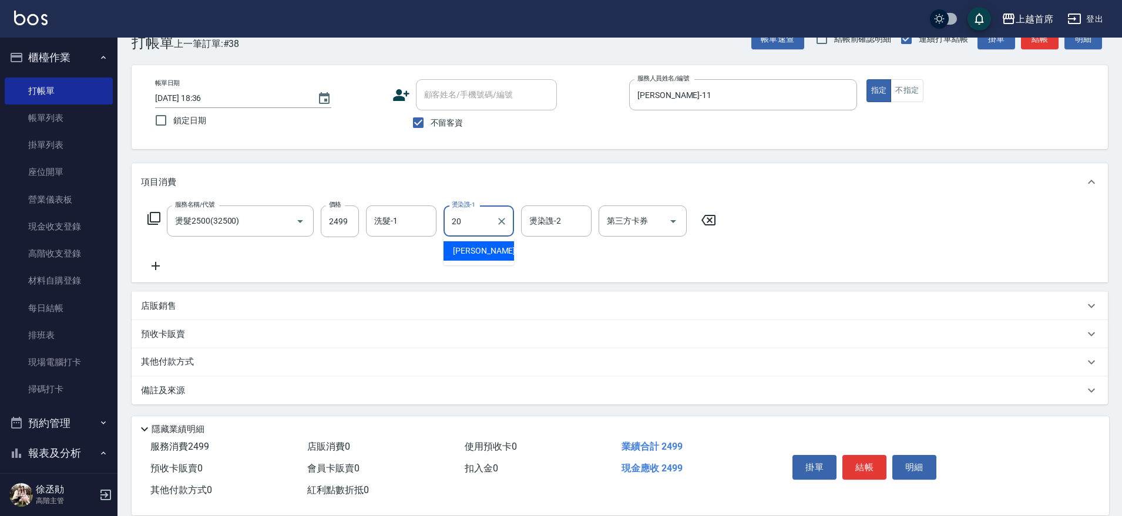
type input "[PERSON_NAME]-20"
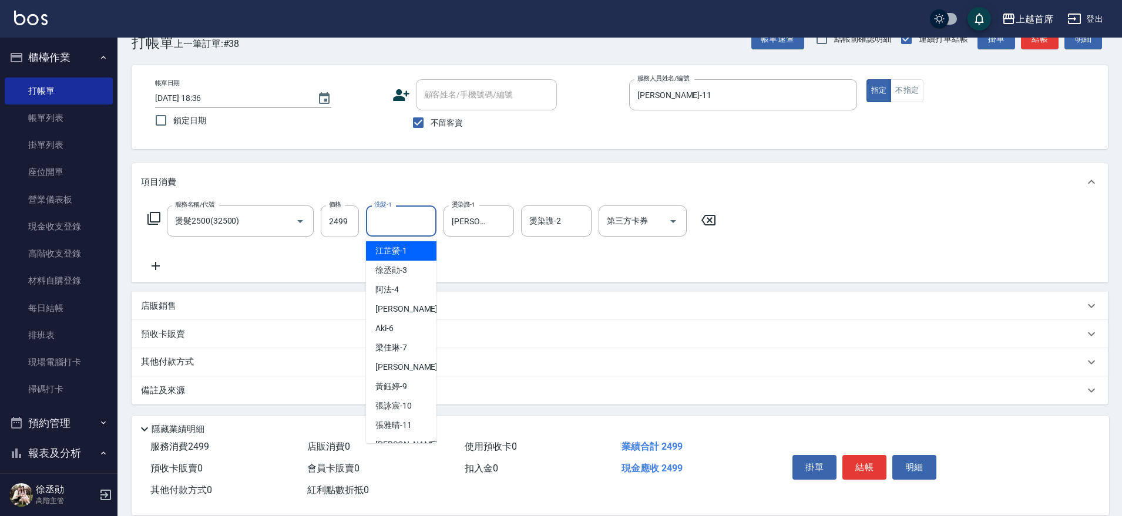
click at [412, 226] on input "洗髮-1" at bounding box center [401, 221] width 60 height 21
type input "[PERSON_NAME]-20"
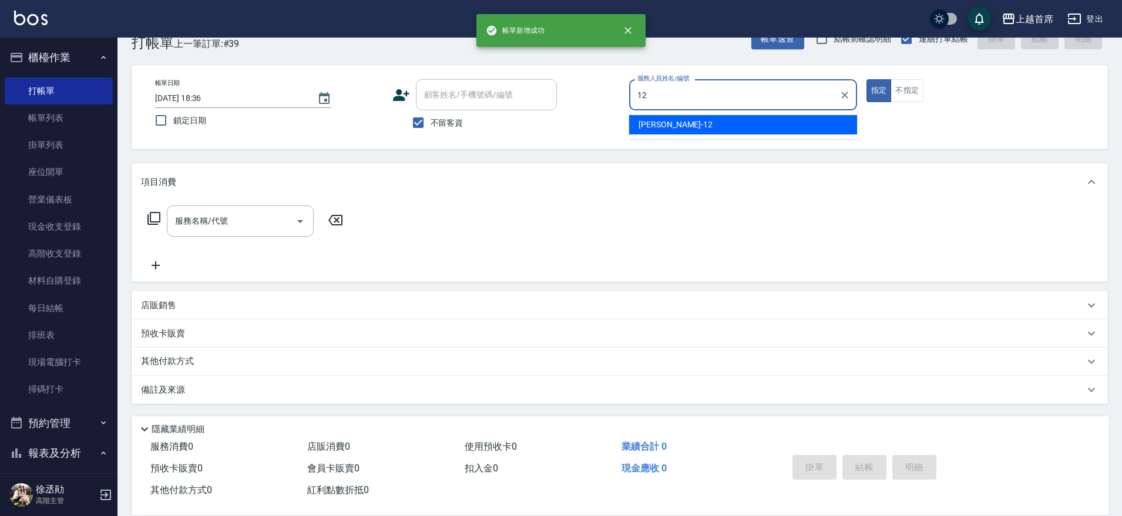
type input "[PERSON_NAME]-12"
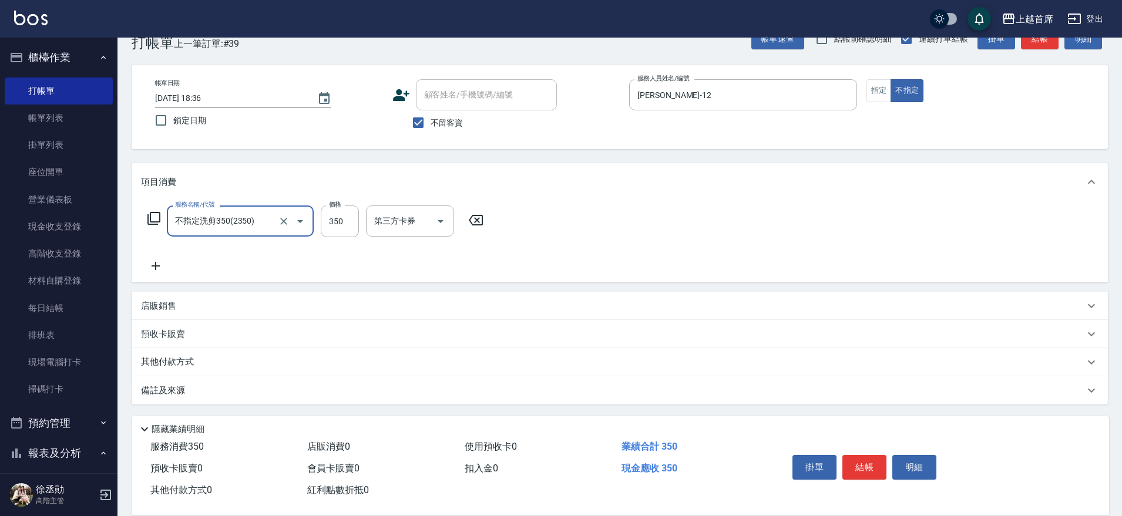
type input "不指定洗剪350(2350)"
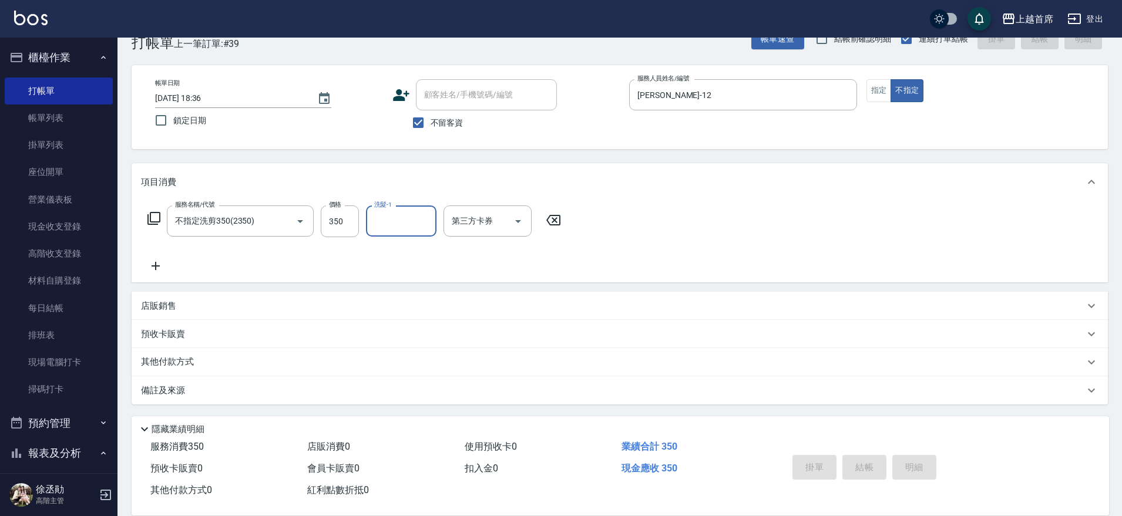
type input "[DATE] 18:37"
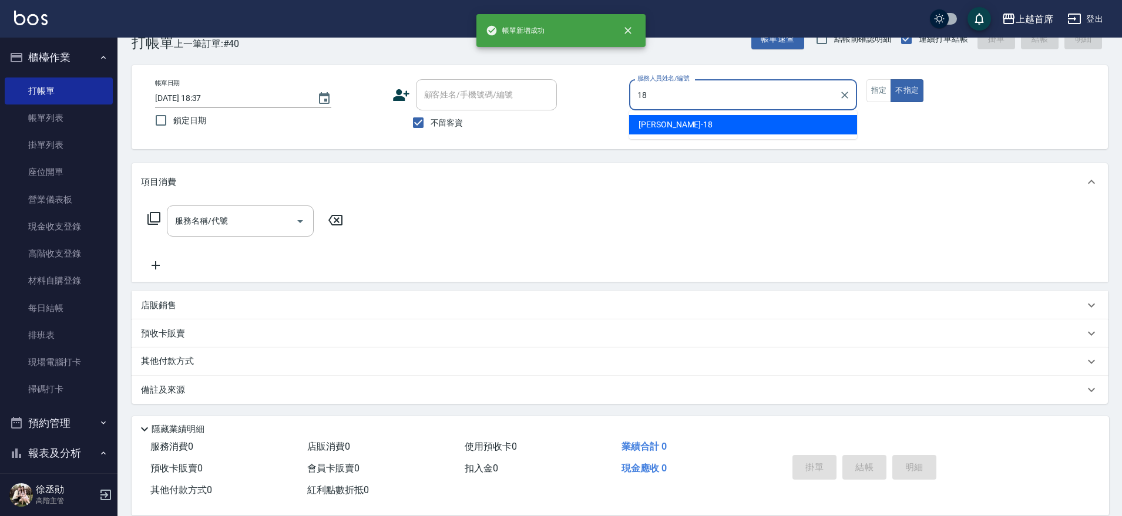
type input "Linda-18"
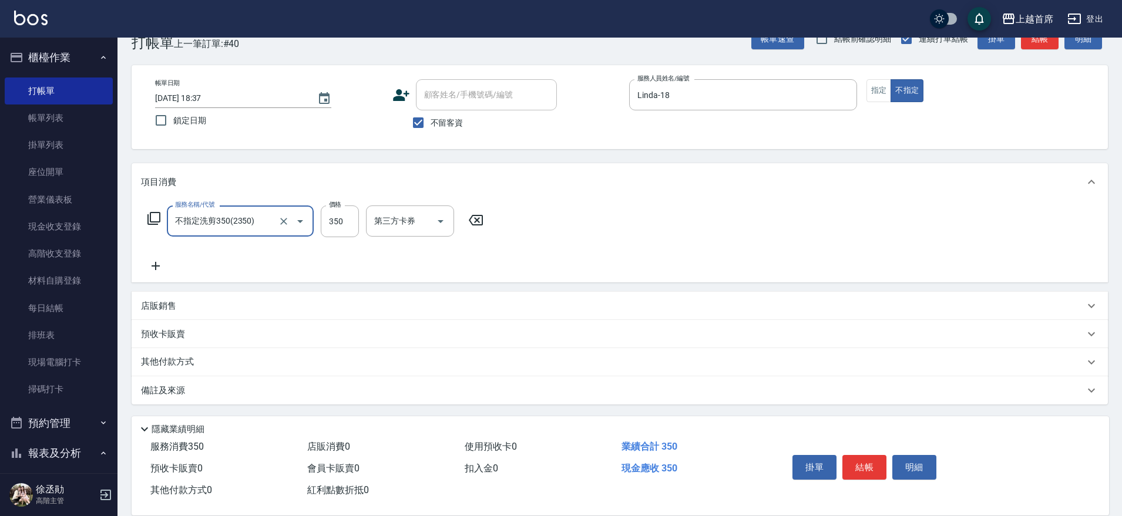
type input "不指定洗剪350(2350)"
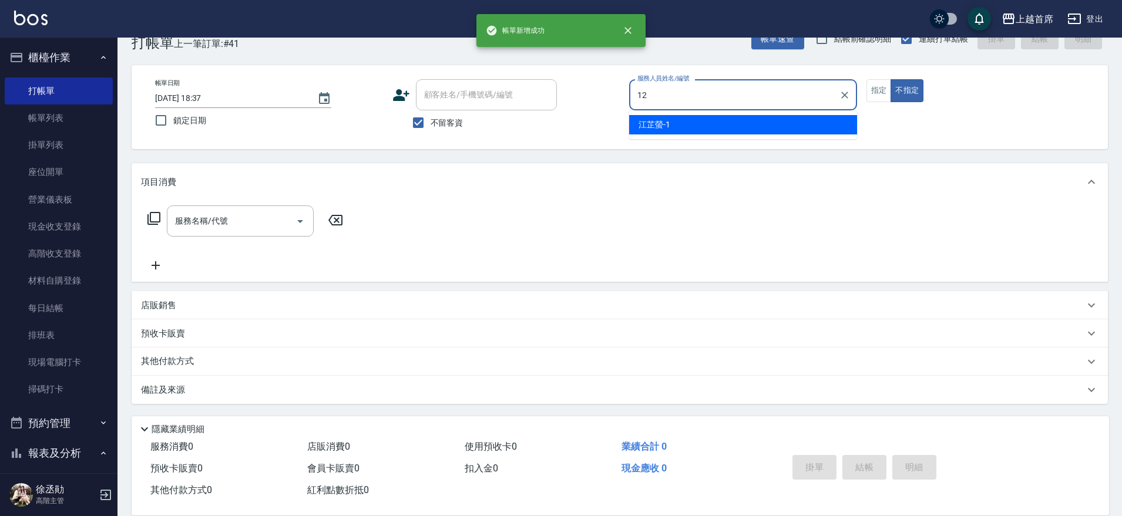
type input "[PERSON_NAME]-12"
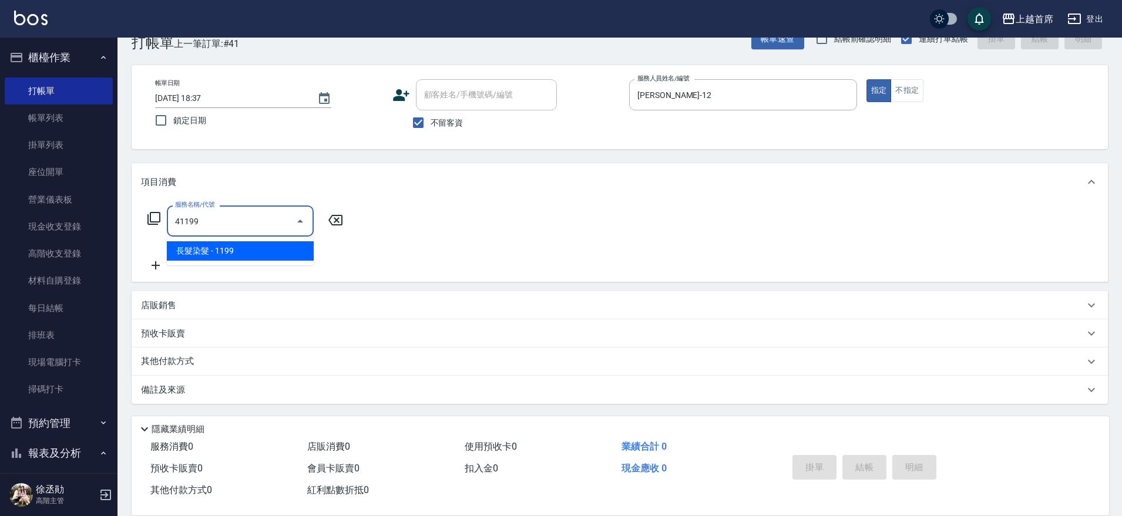
type input "長髮染髮(41199)"
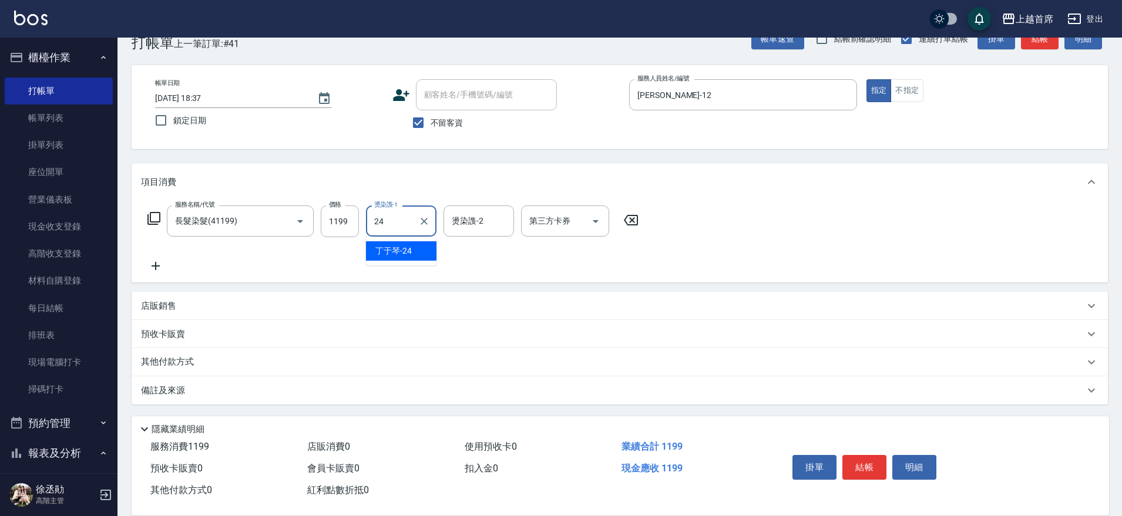
type input "[PERSON_NAME]-24"
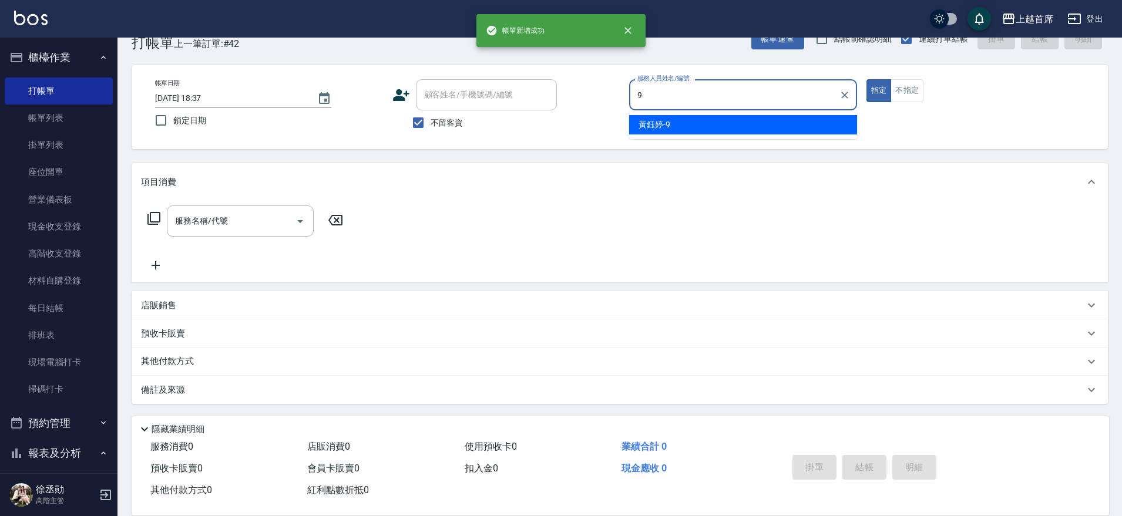
type input "[PERSON_NAME]-9"
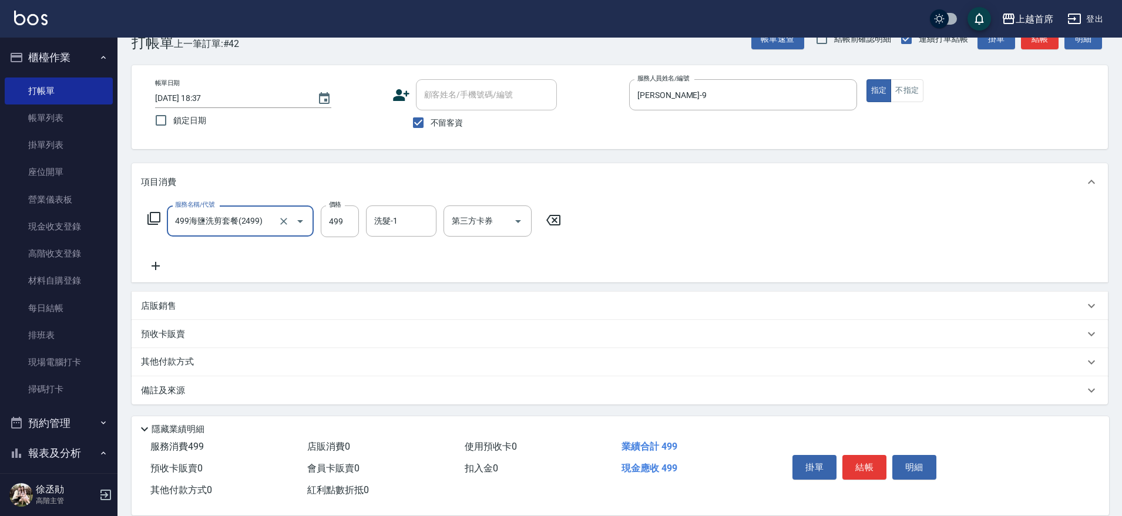
type input "499海鹽洗剪套餐(2499)"
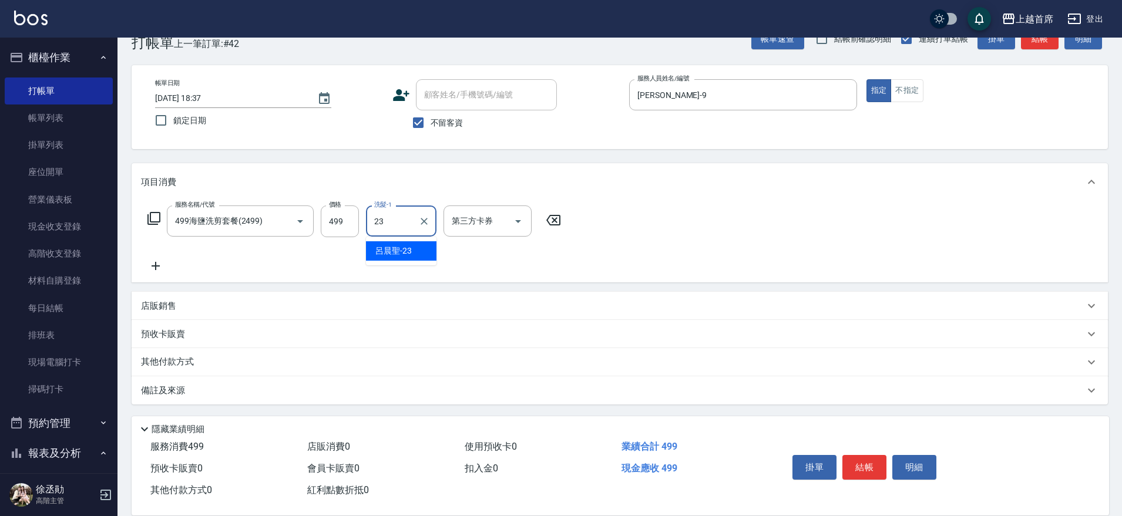
type input "[PERSON_NAME]-23"
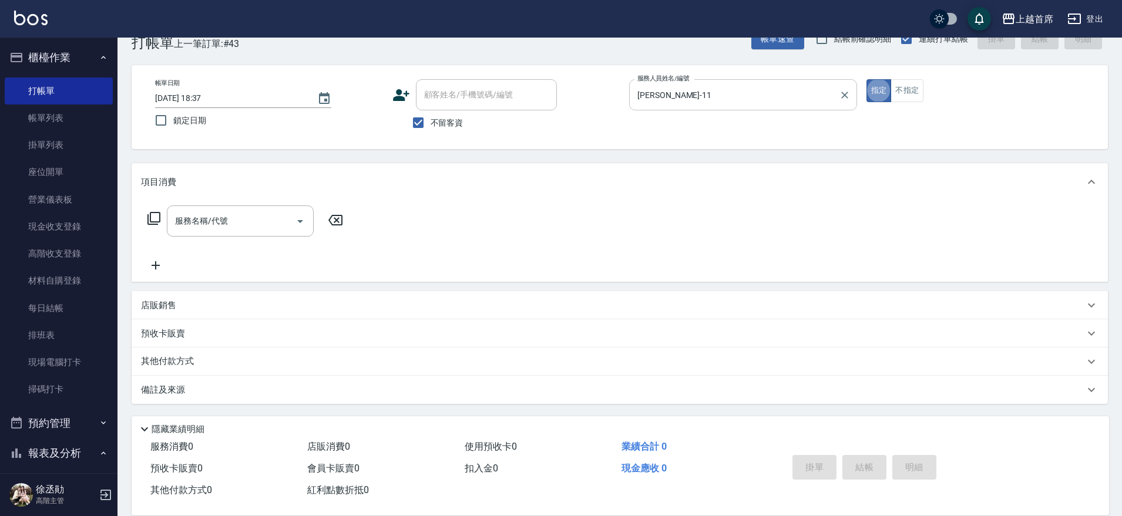
click at [656, 91] on input "[PERSON_NAME]-11" at bounding box center [734, 95] width 200 height 21
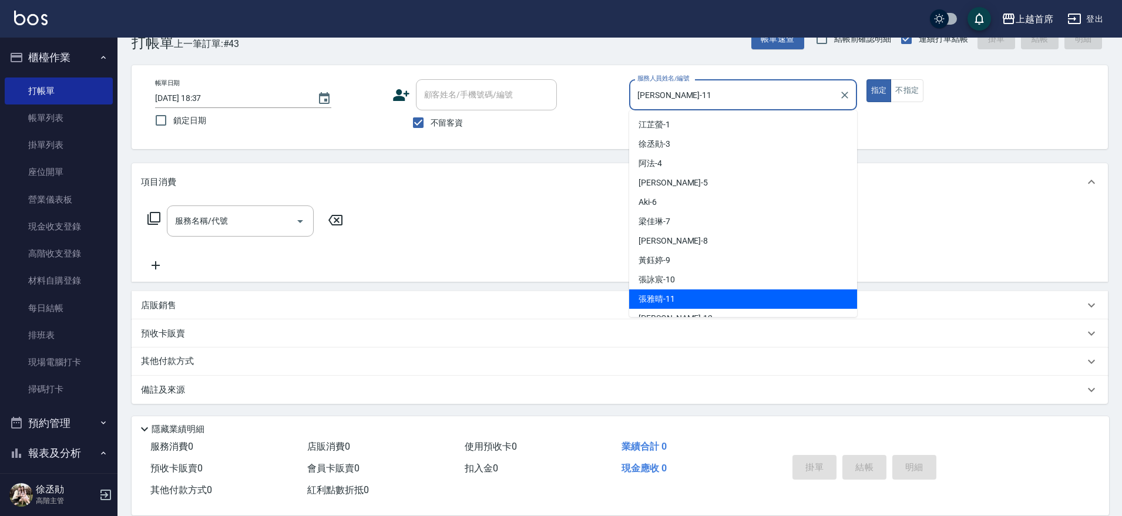
drag, startPoint x: 734, startPoint y: 99, endPoint x: 595, endPoint y: 109, distance: 140.2
click at [595, 109] on div "帳單日期 [DATE] 18:37 鎖定日期 顧客姓名/手機號碼/編號 顧客姓名/手機號碼/編號 不留客資 服務人員姓名/編號 [PERSON_NAME]-1…" at bounding box center [620, 107] width 948 height 56
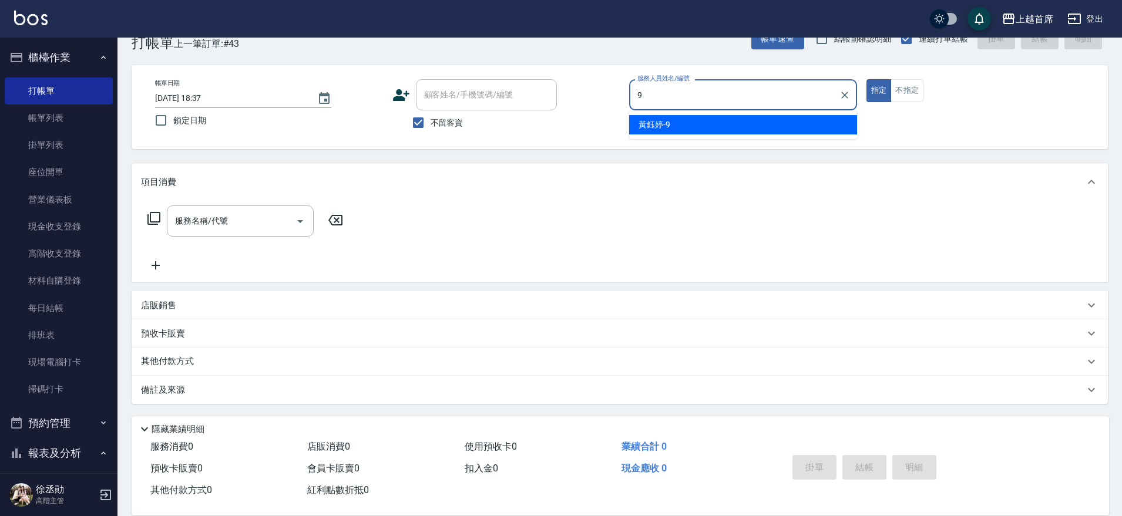
type input "[PERSON_NAME]-9"
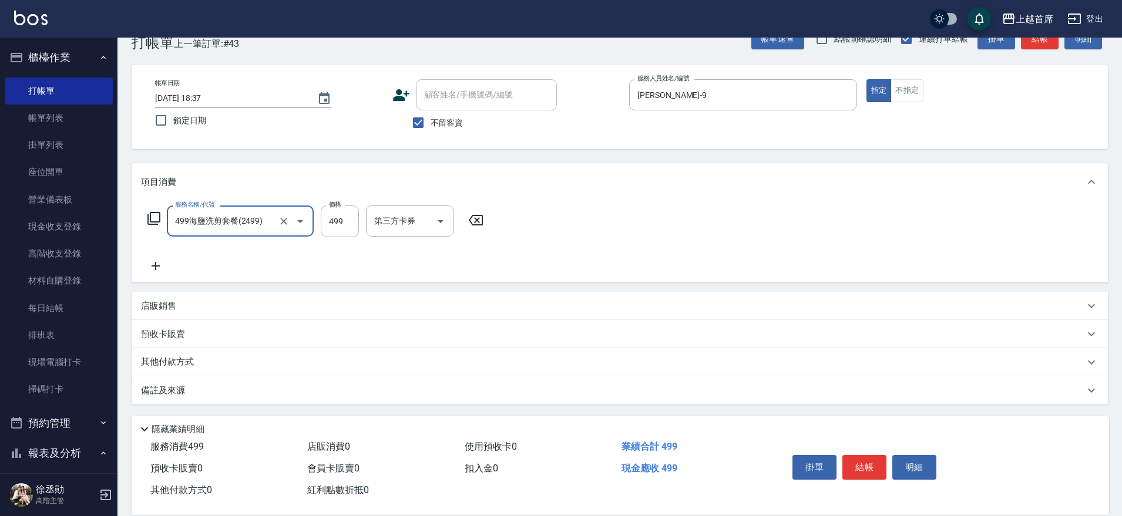
type input "499海鹽洗剪套餐(2499)"
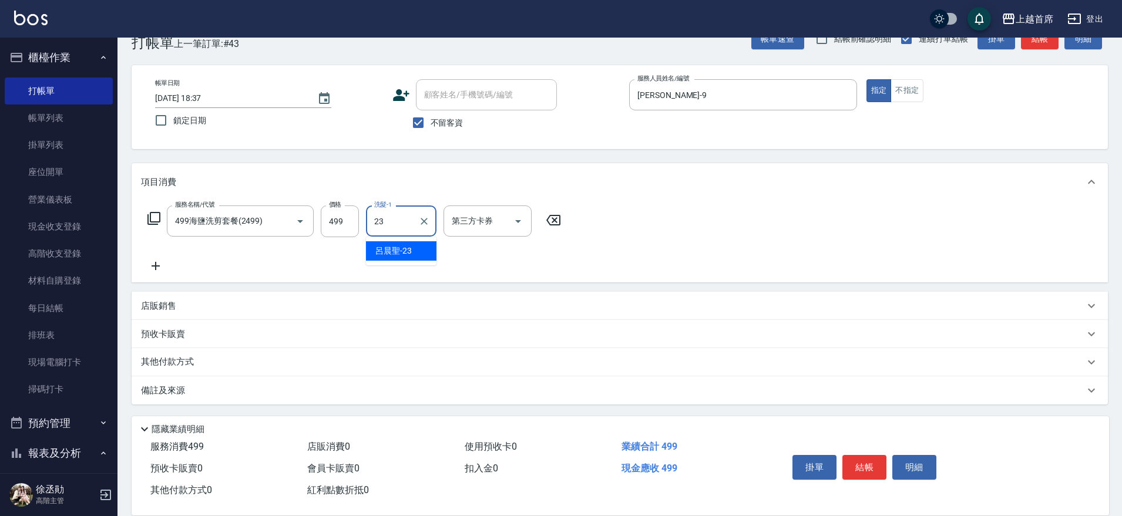
type input "[PERSON_NAME]-23"
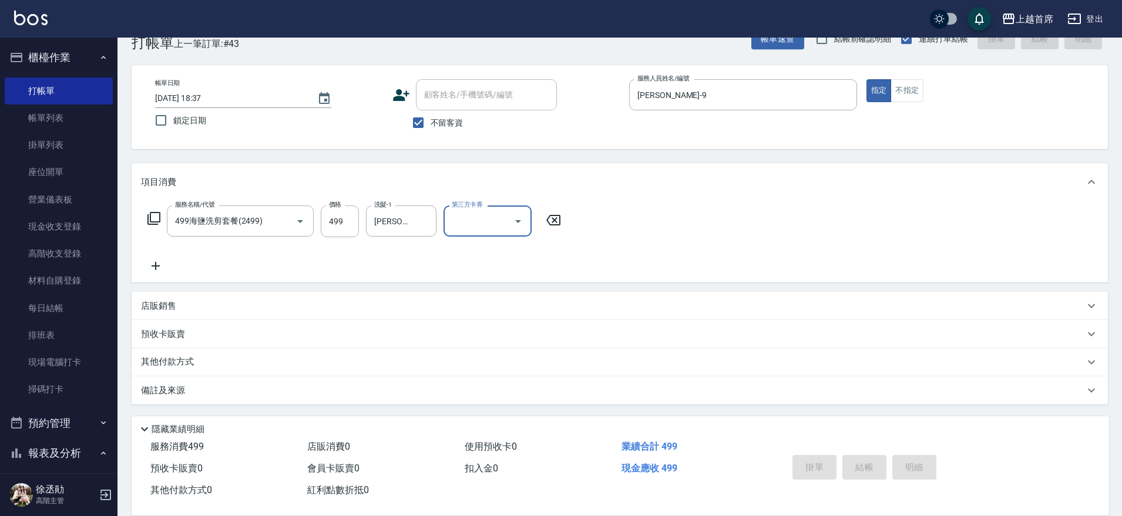
type input "[DATE] 18:39"
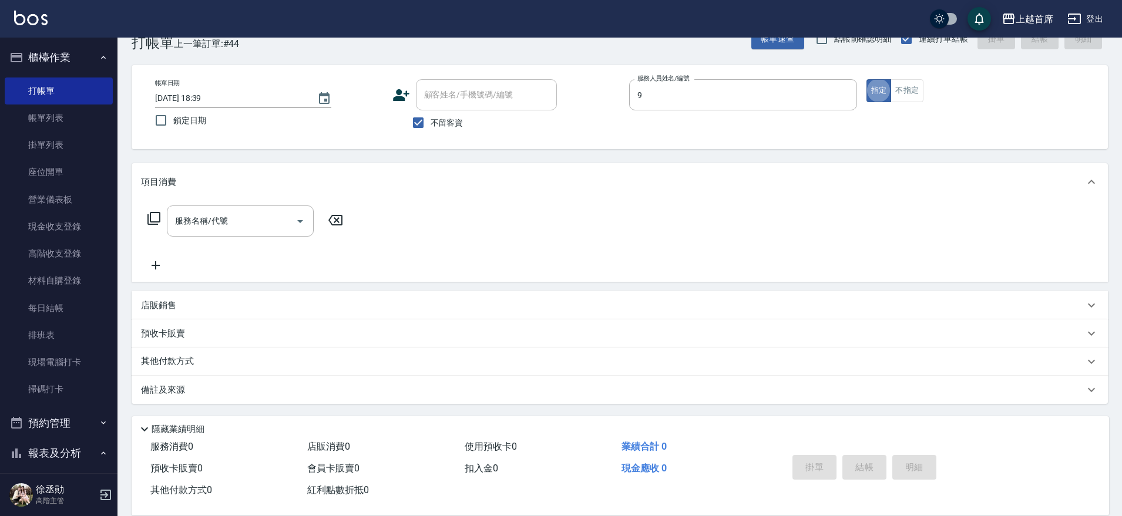
type input "[PERSON_NAME]-9"
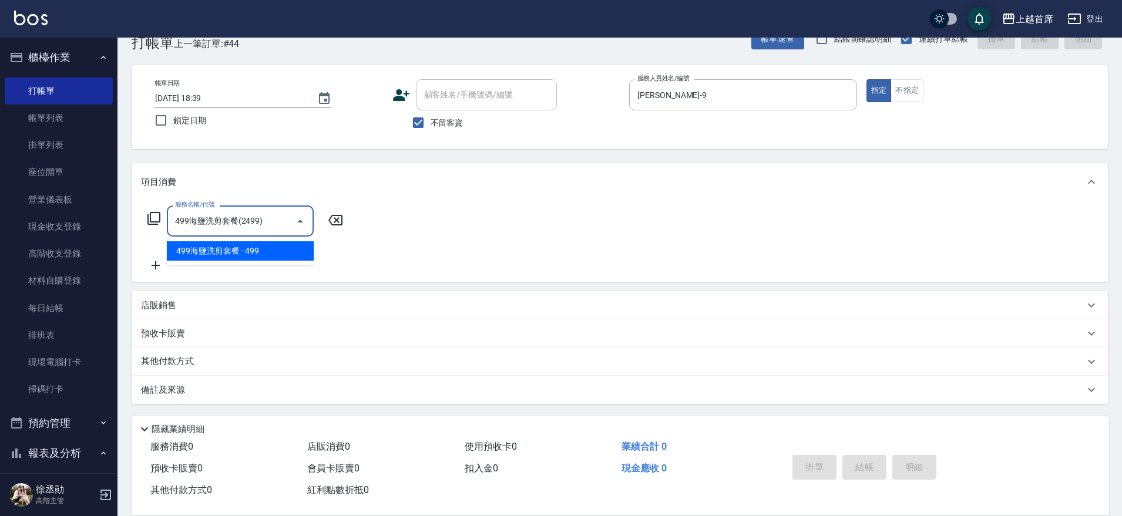
type input "499海鹽洗剪套餐(2499)"
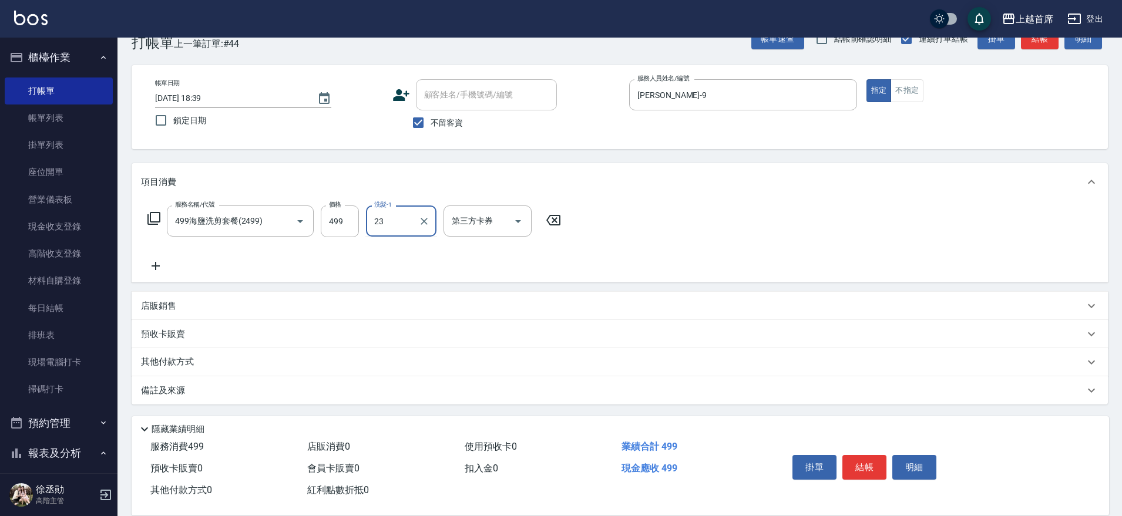
type input "[PERSON_NAME]-23"
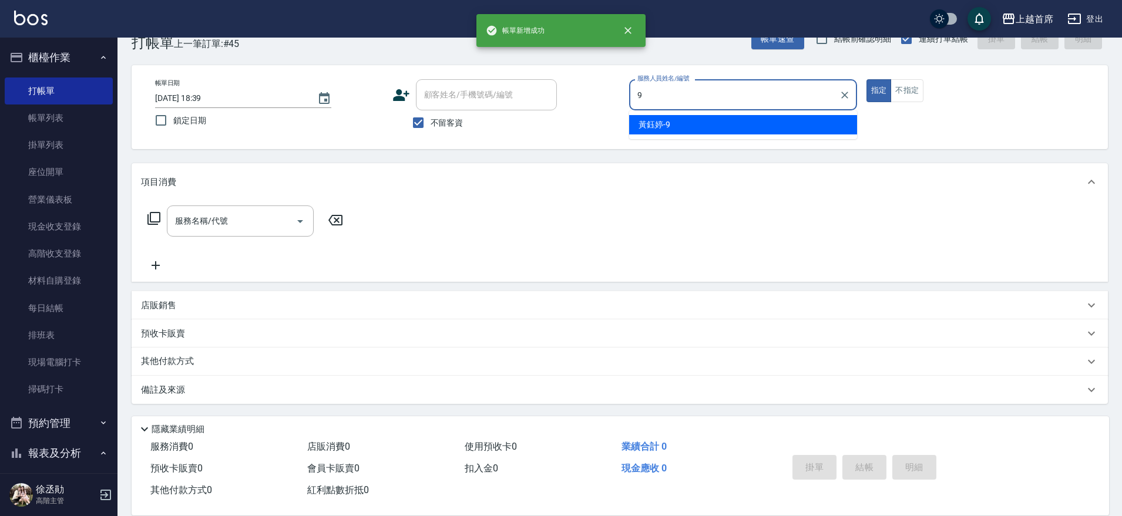
type input "[PERSON_NAME]-9"
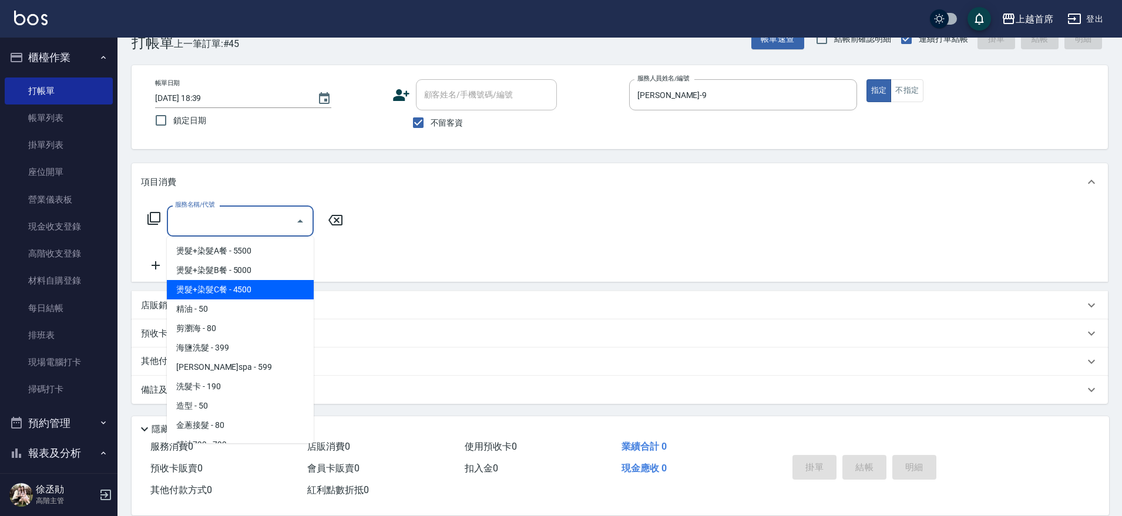
type input "燙髮+染髮C餐(33)"
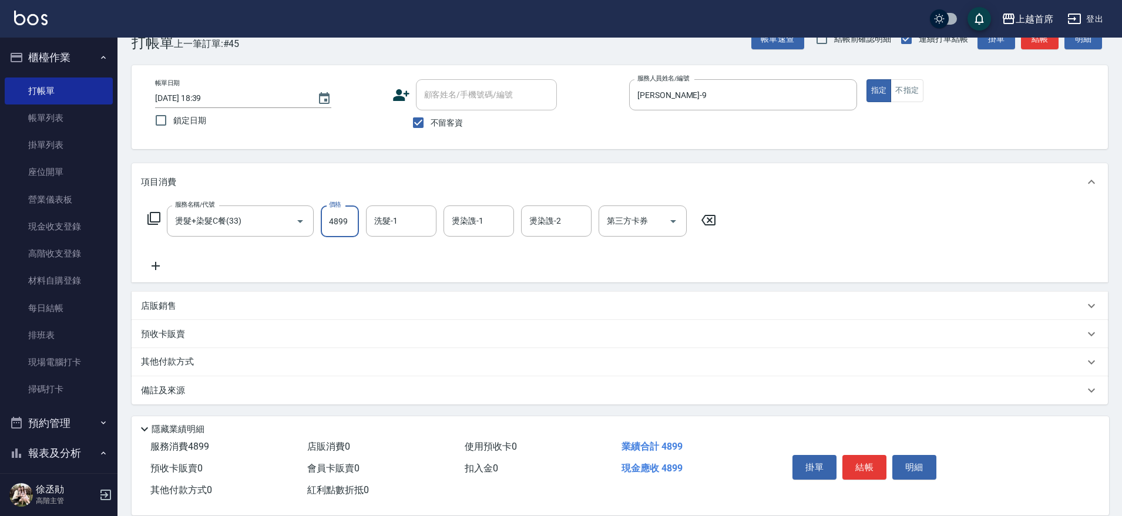
type input "4899"
type input "[PERSON_NAME]-23"
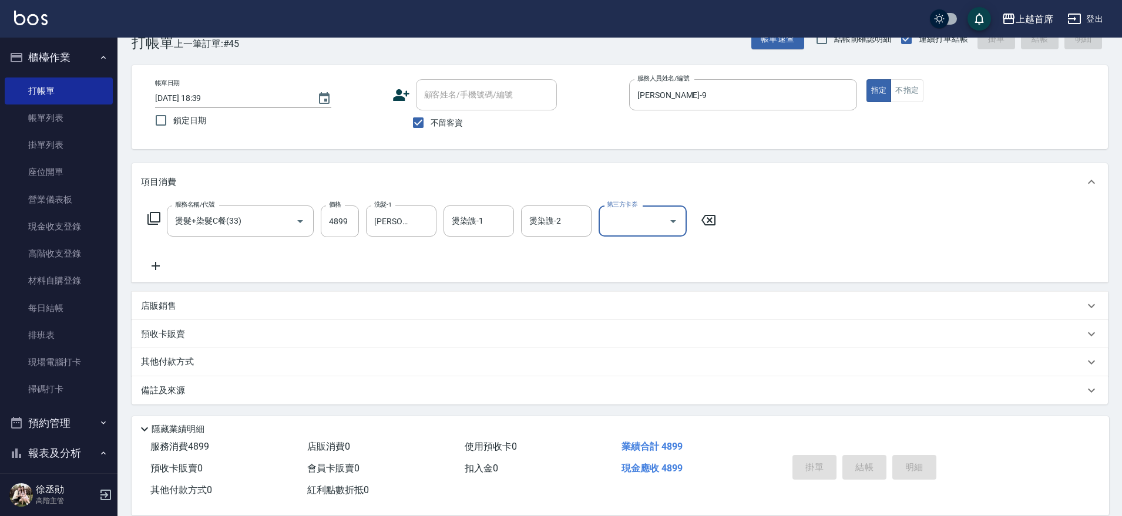
type input "[DATE] 18:42"
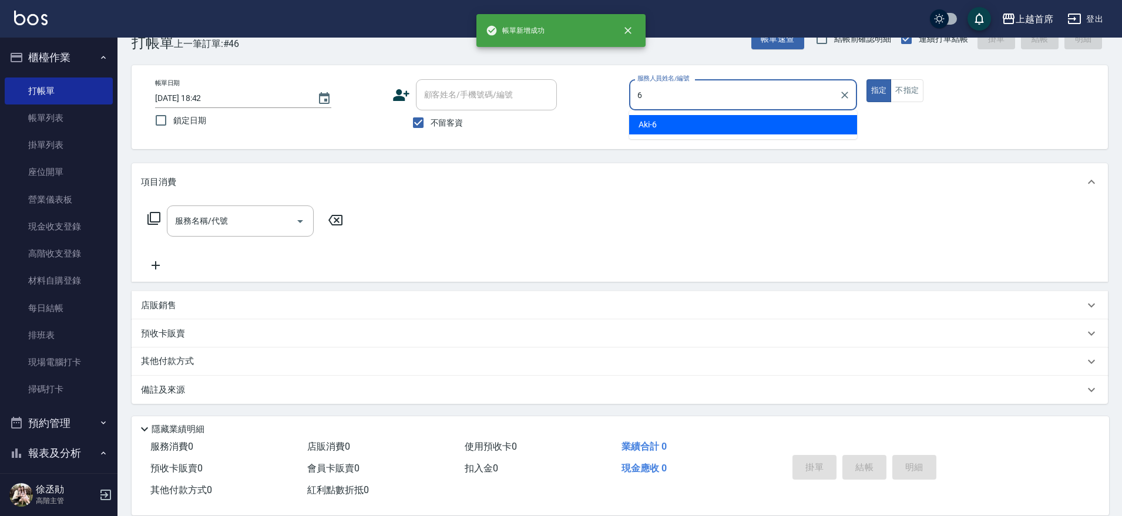
type input "Aki-6"
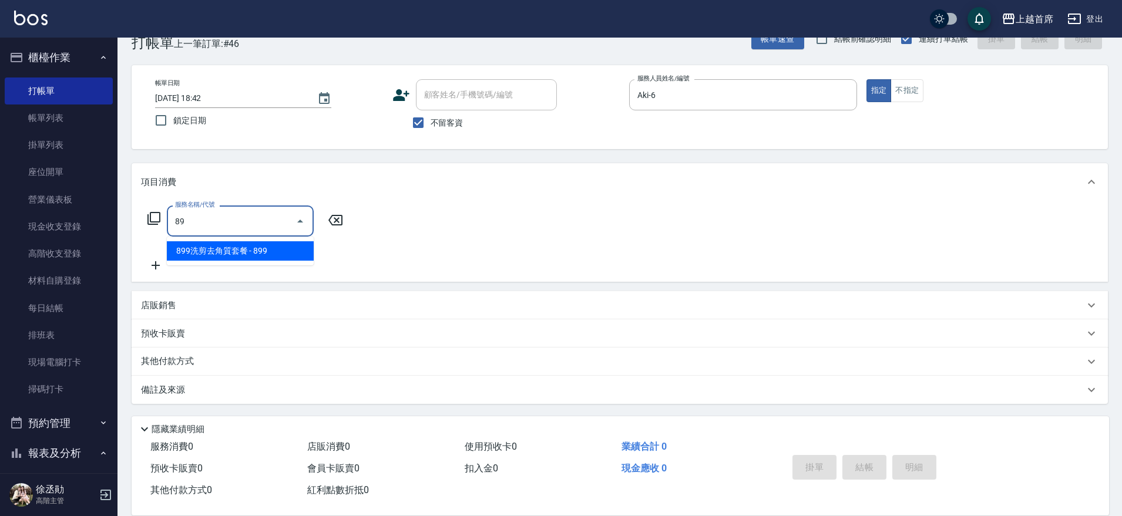
type input "8"
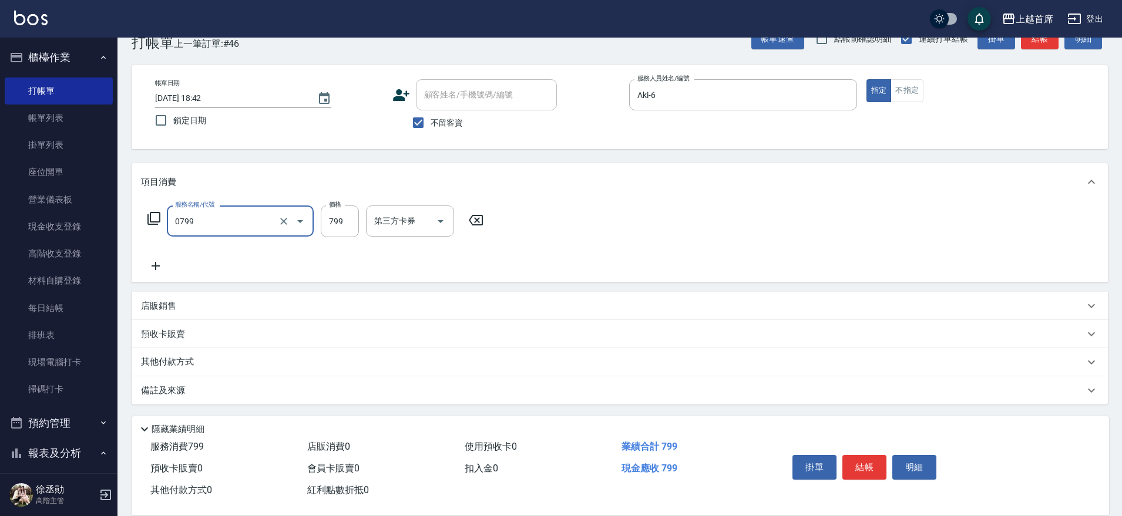
type input "精油799(0799)"
type input "890"
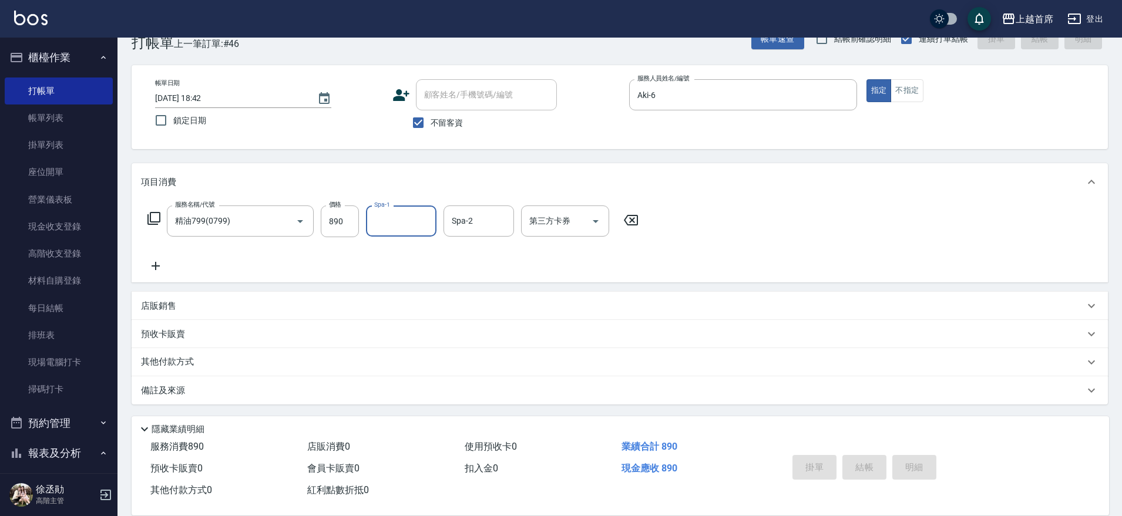
type input "[DATE] 18:44"
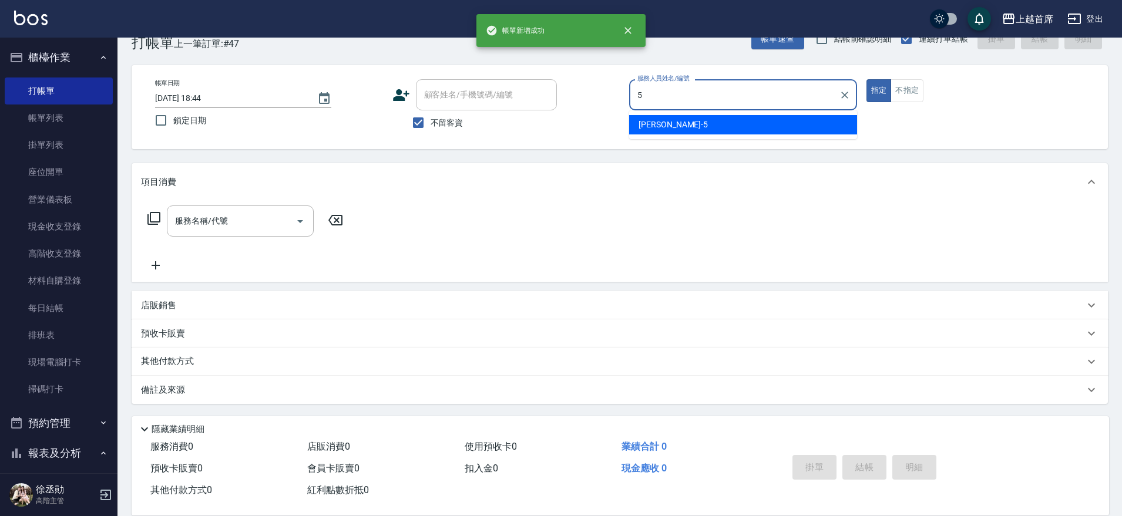
type input "[PERSON_NAME]-5"
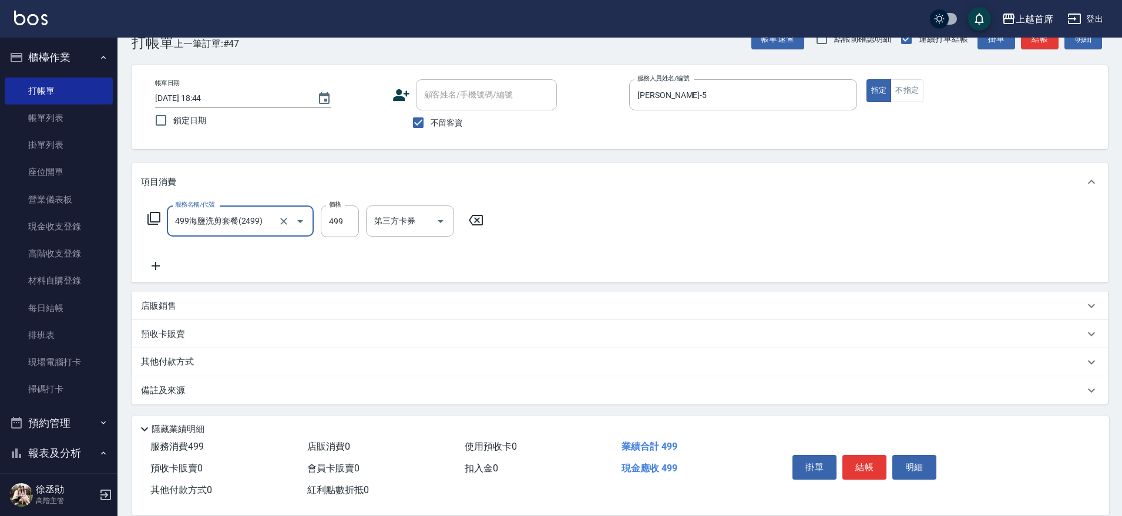
type input "499海鹽洗剪套餐(2499)"
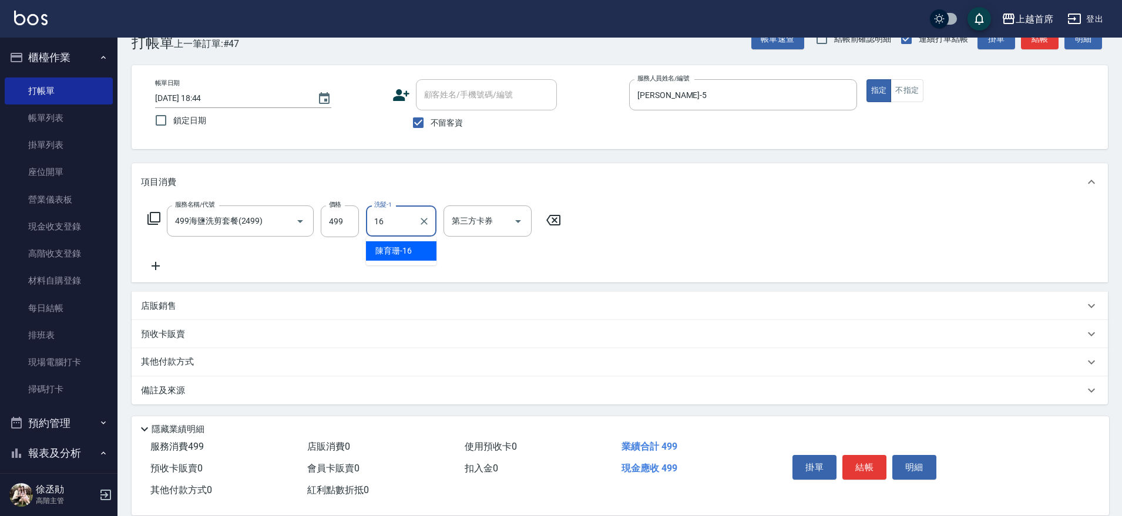
type input "[PERSON_NAME]-16"
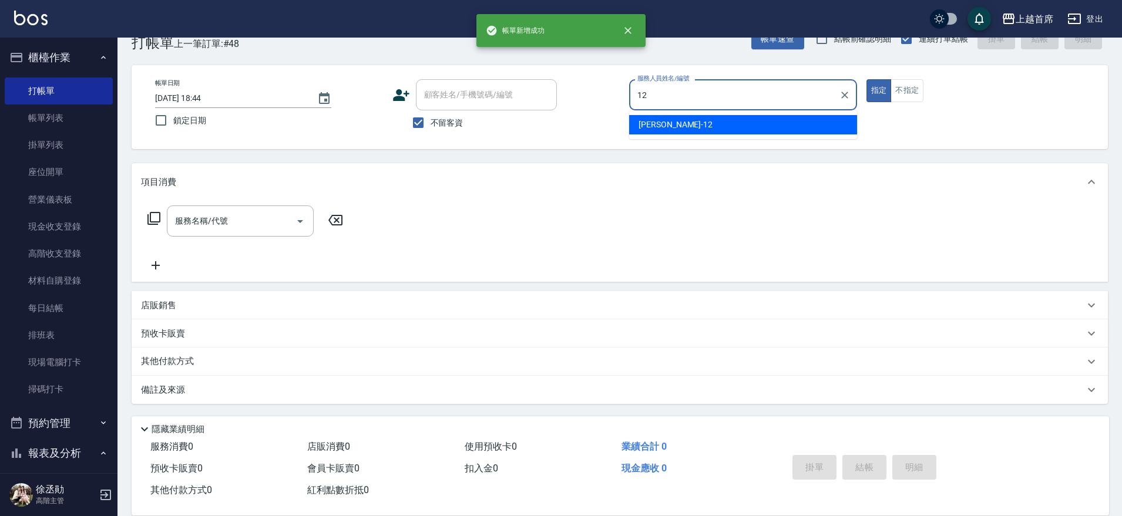
type input "[PERSON_NAME]-12"
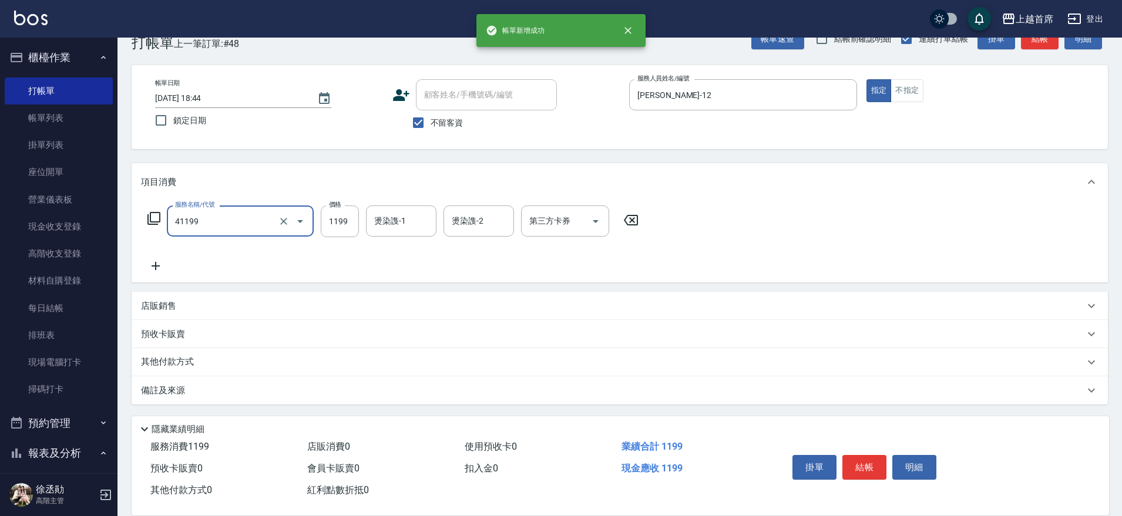
type input "長髮染髮(41199)"
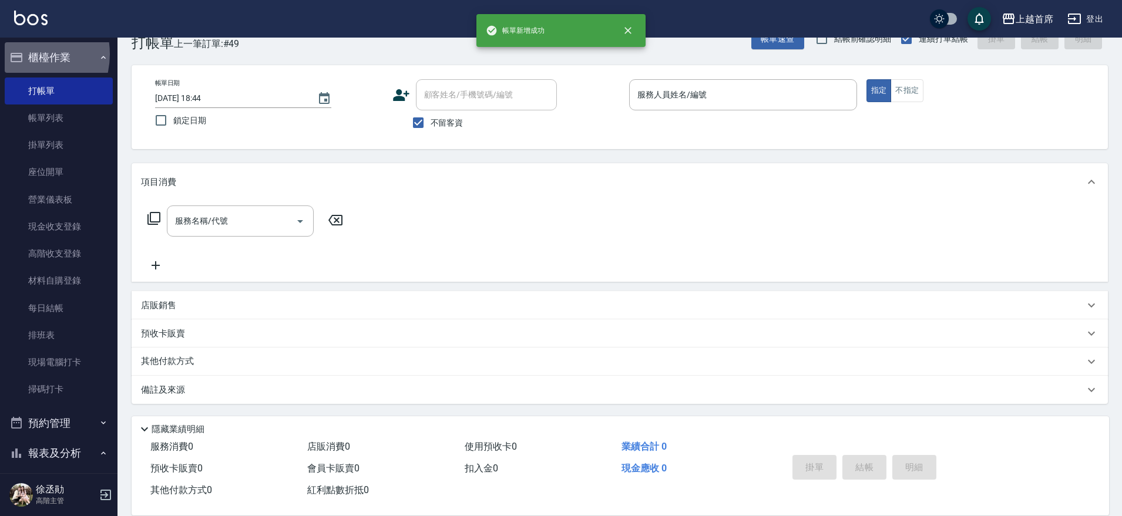
click at [22, 54] on icon "button" at bounding box center [17, 57] width 12 height 9
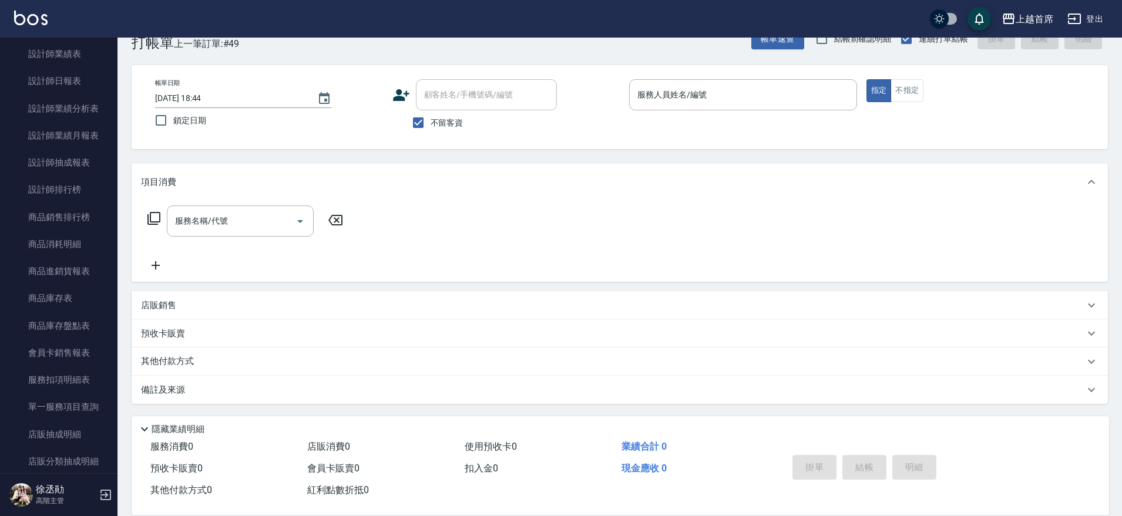
scroll to position [464, 0]
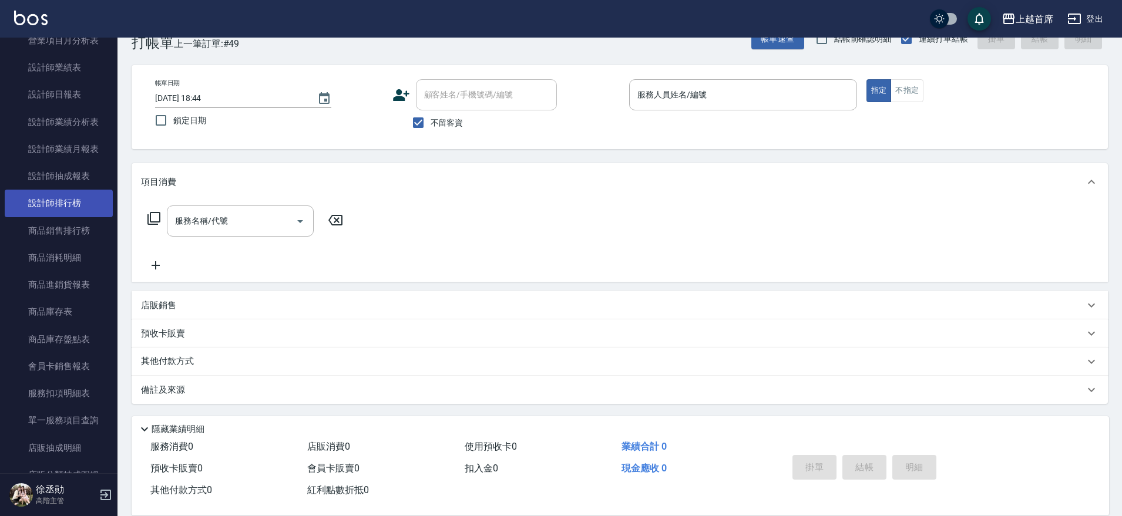
click at [69, 196] on link "設計師排行榜" at bounding box center [59, 203] width 108 height 27
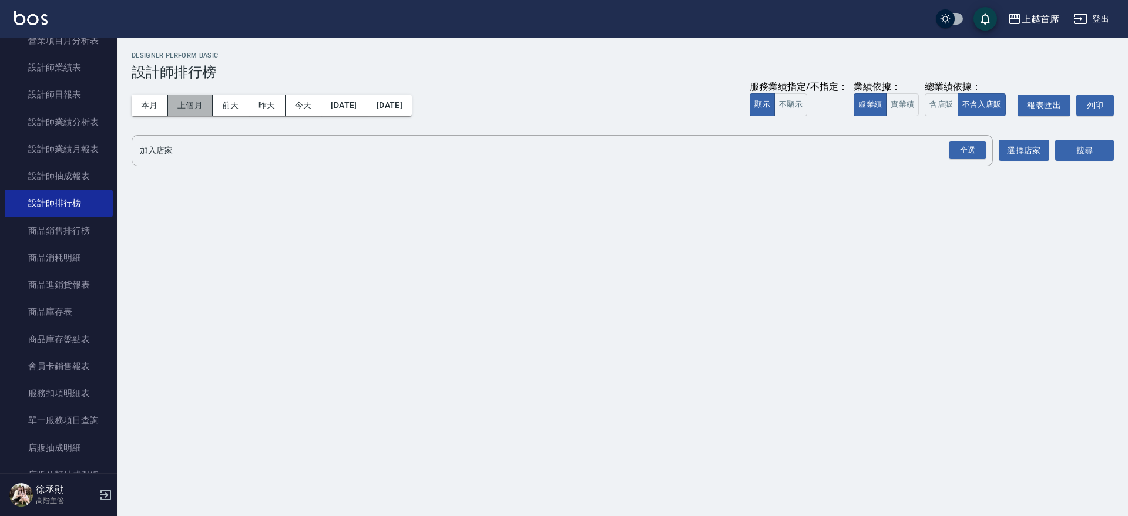
click at [172, 106] on button "上個月" at bounding box center [190, 106] width 45 height 22
click at [160, 105] on button "本月" at bounding box center [150, 106] width 36 height 22
click at [901, 108] on button "實業績" at bounding box center [902, 104] width 33 height 23
click at [959, 145] on div "全選" at bounding box center [968, 151] width 38 height 18
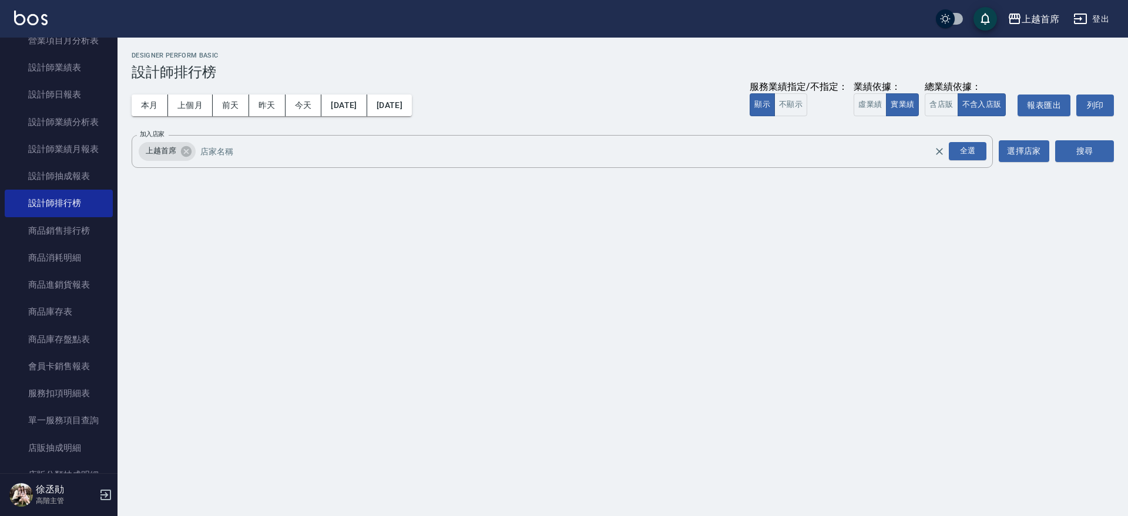
click at [1055, 147] on div "加入店家 上越首席 全選 加入店家 選擇店家 搜尋" at bounding box center [623, 151] width 982 height 33
click at [1073, 150] on button "搜尋" at bounding box center [1084, 151] width 59 height 22
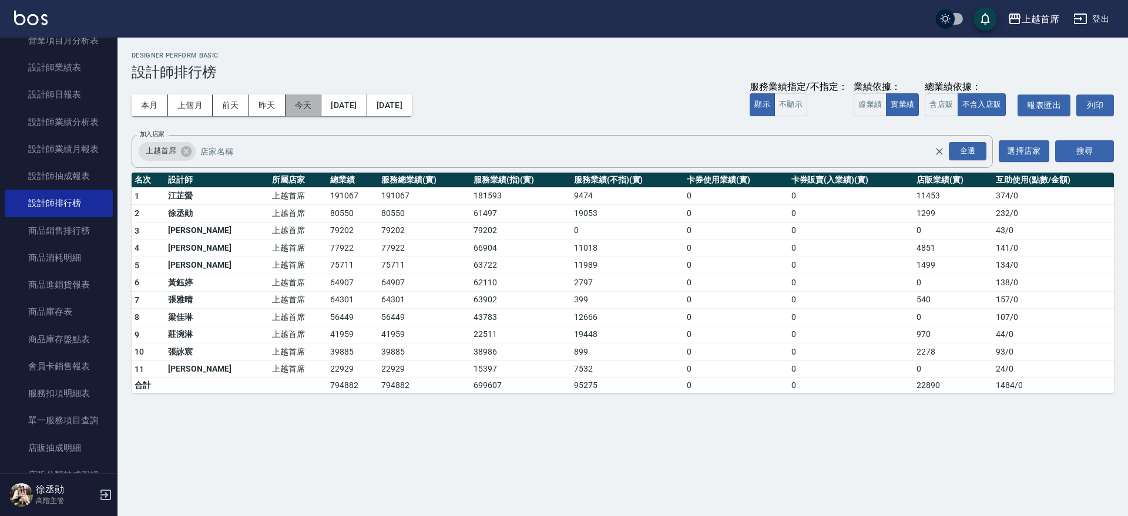
click at [310, 109] on button "今天" at bounding box center [304, 106] width 36 height 22
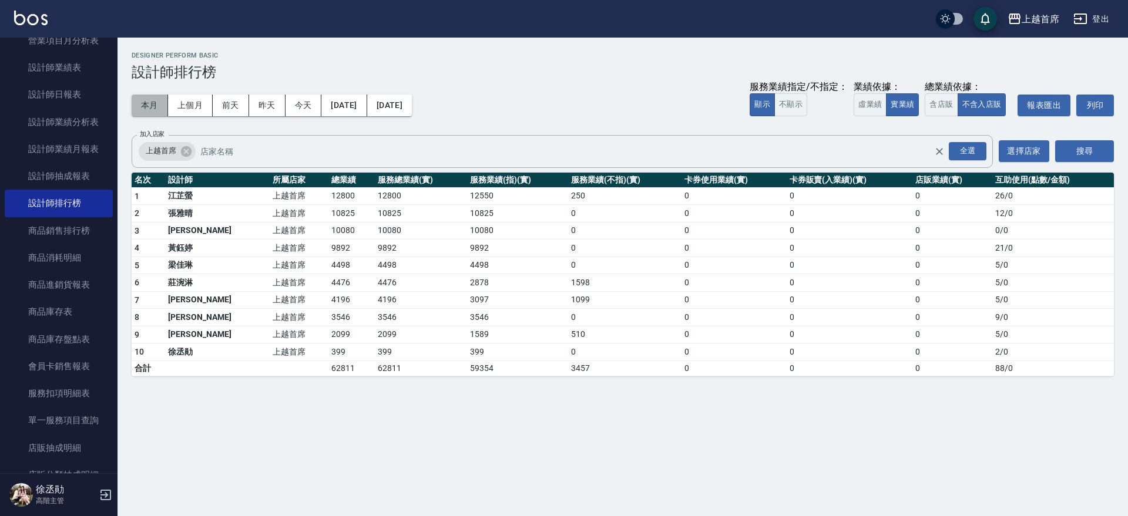
click at [157, 100] on button "本月" at bounding box center [150, 106] width 36 height 22
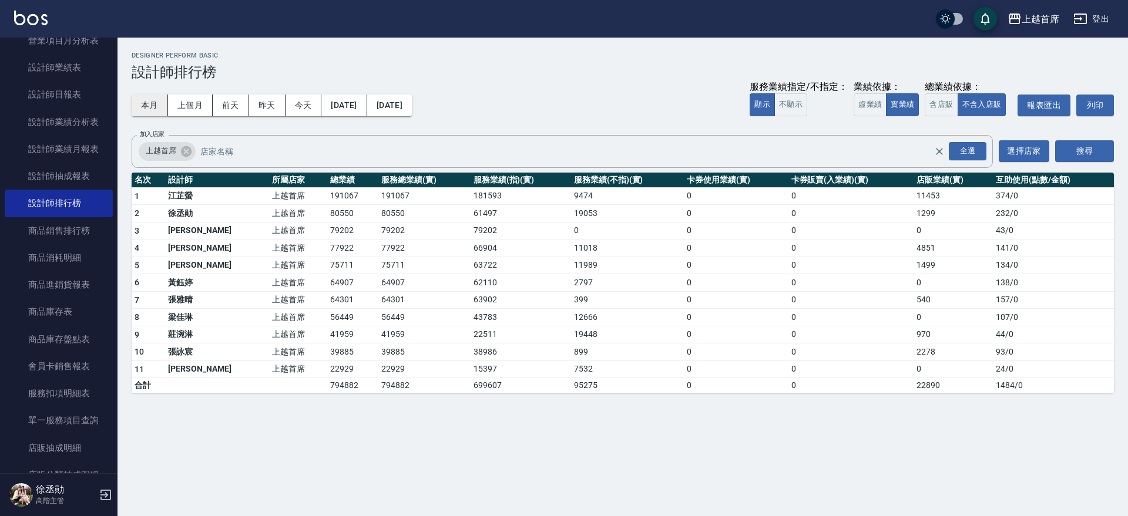
click at [163, 112] on button "本月" at bounding box center [150, 106] width 36 height 22
